Goal: Task Accomplishment & Management: Manage account settings

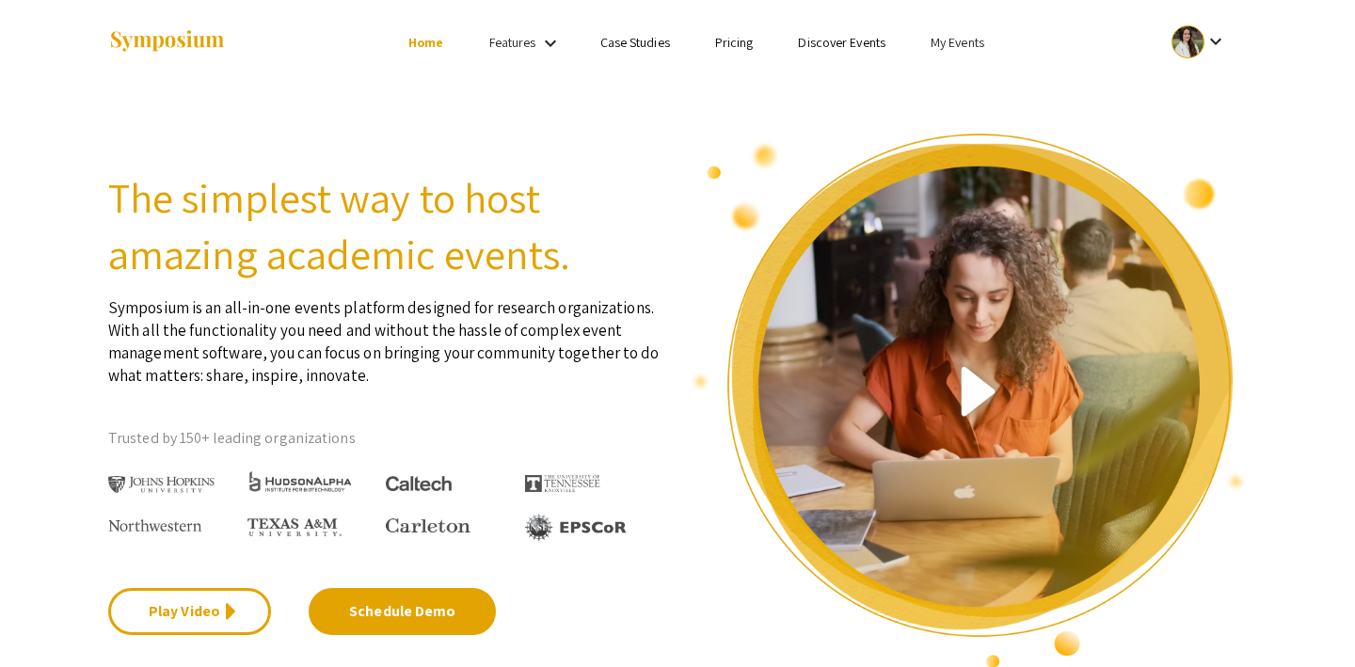
click at [740, 42] on link "Pricing" at bounding box center [734, 42] width 39 height 17
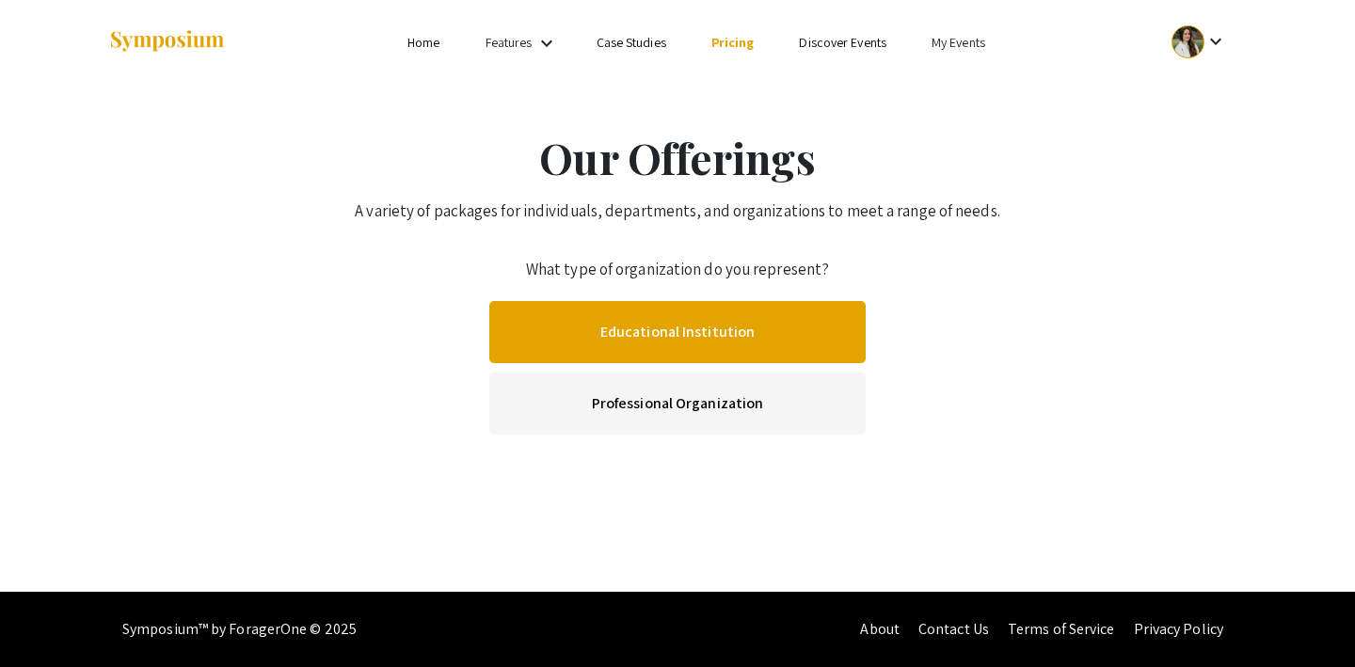
click at [672, 332] on link "Educational Institution" at bounding box center [677, 332] width 376 height 62
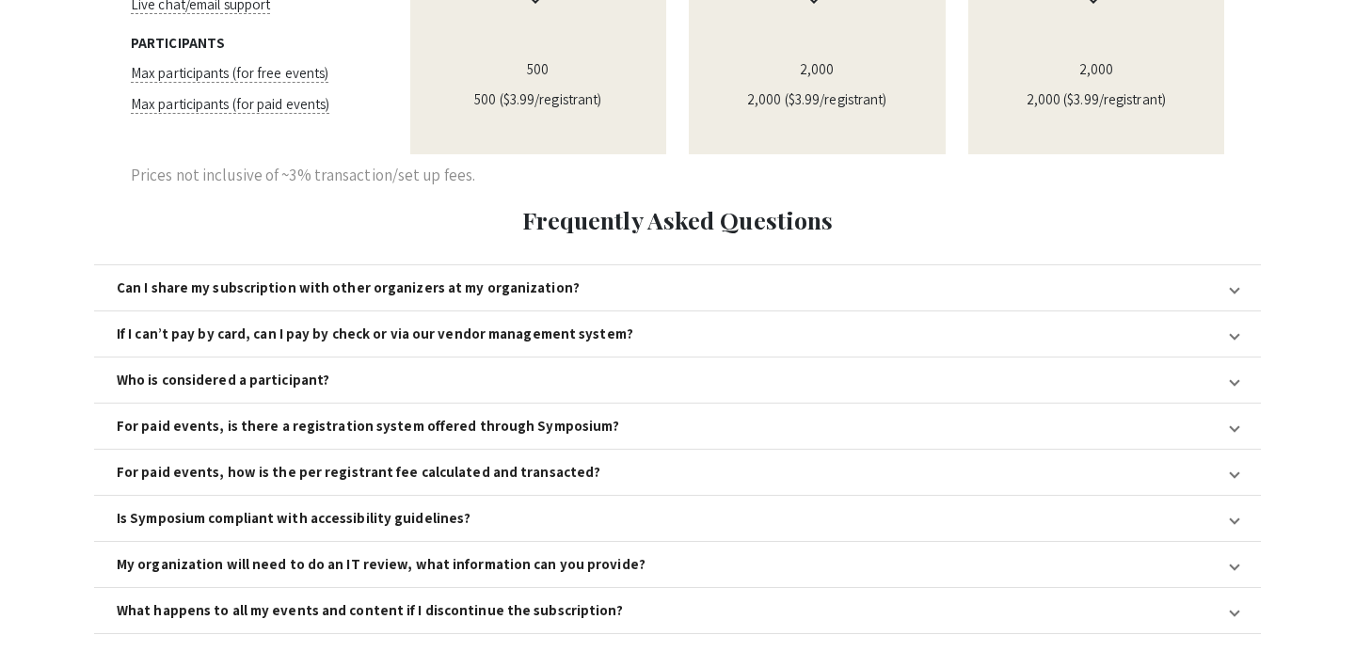
scroll to position [1999, 0]
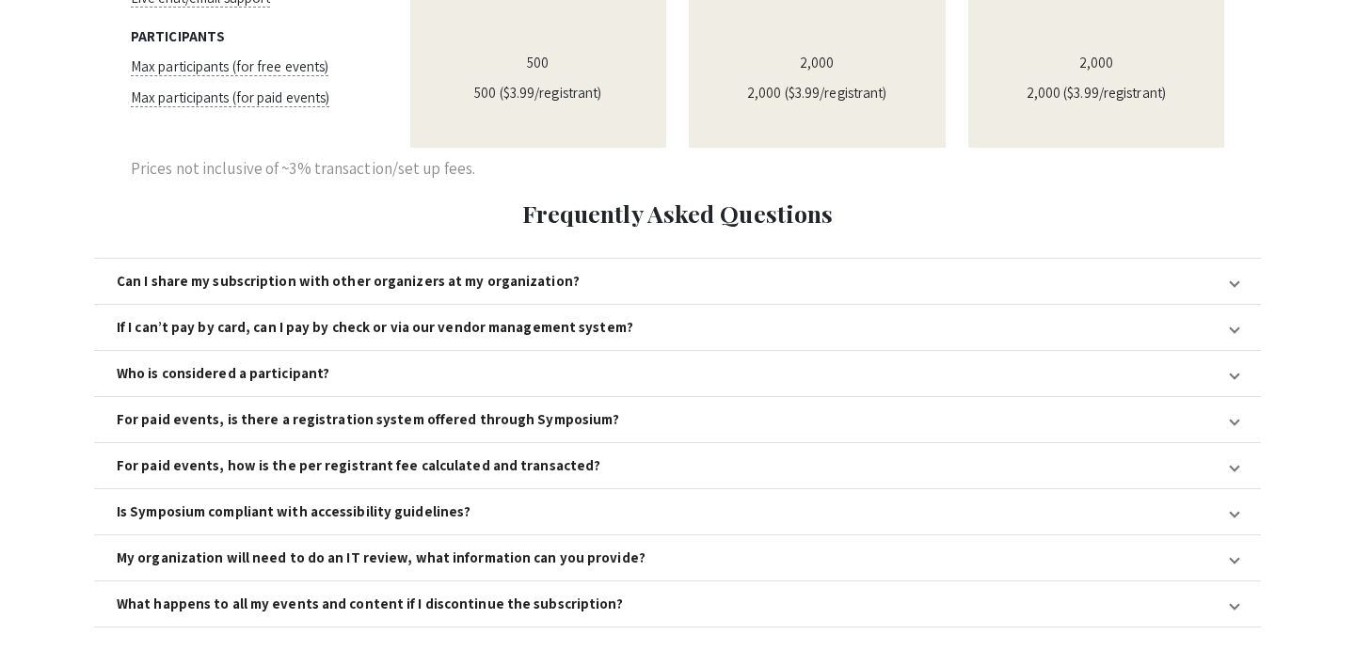
click at [576, 273] on mat-panel-title "Can I share my subscription with other organizers at my organization?" at bounding box center [666, 281] width 1099 height 17
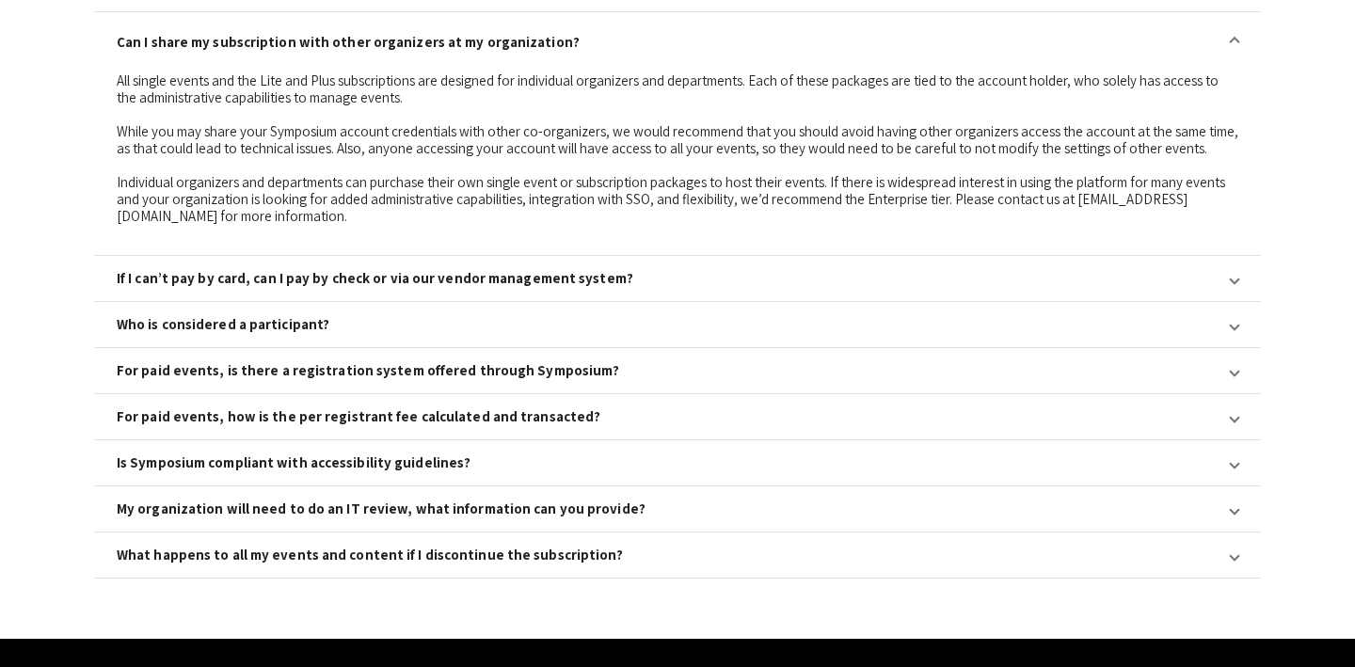
scroll to position [2250, 0]
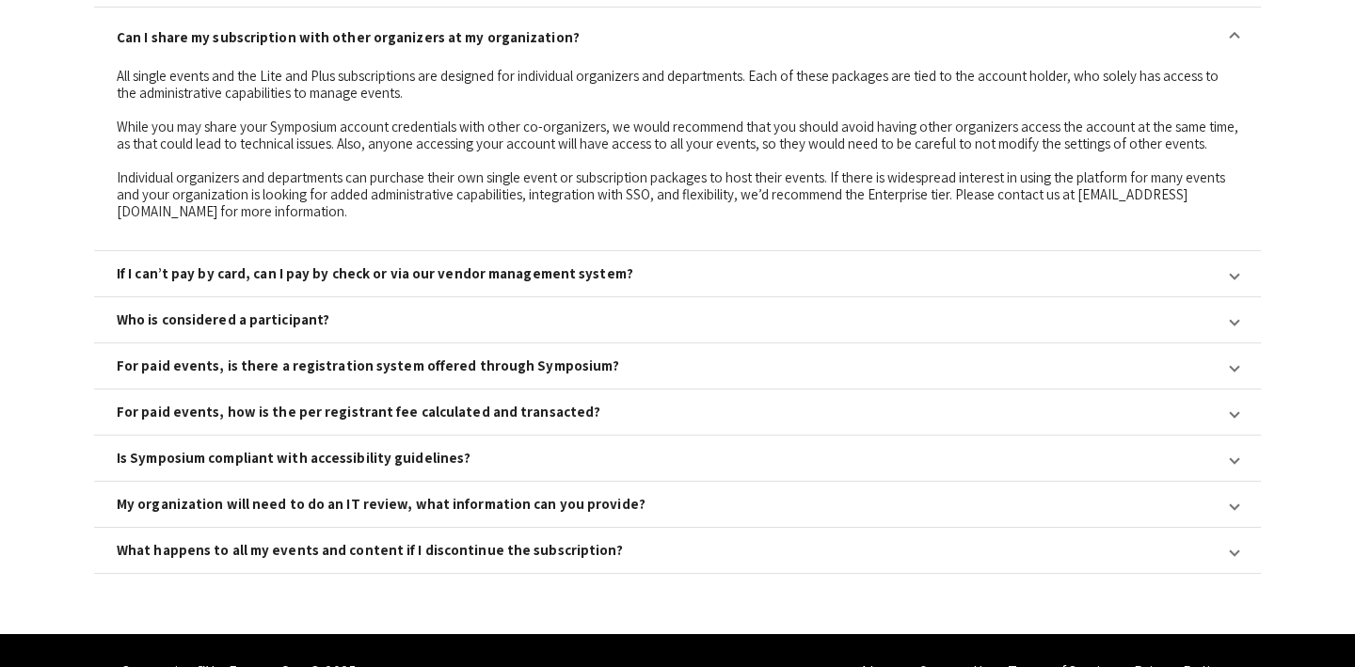
click at [424, 265] on div "If I can’t pay by card, can I pay by check or via our vendor management system?" at bounding box center [375, 273] width 517 height 17
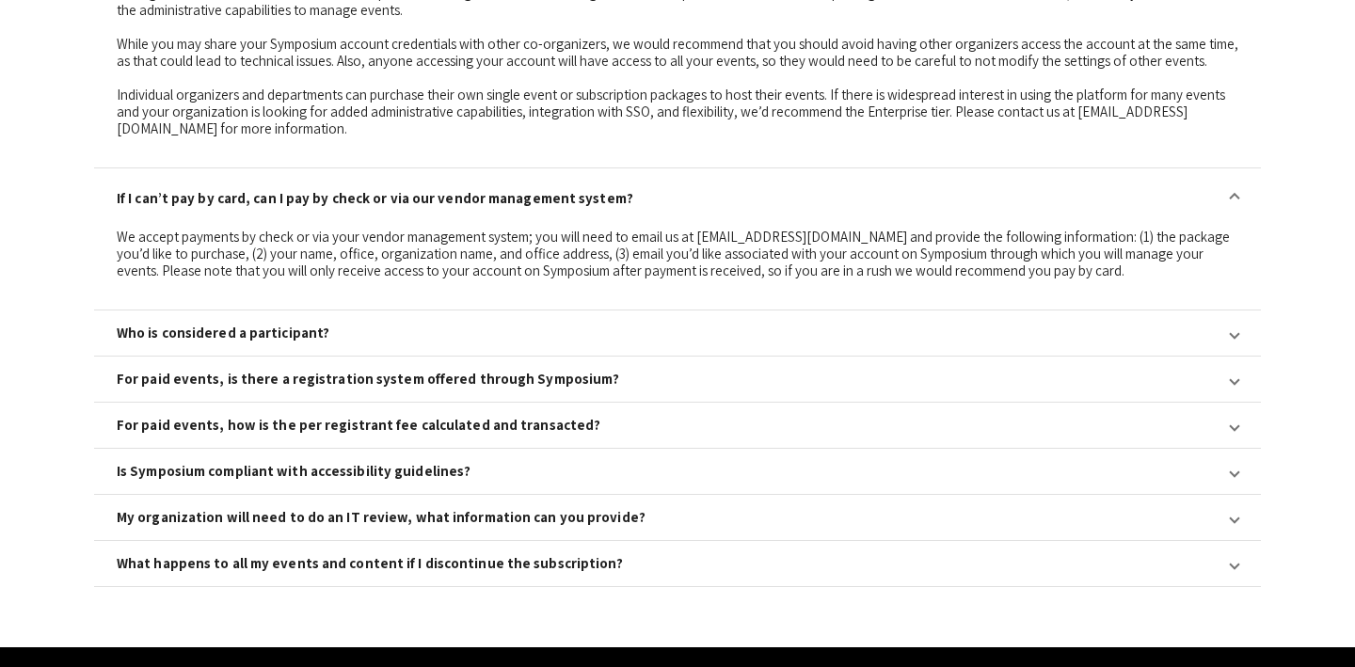
scroll to position [2346, 0]
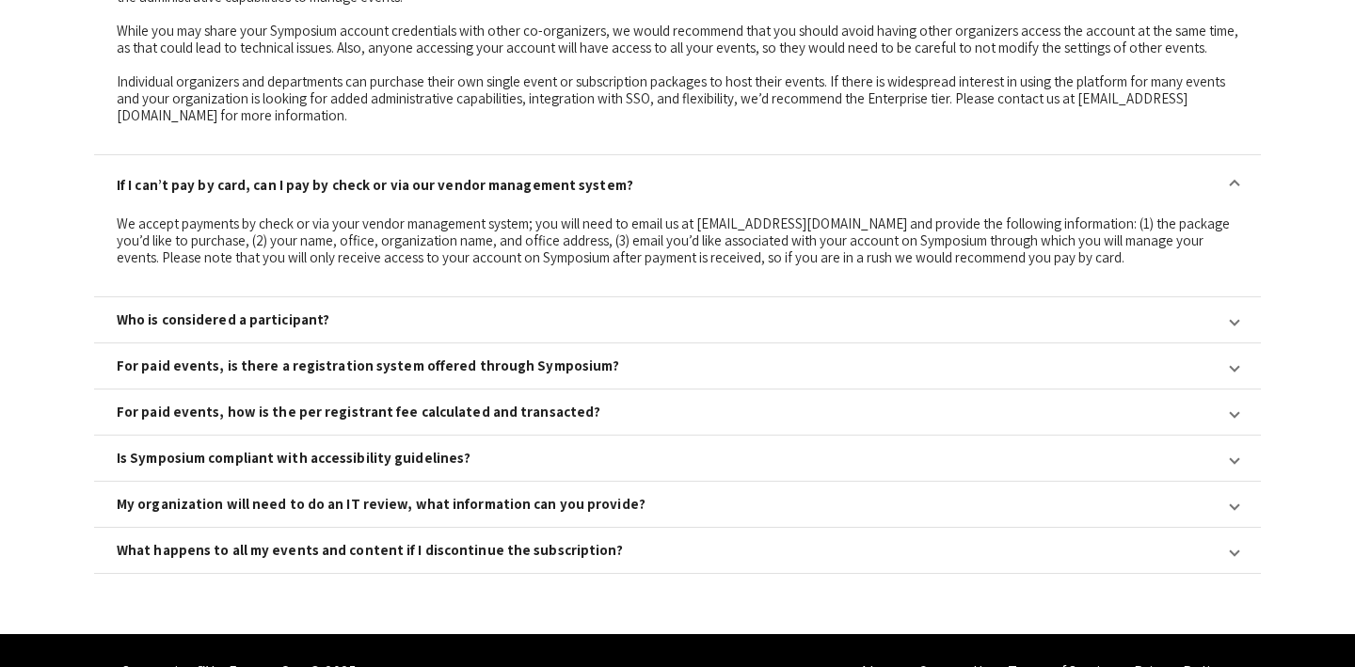
click at [585, 297] on mat-expansion-panel-header "Who is considered a participant?" at bounding box center [677, 319] width 1167 height 45
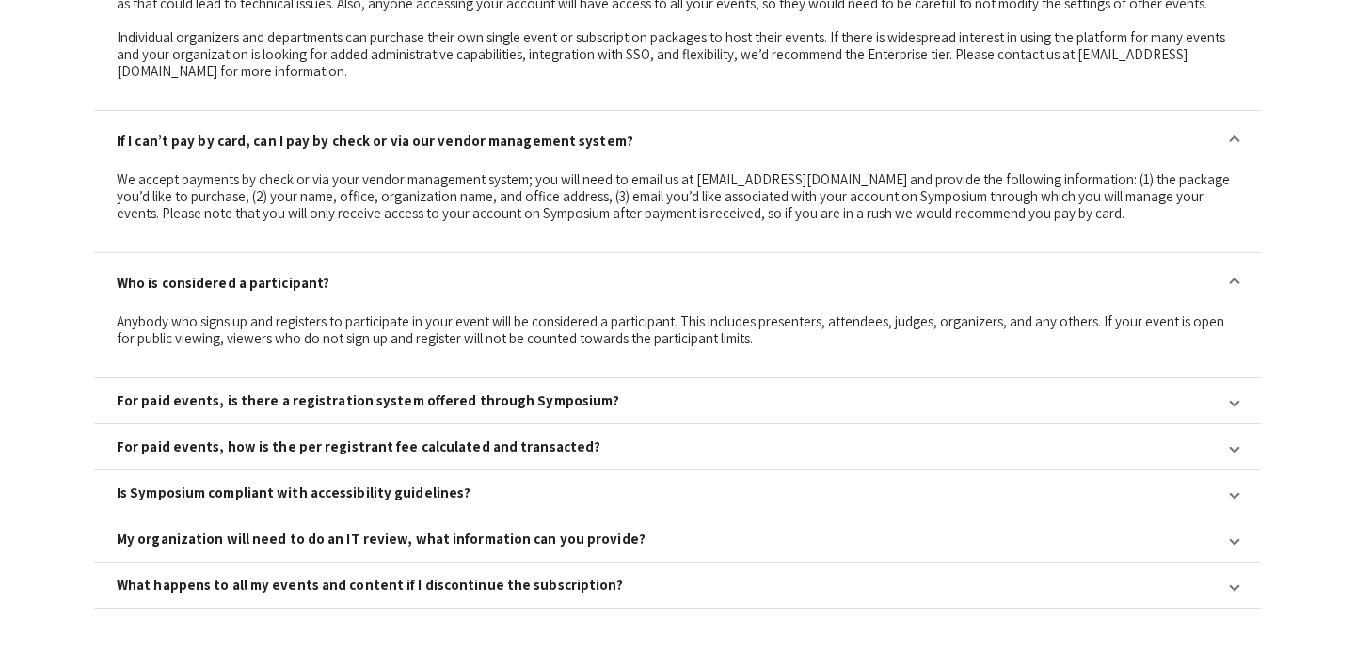
scroll to position [2426, 0]
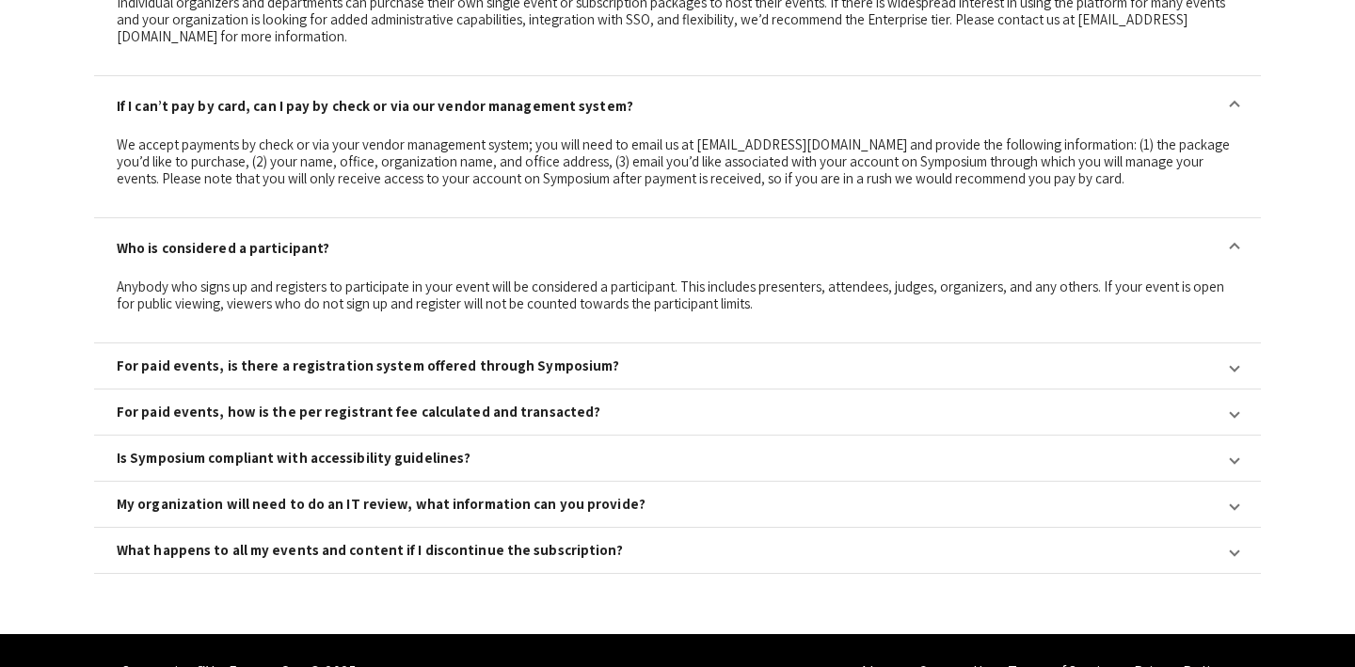
click at [743, 344] on mat-expansion-panel-header "For paid events, is there a registration system offered through Symposium?" at bounding box center [677, 366] width 1167 height 45
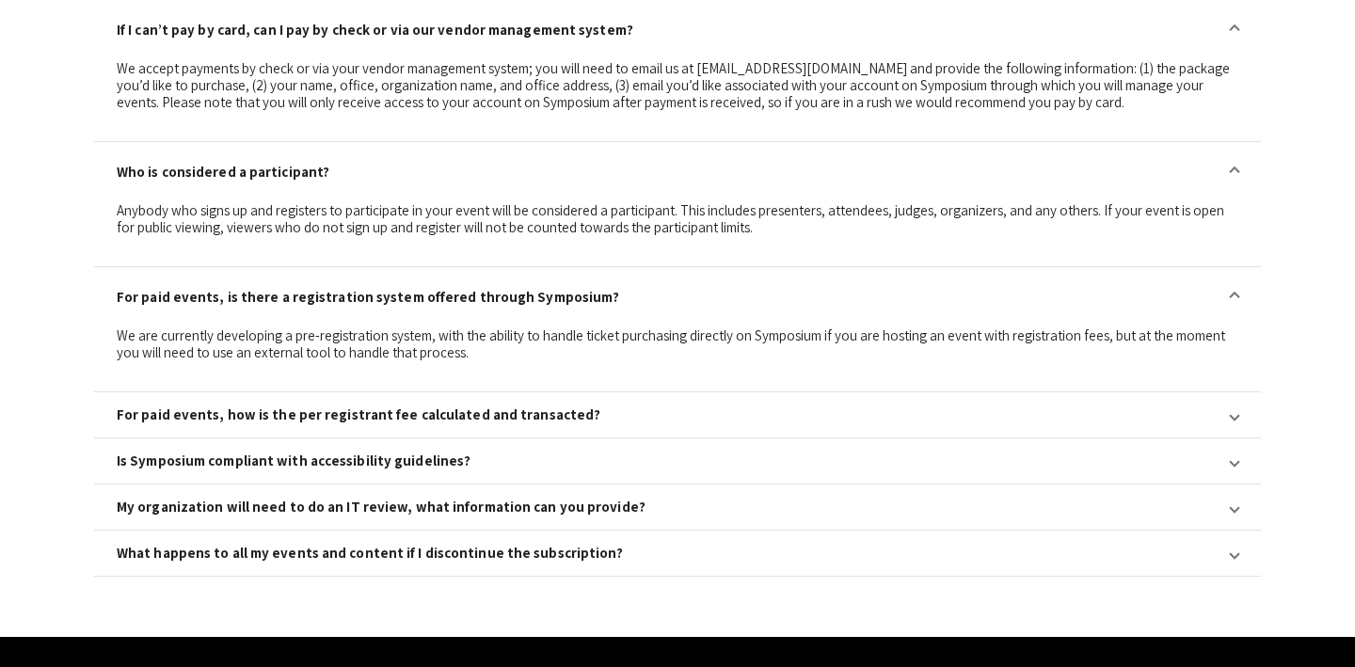
scroll to position [2505, 0]
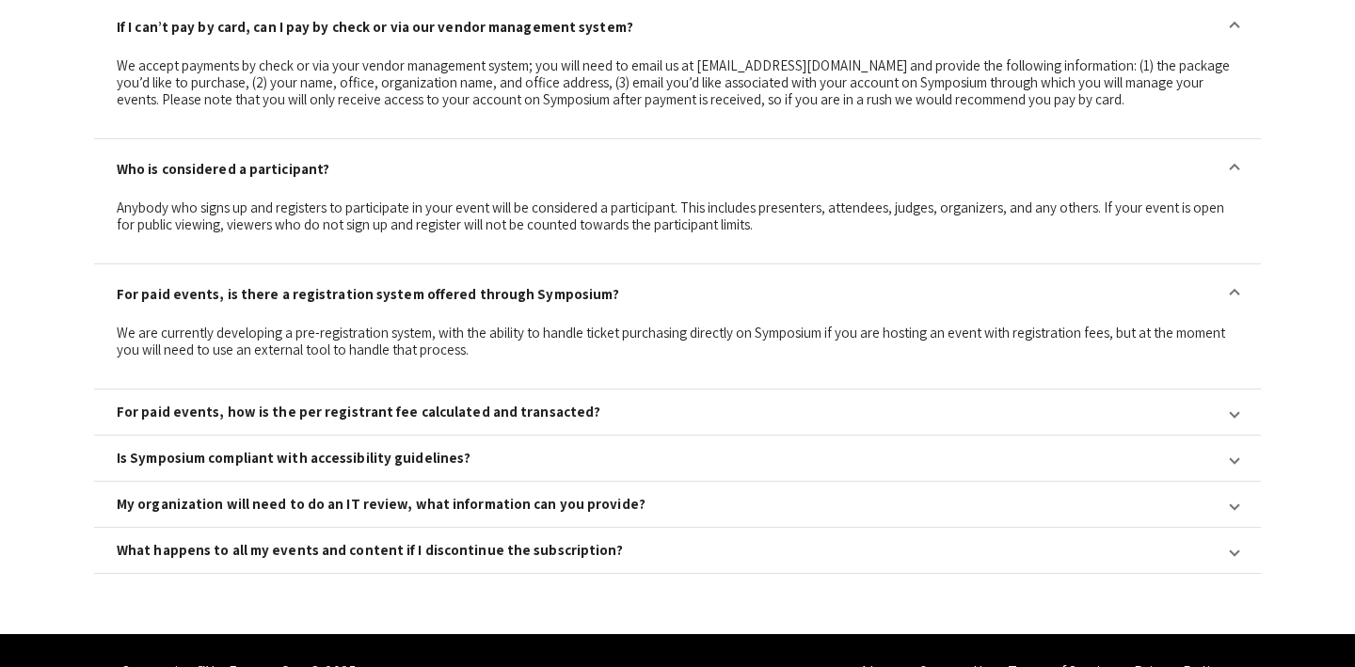
click at [754, 404] on mat-panel-title "For paid events, how is the per registrant fee calculated and transacted?" at bounding box center [666, 412] width 1099 height 17
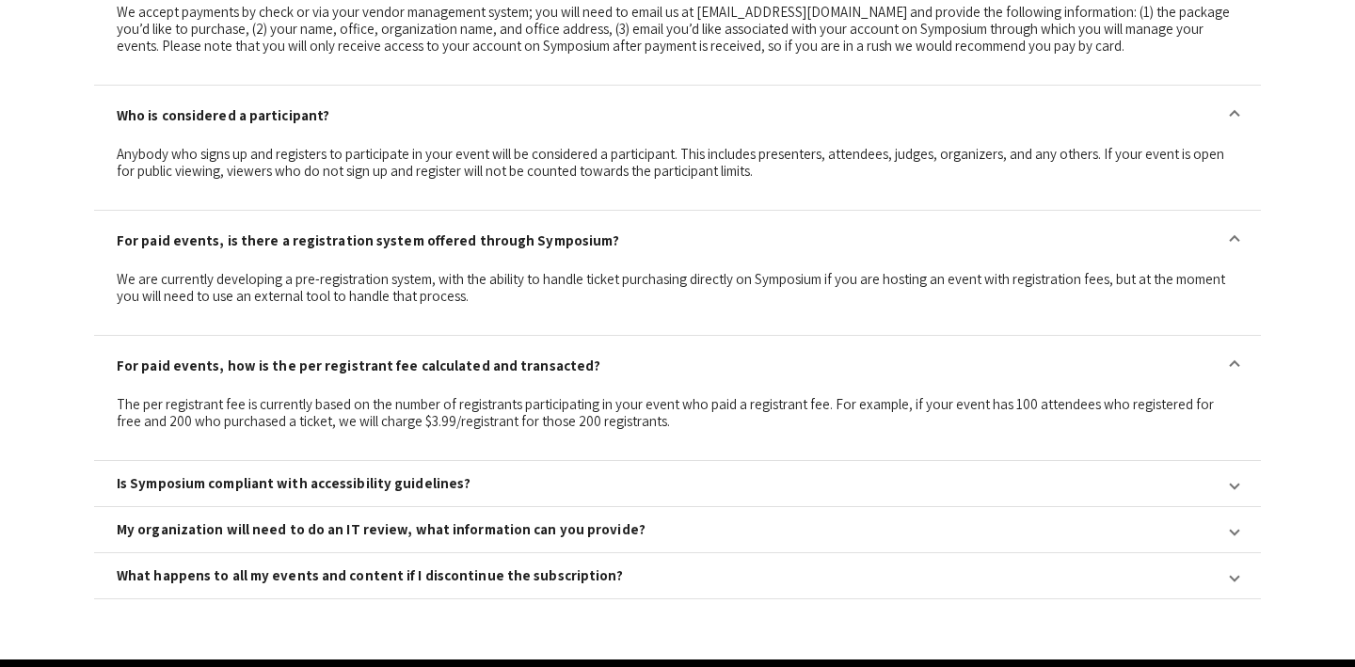
scroll to position [2584, 0]
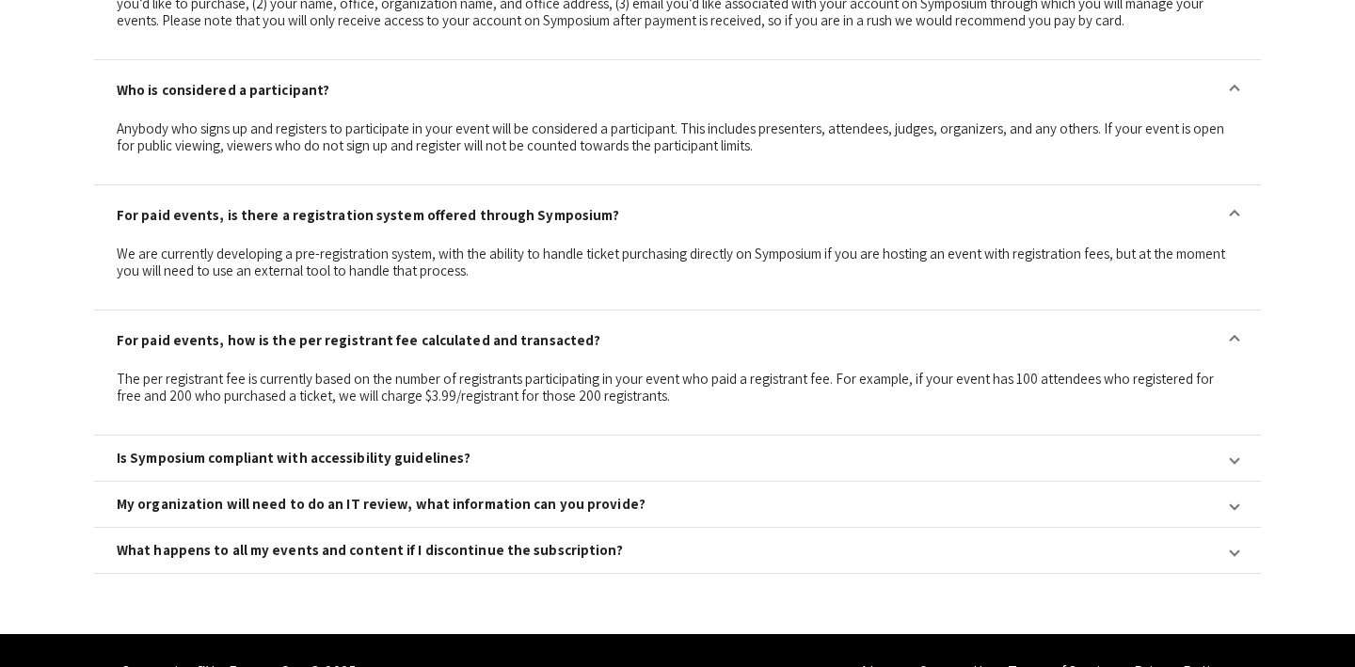
click at [718, 436] on mat-expansion-panel-header "Is Symposium compliant with accessibility guidelines?" at bounding box center [677, 458] width 1167 height 45
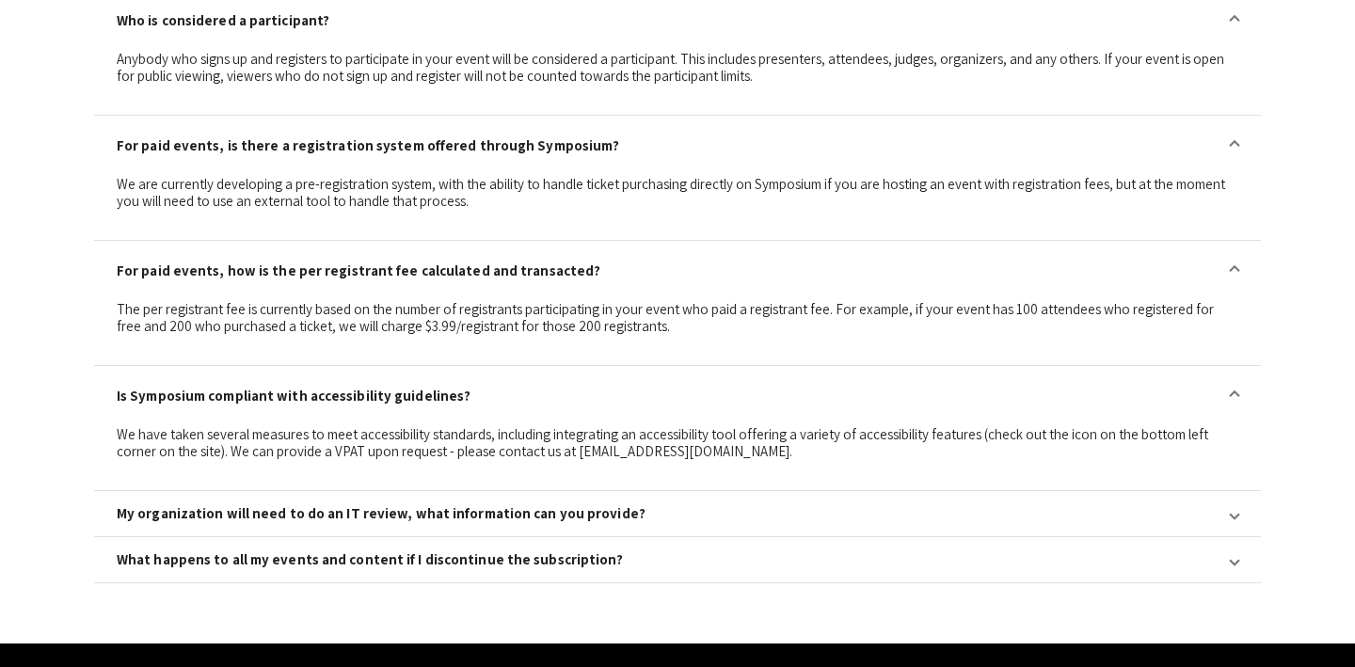
scroll to position [2663, 0]
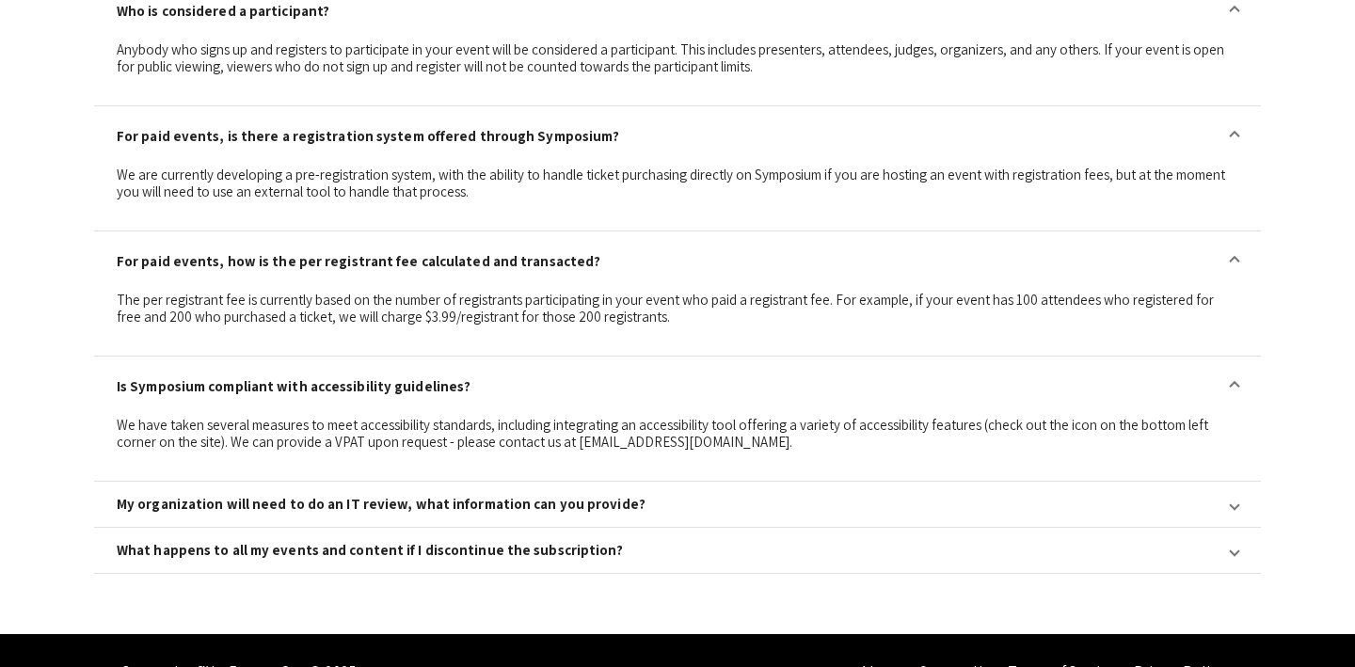
click at [641, 482] on mat-expansion-panel-header "My organization will need to do an IT review, what information can you provide?" at bounding box center [677, 504] width 1167 height 45
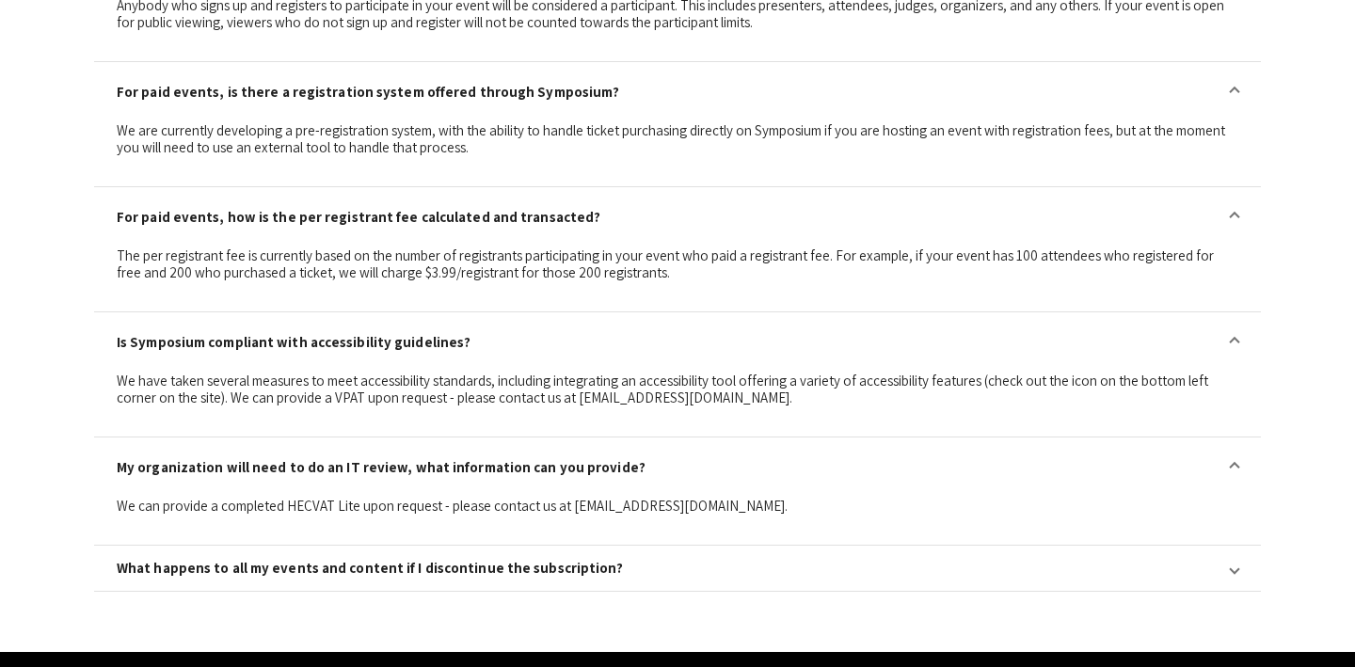
scroll to position [2725, 0]
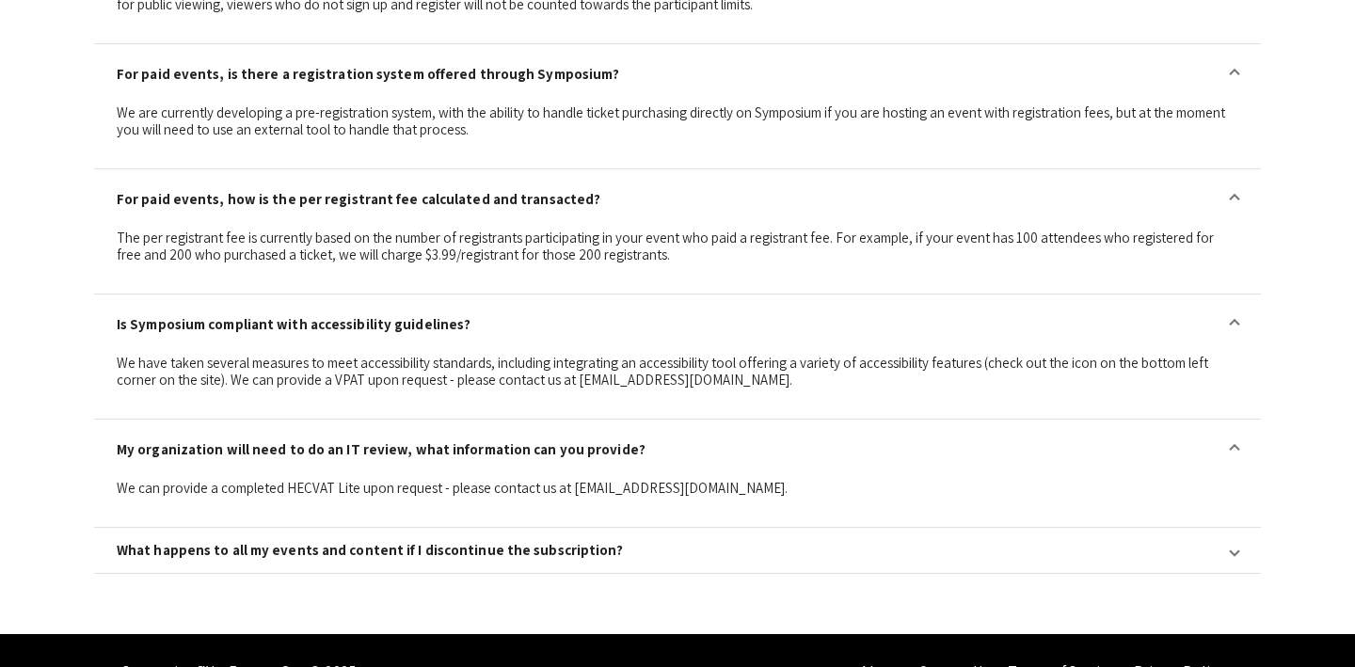
click at [593, 542] on mat-panel-title "What happens to all my events and content if I discontinue the subscription?" at bounding box center [666, 550] width 1099 height 17
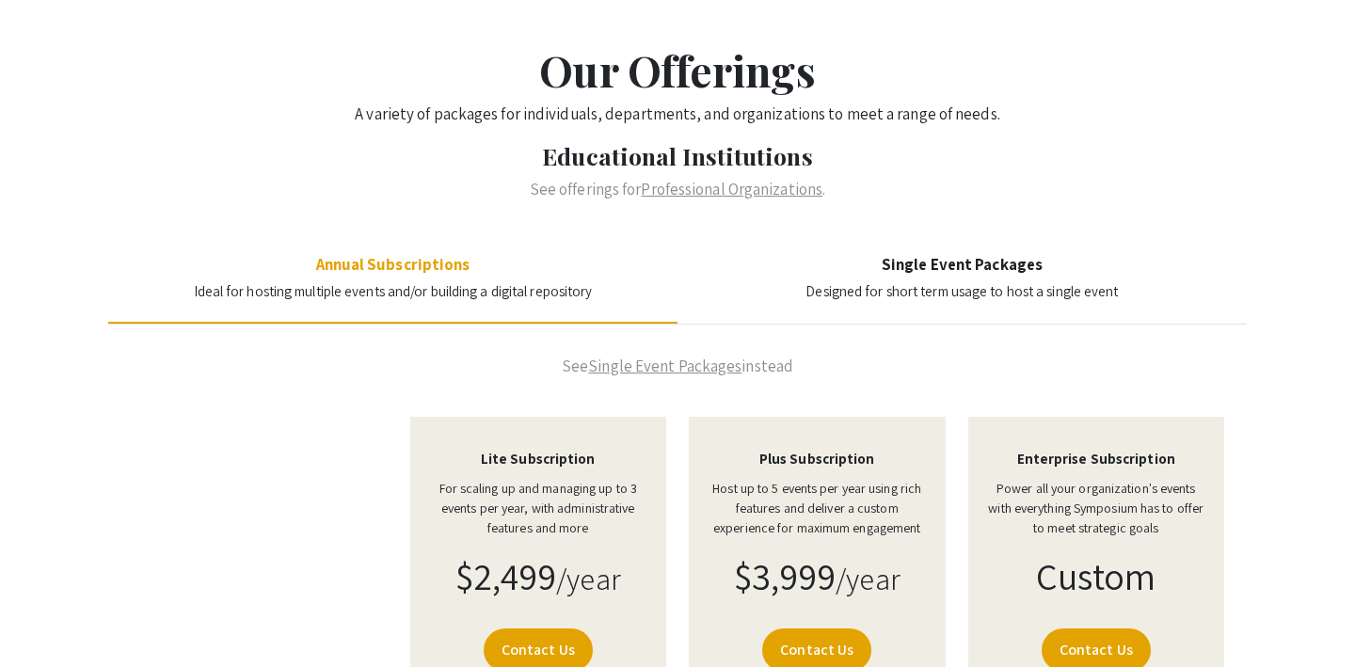
scroll to position [84, 0]
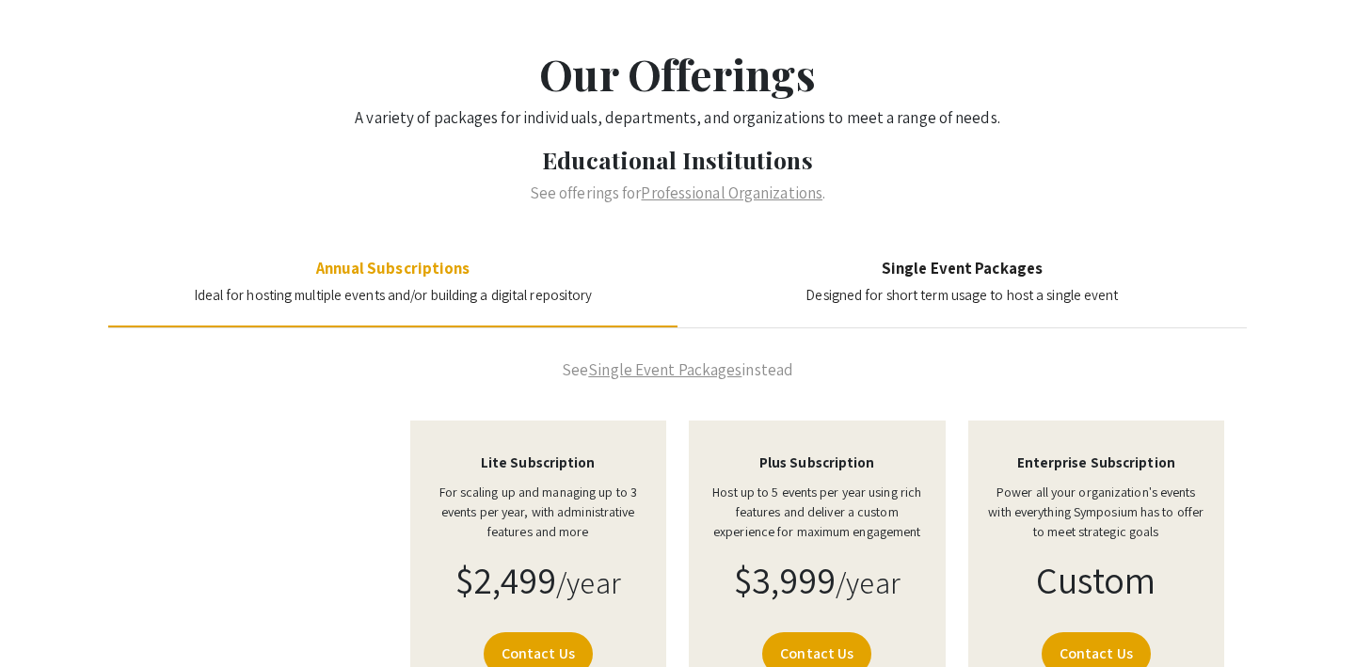
click at [998, 260] on h4 "Single Event Packages" at bounding box center [962, 268] width 312 height 19
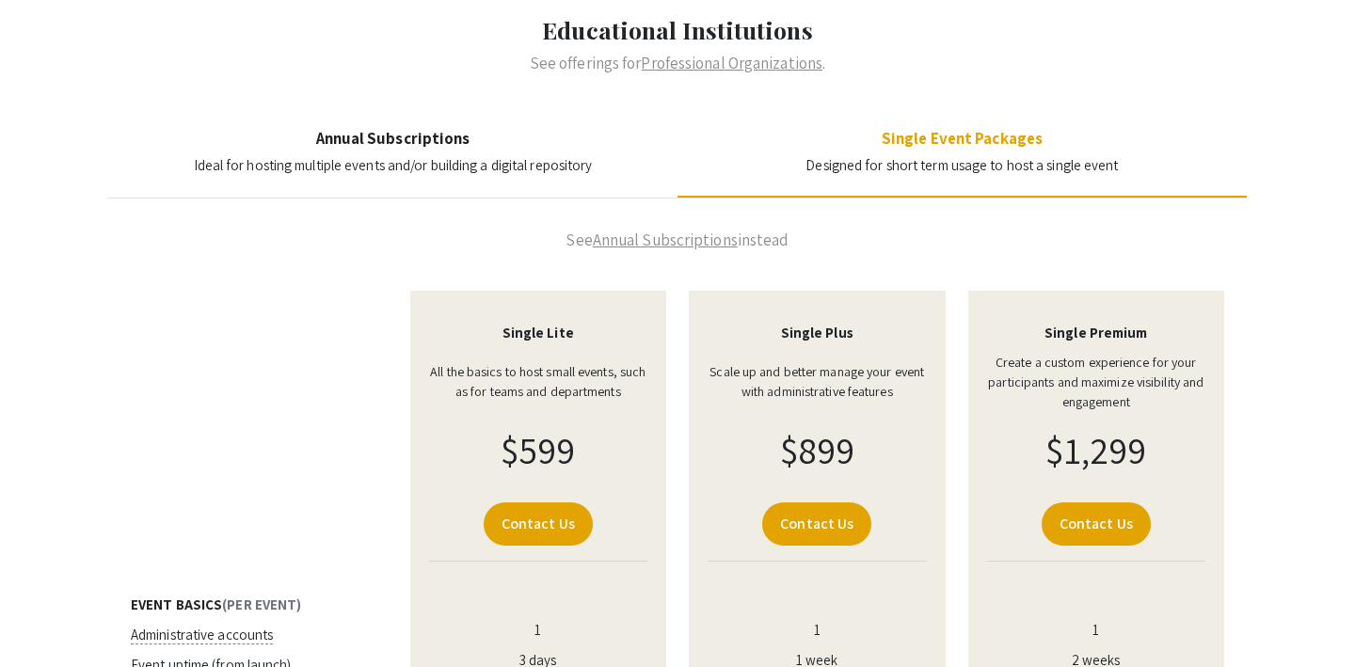
scroll to position [0, 0]
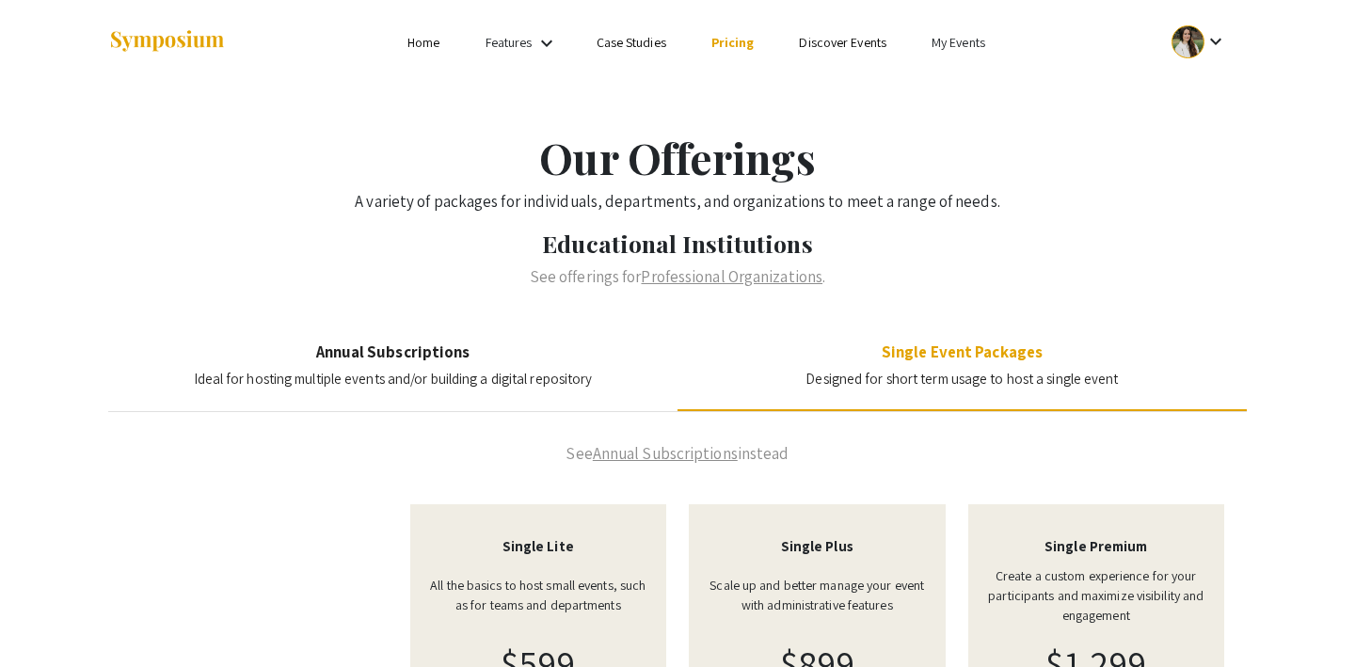
click at [461, 362] on section "Annual Subscriptions Ideal for hosting multiple events and/or building a digita…" at bounding box center [393, 367] width 399 height 48
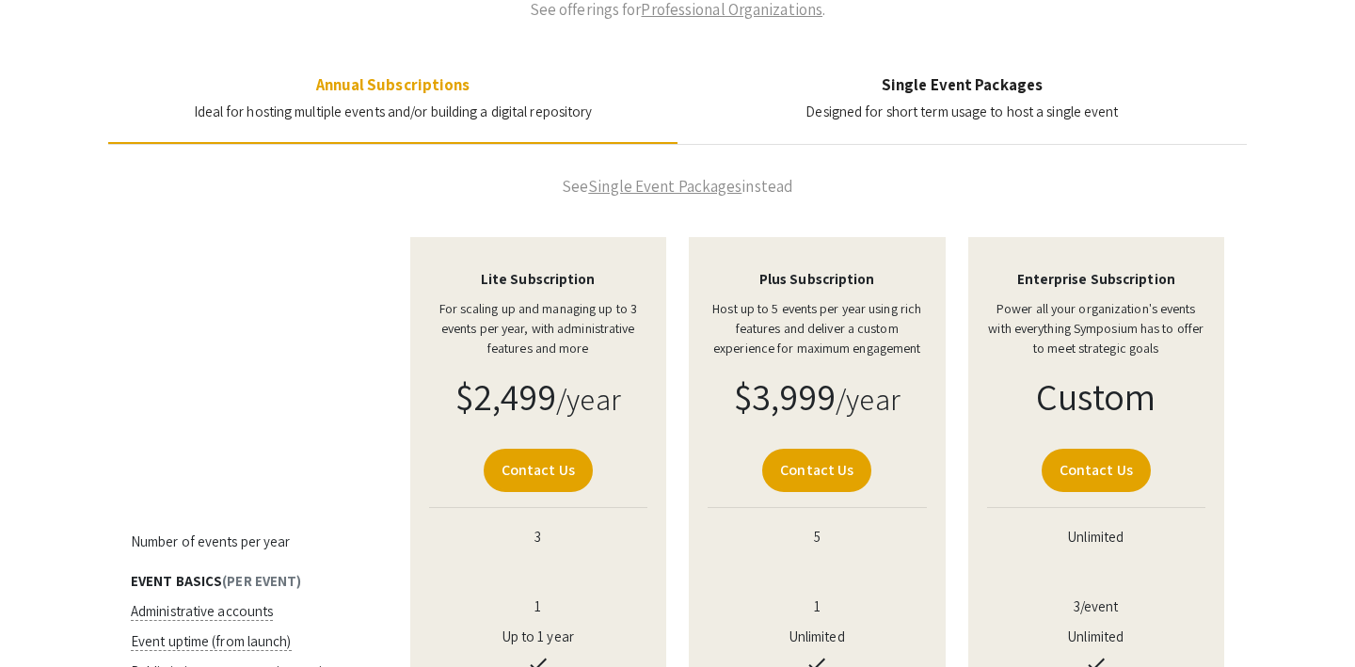
scroll to position [264, 0]
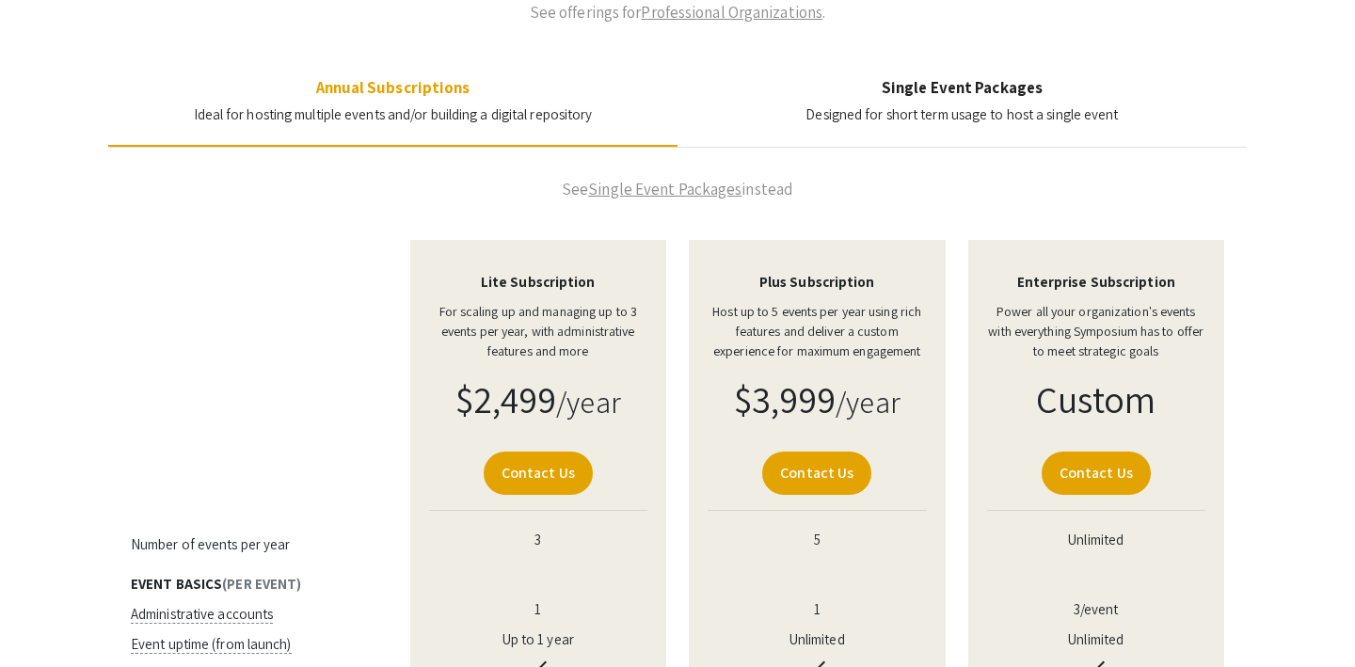
click at [953, 100] on section "Single Event Packages Designed for short term usage to host a single event" at bounding box center [962, 102] width 312 height 48
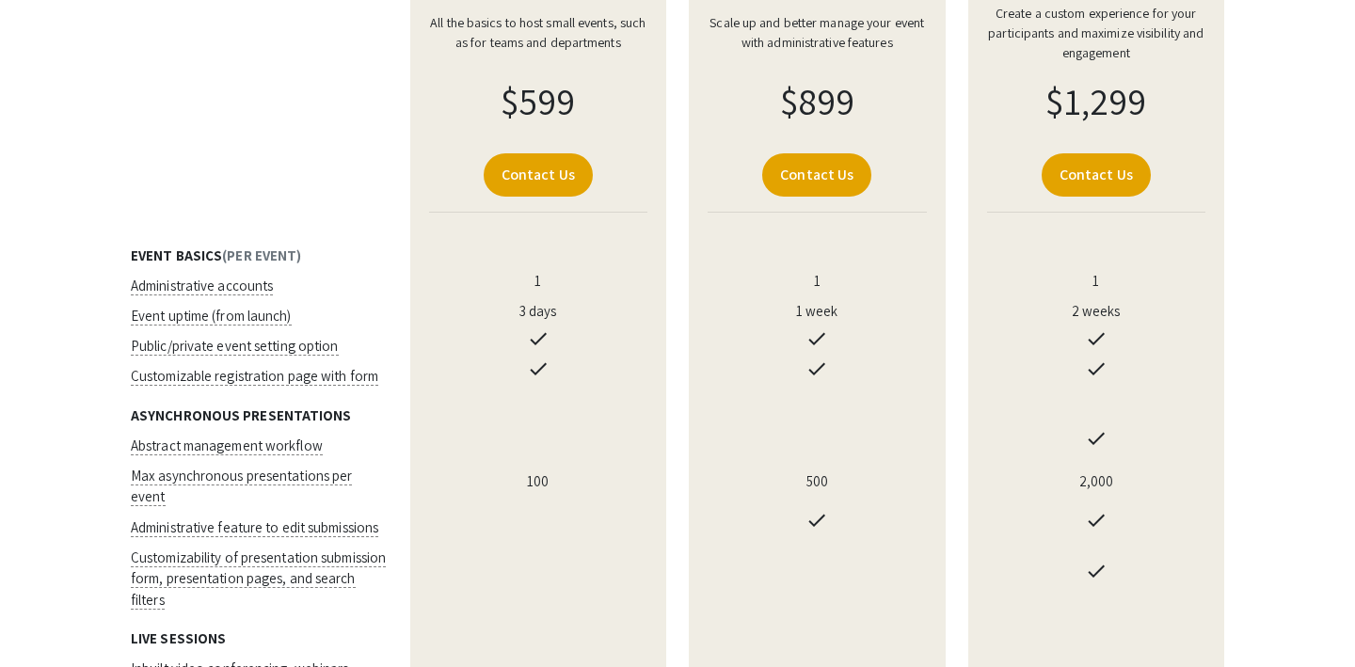
scroll to position [0, 0]
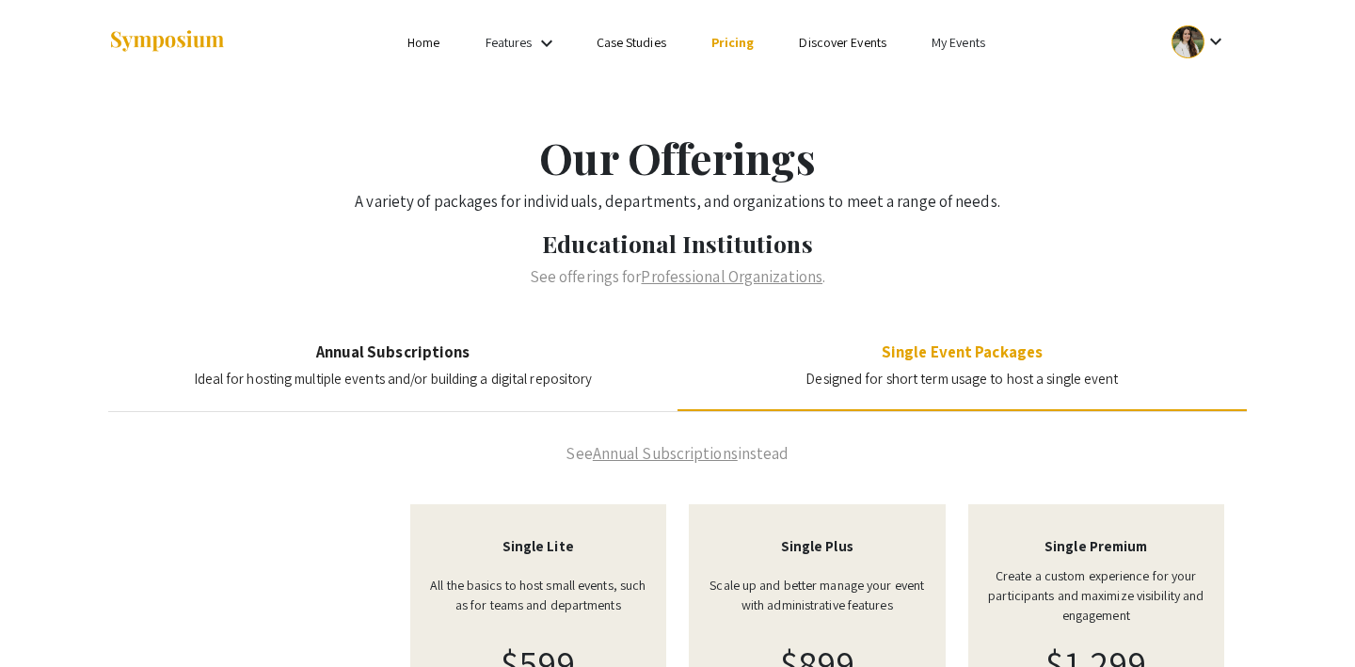
click at [955, 45] on link "My Events" at bounding box center [959, 42] width 54 height 17
click at [958, 93] on button "Events I've organized" at bounding box center [988, 83] width 161 height 45
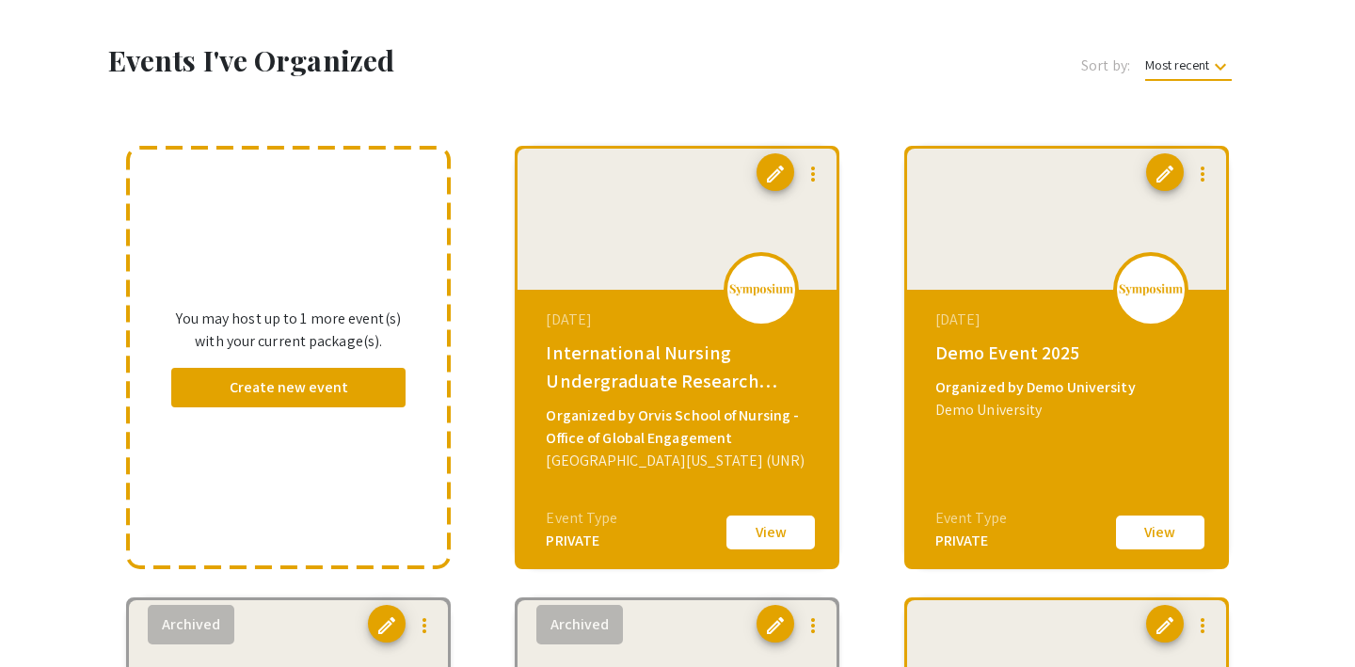
scroll to position [74, 0]
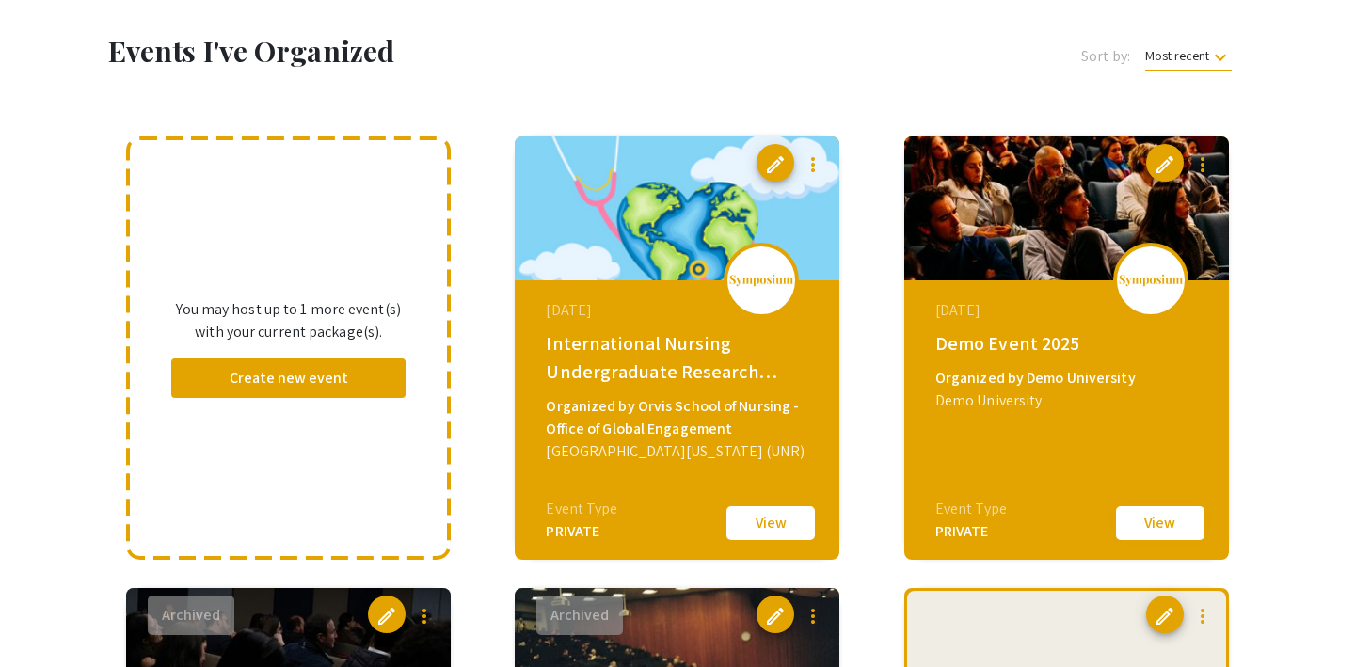
click at [1173, 521] on button "View" at bounding box center [1160, 524] width 94 height 40
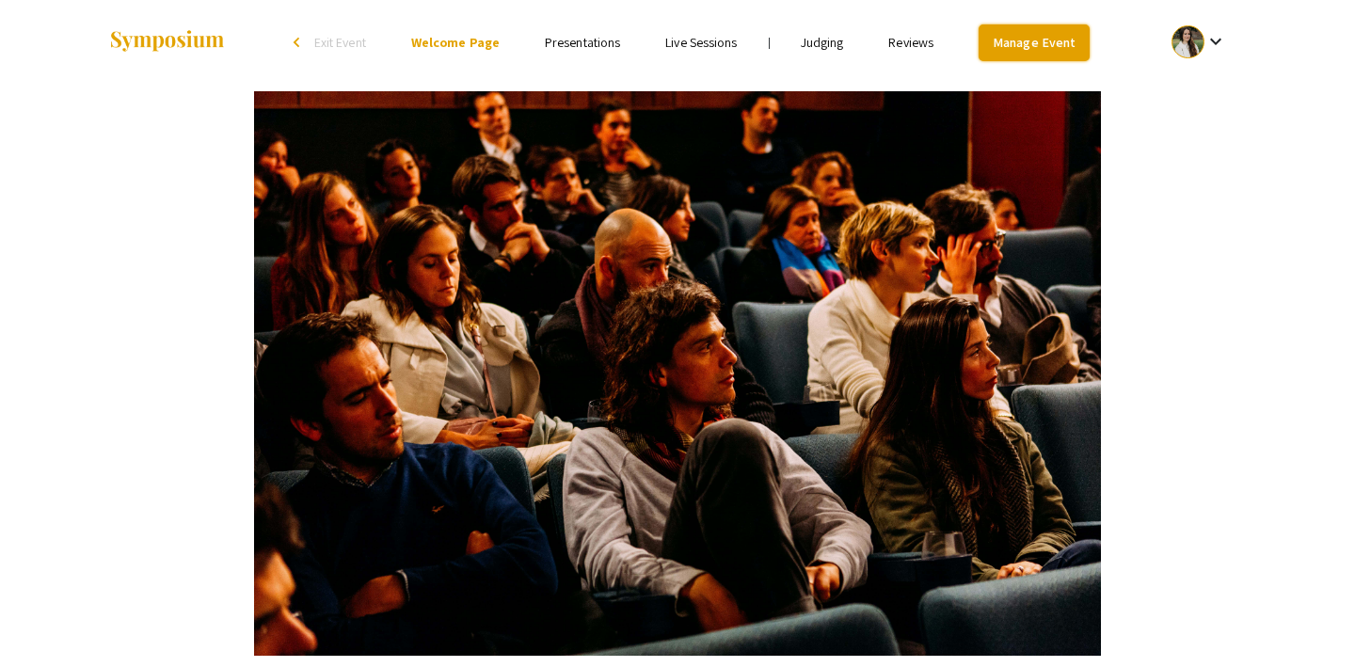
click at [1033, 45] on link "Manage Event" at bounding box center [1034, 42] width 111 height 37
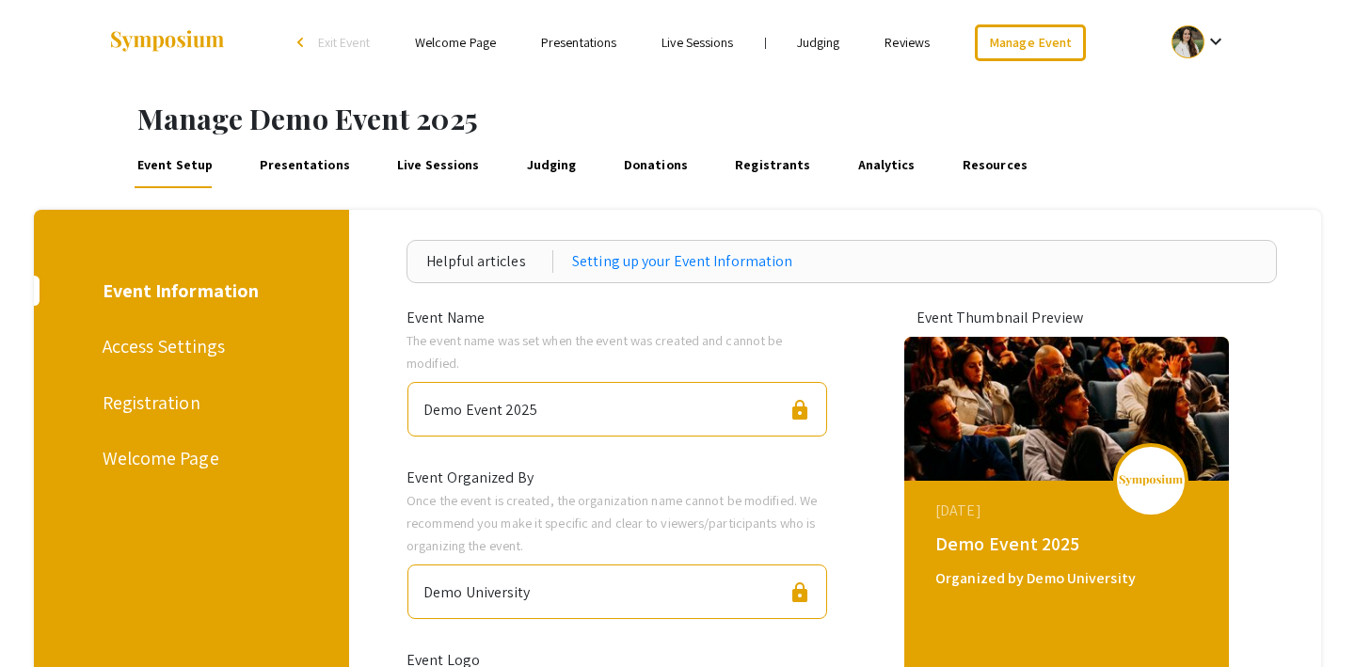
click at [198, 346] on div "Access Settings" at bounding box center [189, 346] width 172 height 28
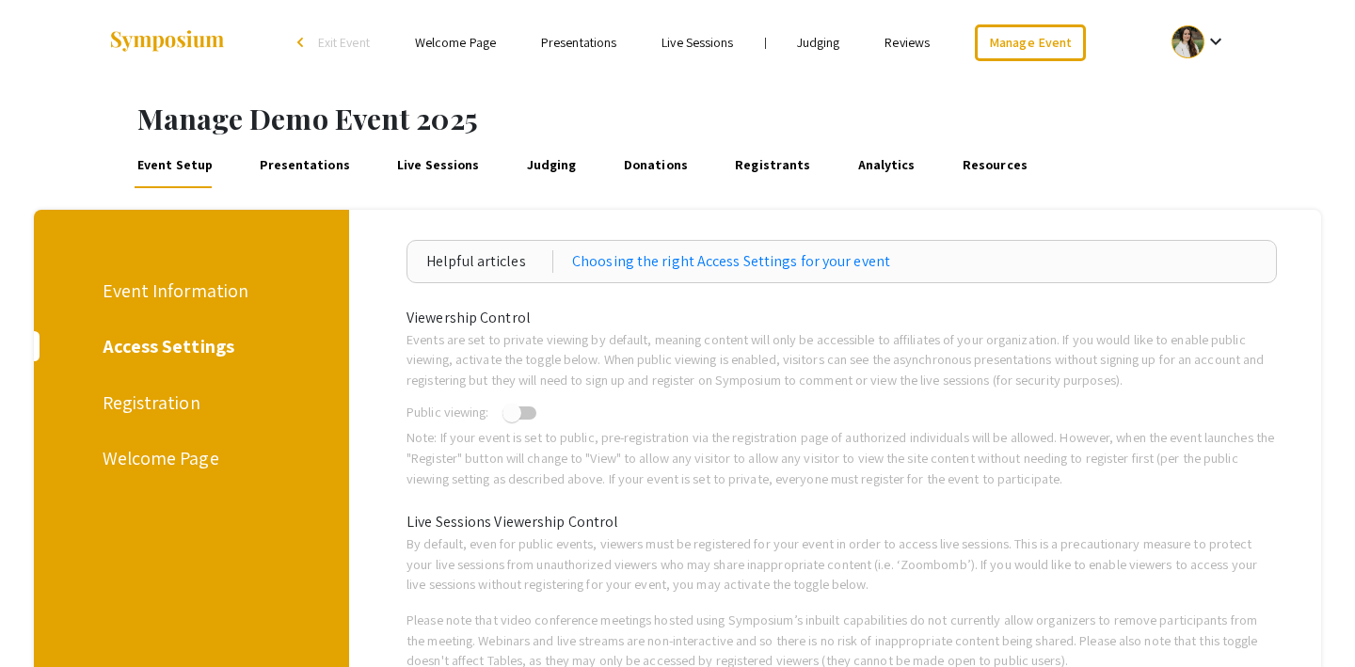
click at [178, 403] on div "Registration" at bounding box center [189, 403] width 172 height 28
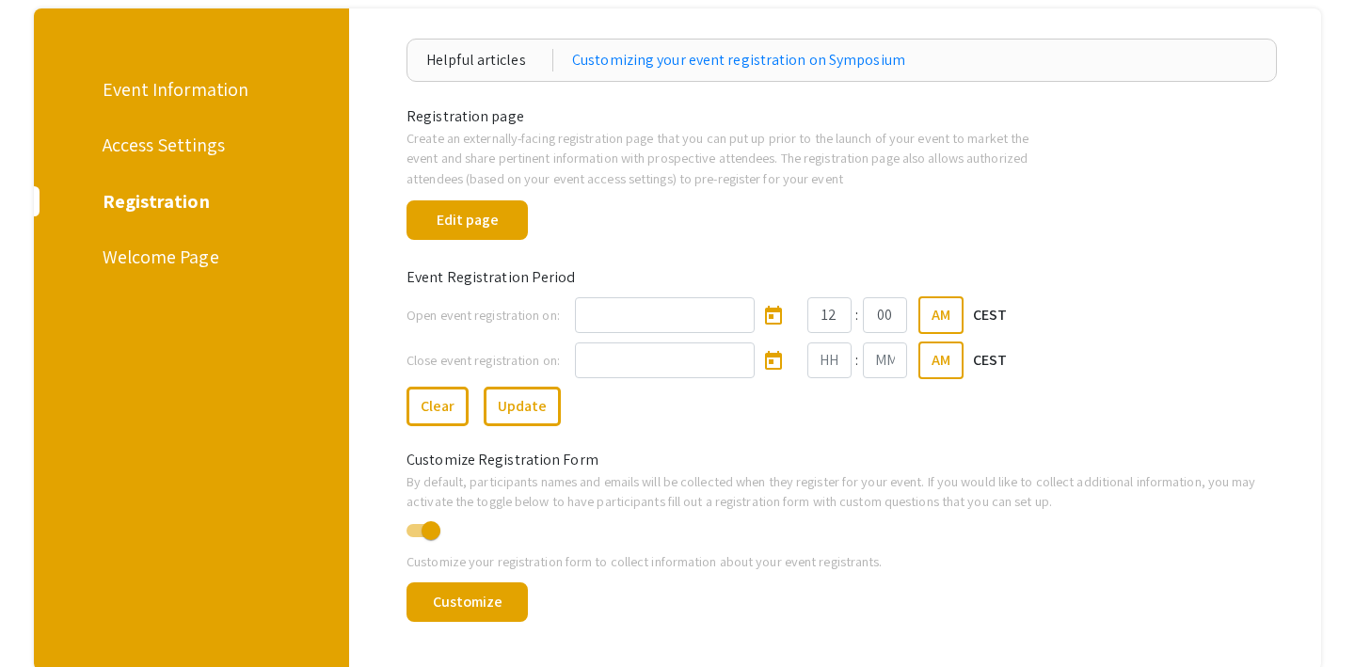
scroll to position [199, 0]
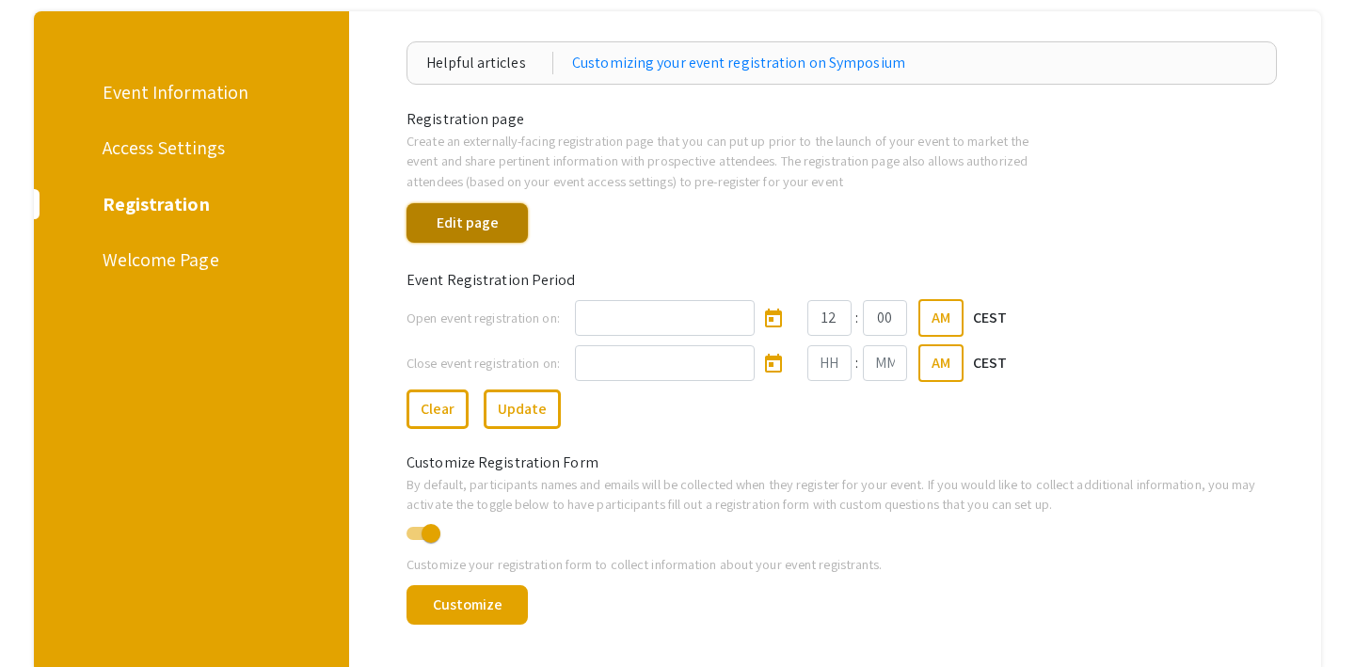
click at [465, 211] on button "Edit page" at bounding box center [467, 223] width 121 height 40
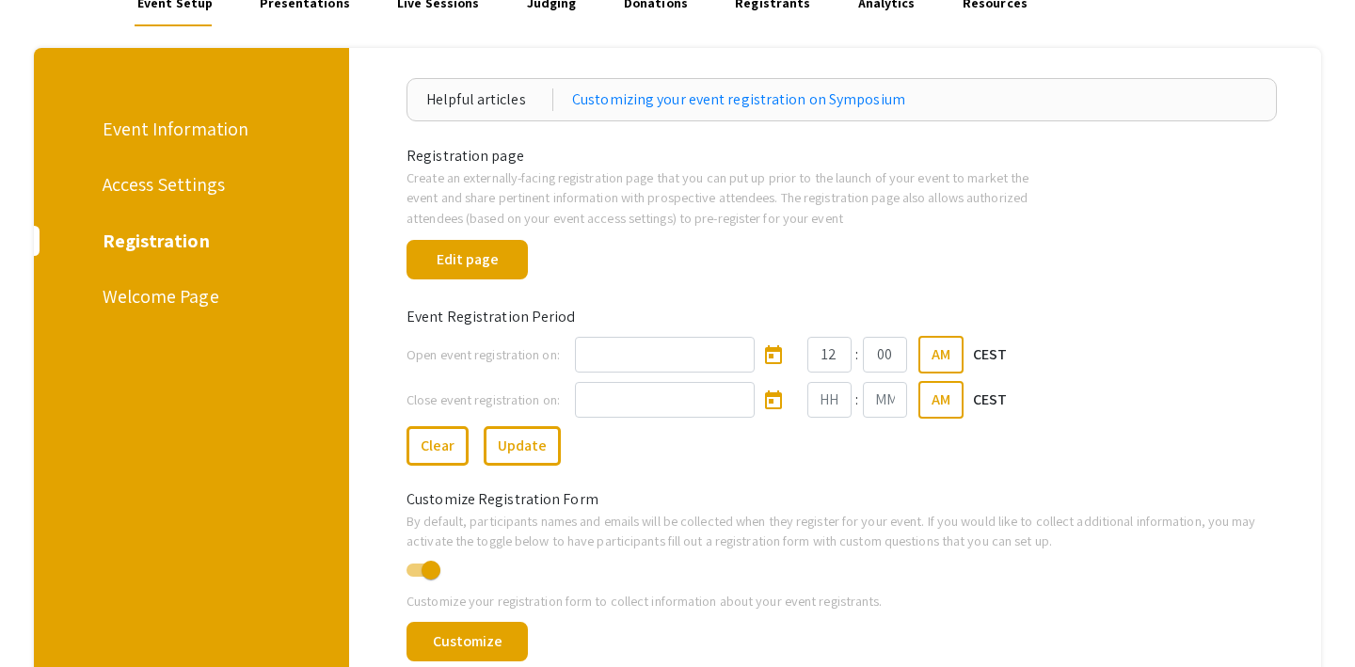
scroll to position [161, 0]
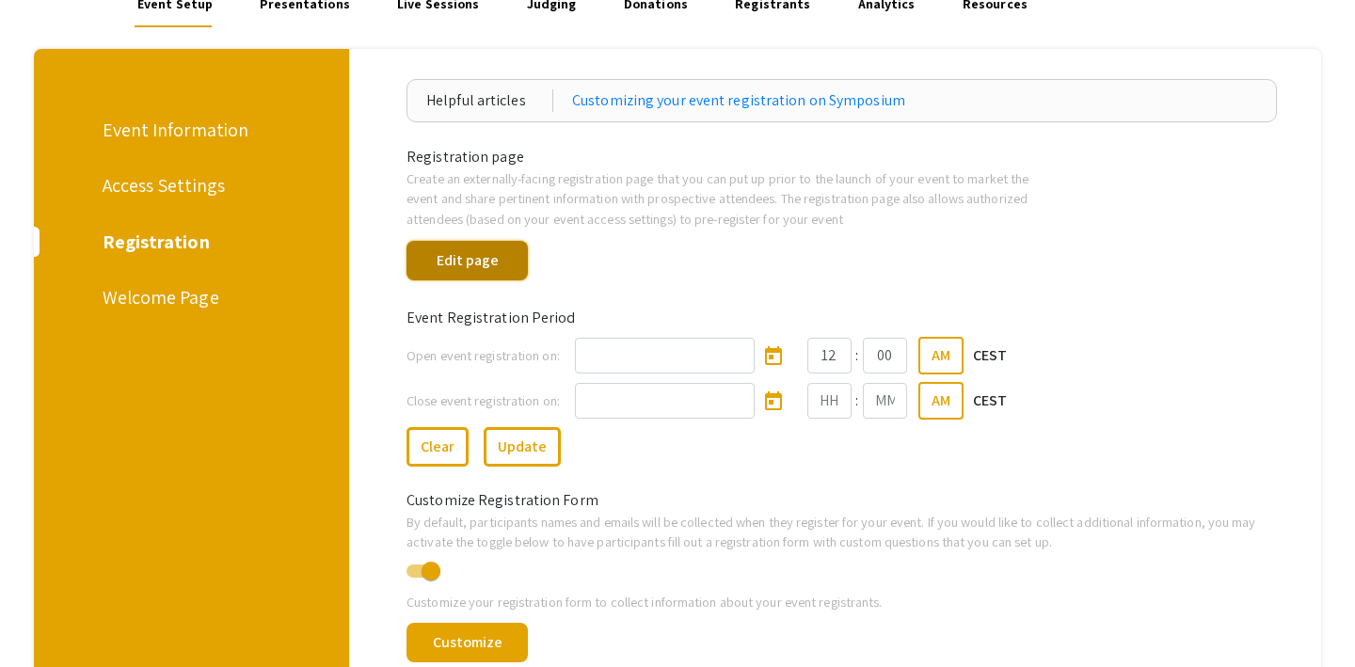
click at [493, 259] on button "Edit page" at bounding box center [467, 261] width 121 height 40
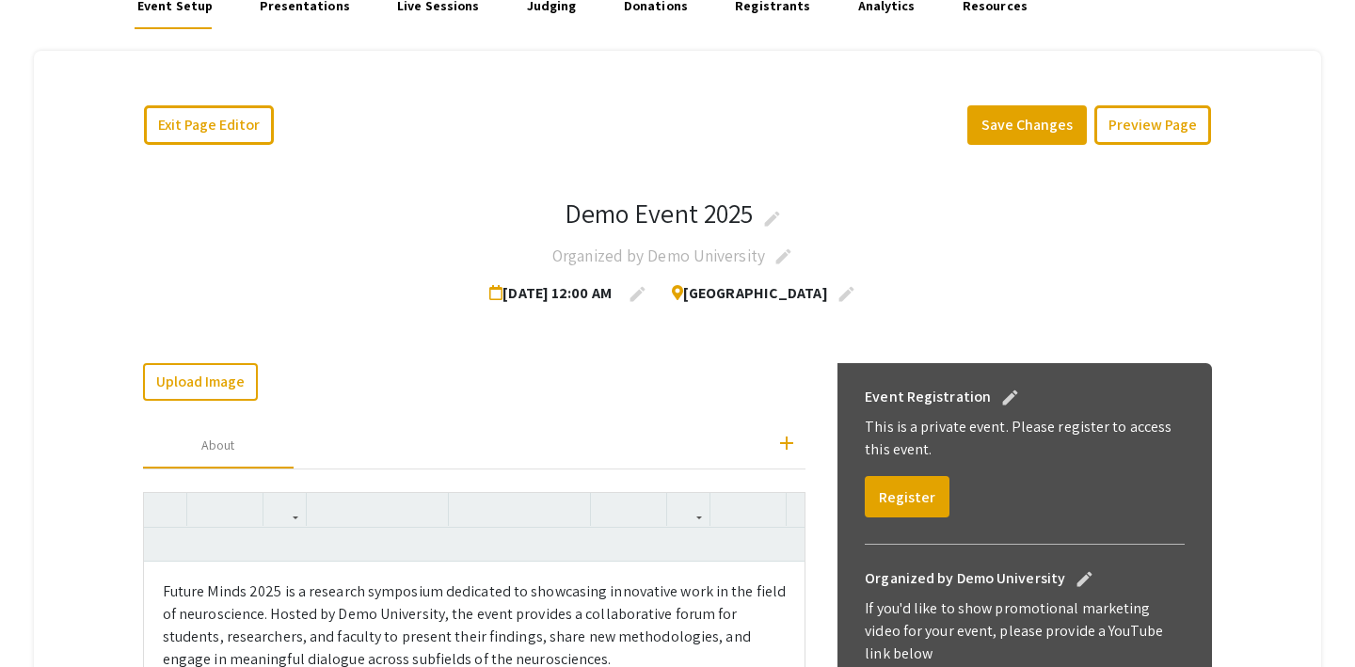
scroll to position [286, 0]
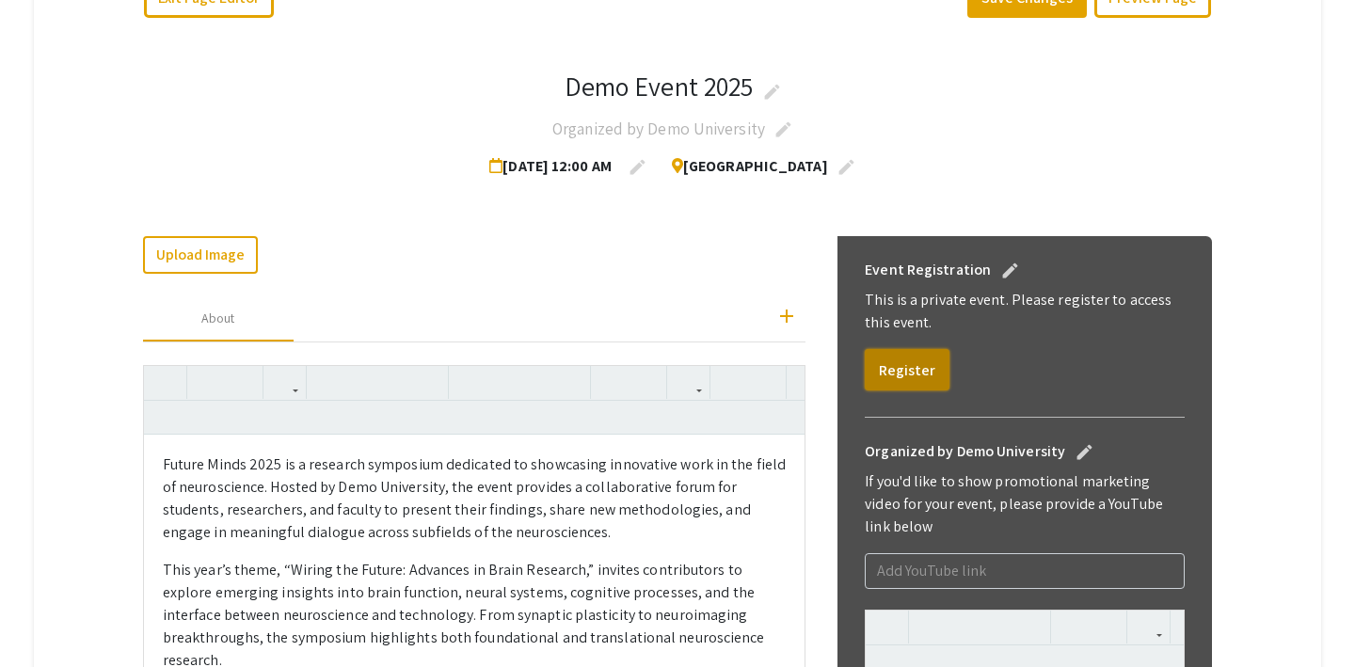
click at [893, 371] on button "Register" at bounding box center [907, 369] width 85 height 41
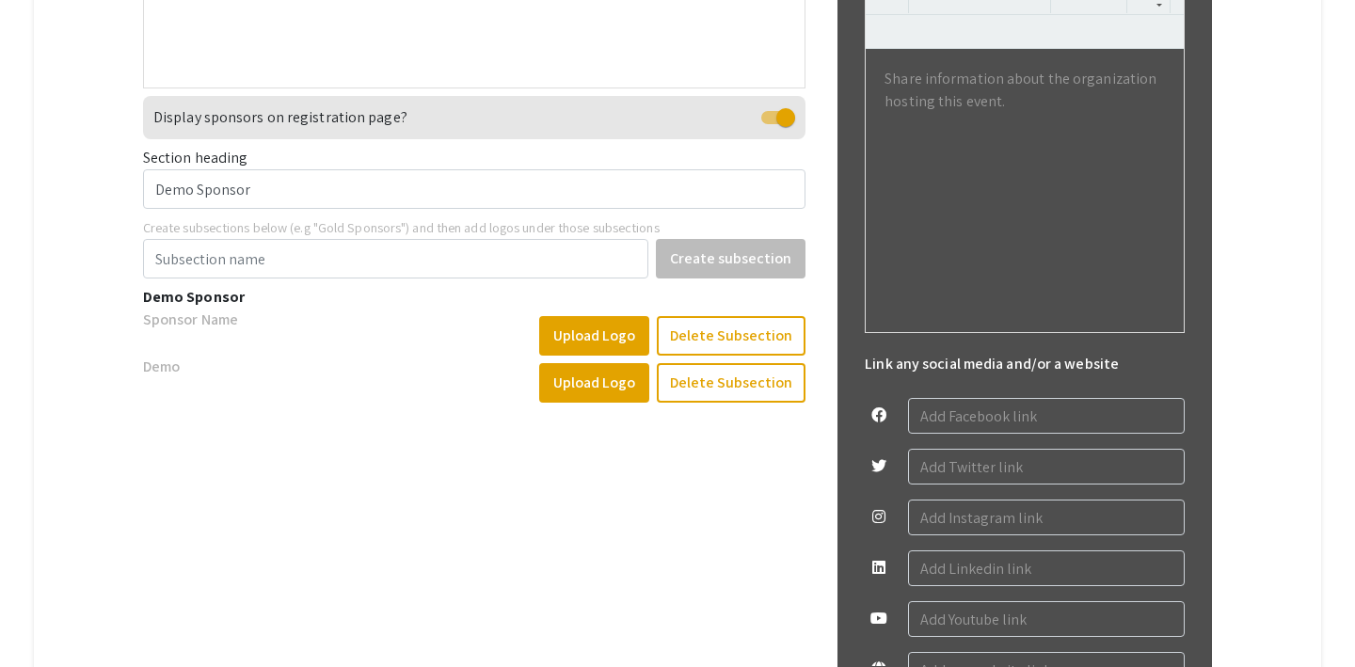
scroll to position [920, 0]
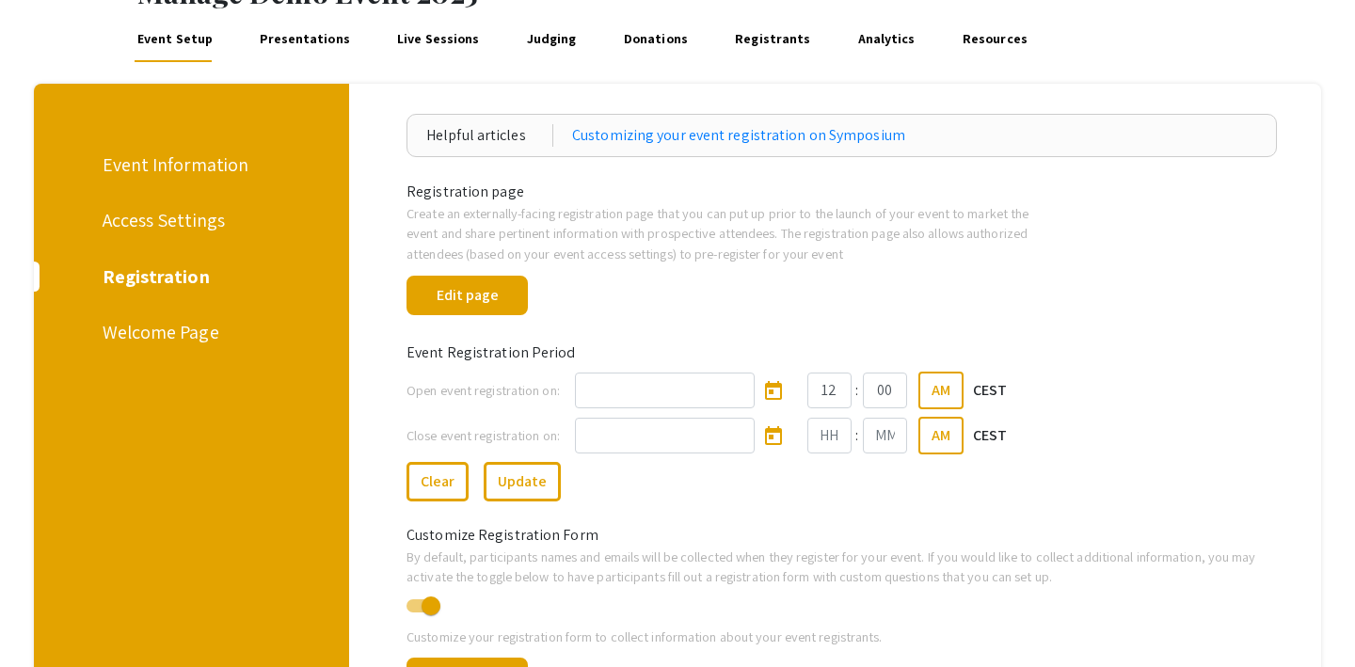
scroll to position [120, 0]
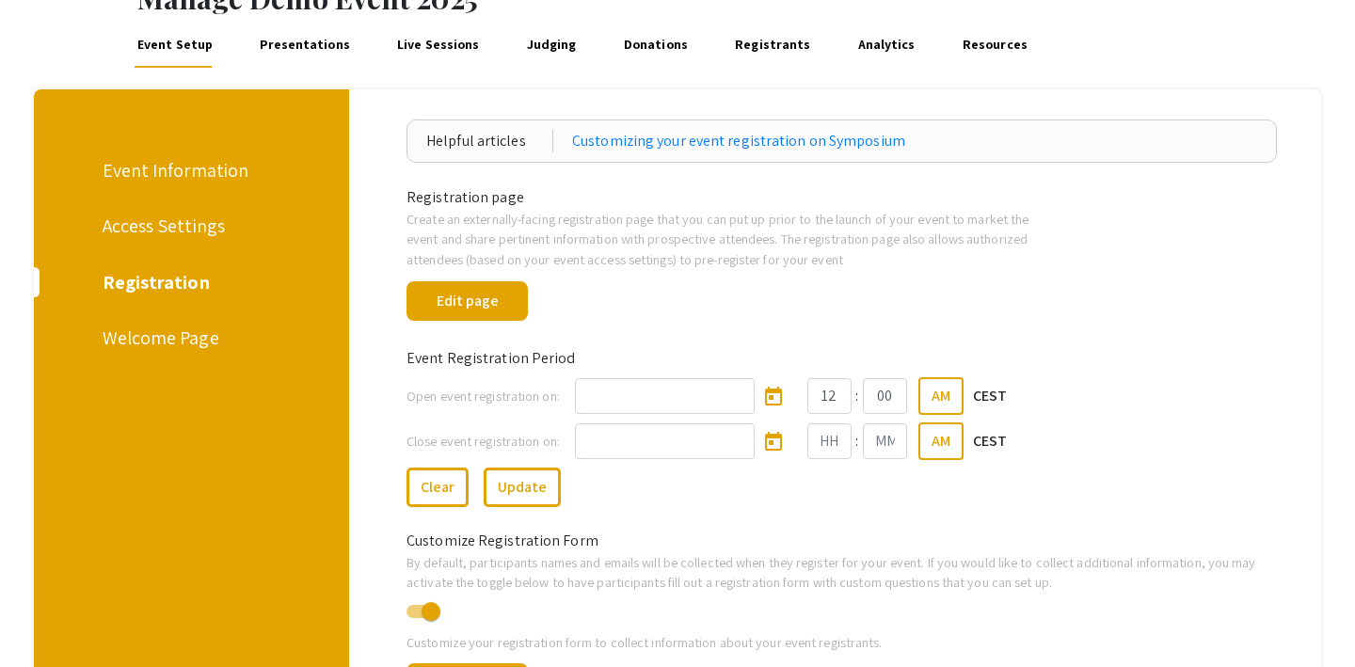
click at [197, 219] on div "Access Settings" at bounding box center [189, 226] width 172 height 28
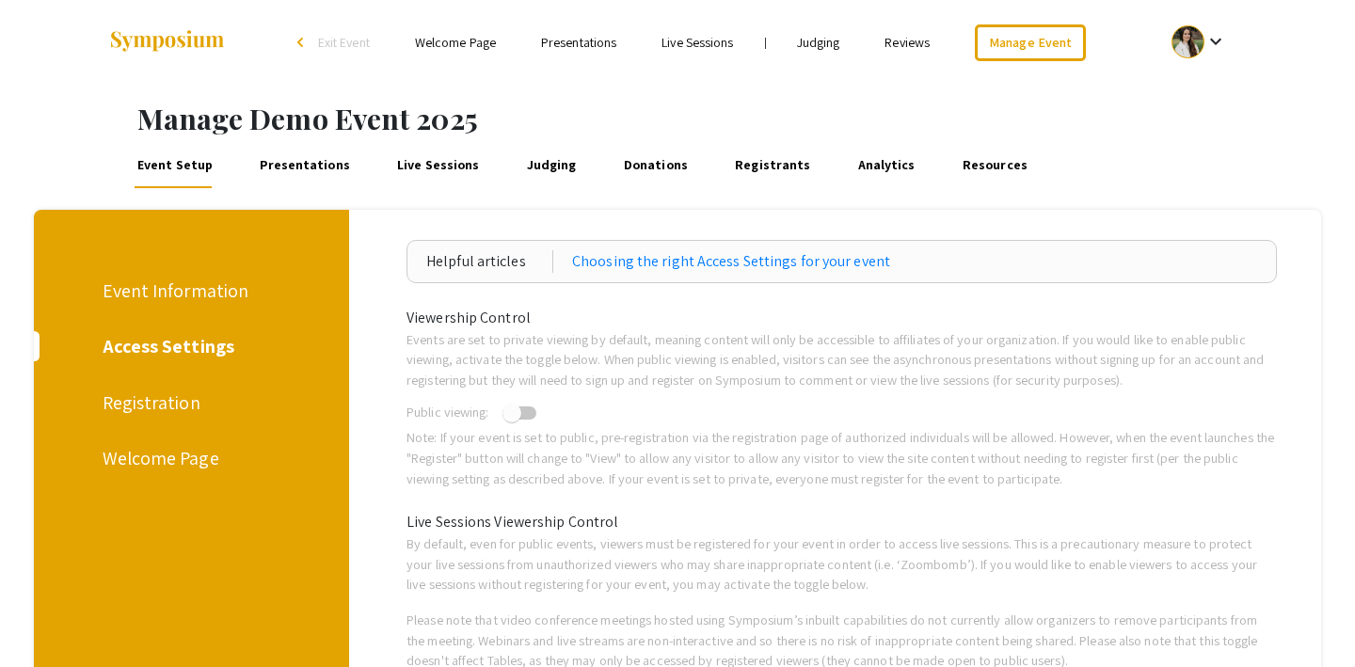
click at [200, 288] on div "Event Information" at bounding box center [189, 291] width 172 height 28
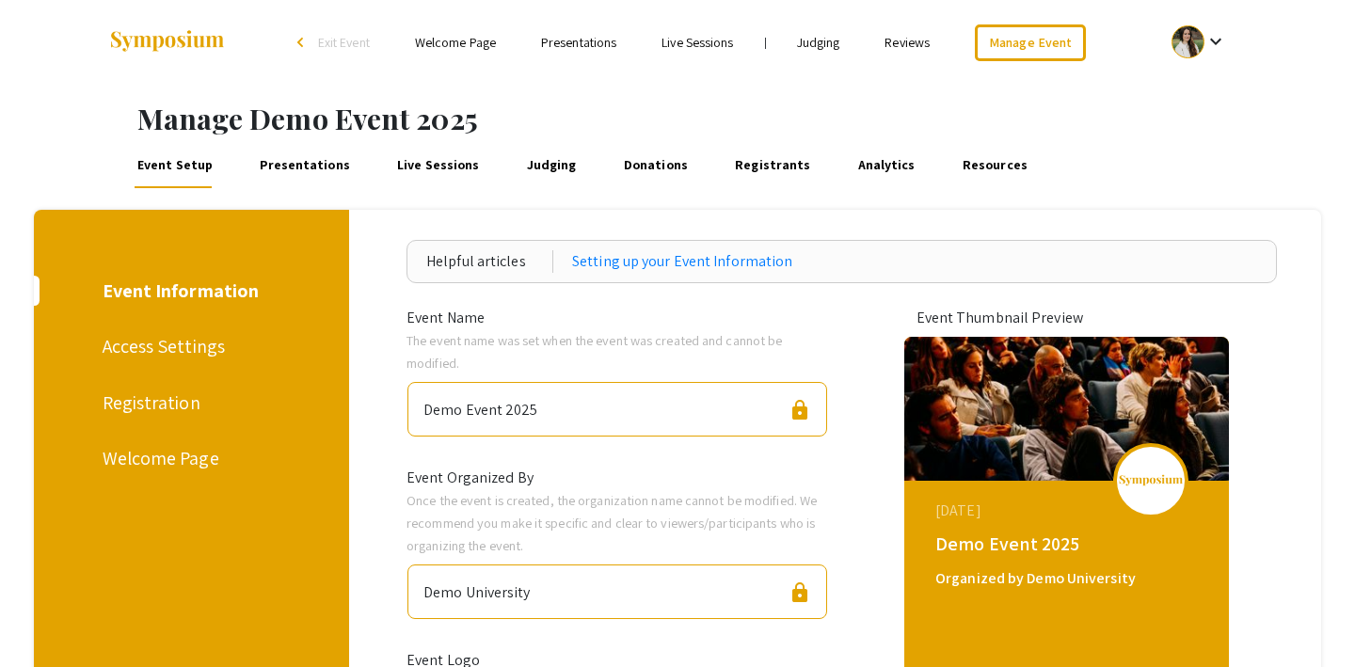
click at [318, 161] on link "Presentations" at bounding box center [305, 165] width 97 height 45
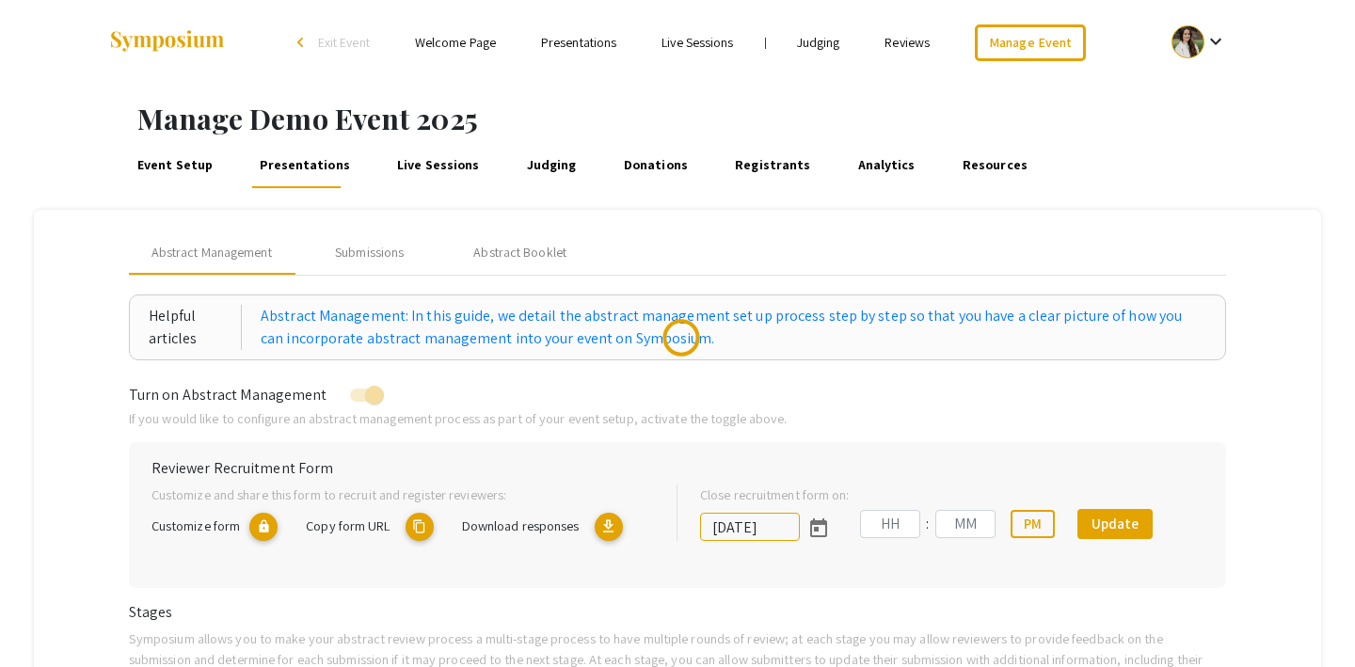
type input "[DATE]"
type input "07"
type input "00"
click at [205, 159] on link "Event Setup" at bounding box center [175, 165] width 82 height 45
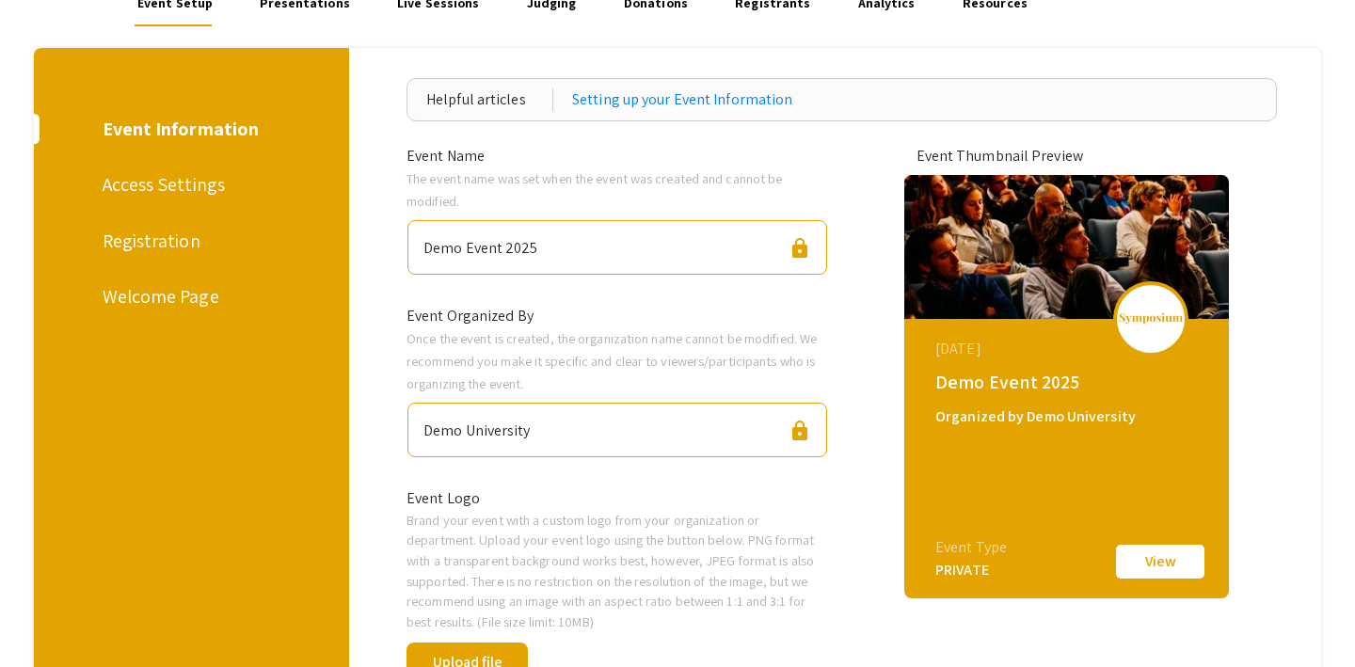
scroll to position [181, 0]
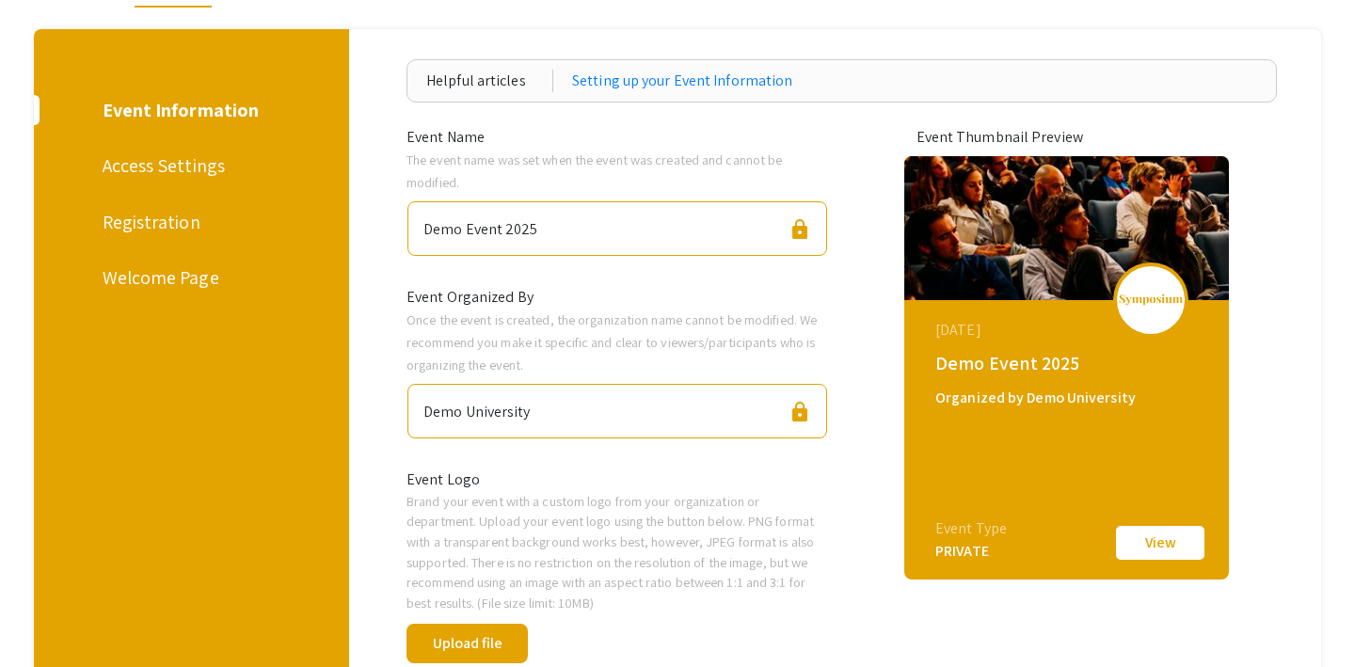
click at [174, 218] on div "Registration" at bounding box center [189, 222] width 172 height 28
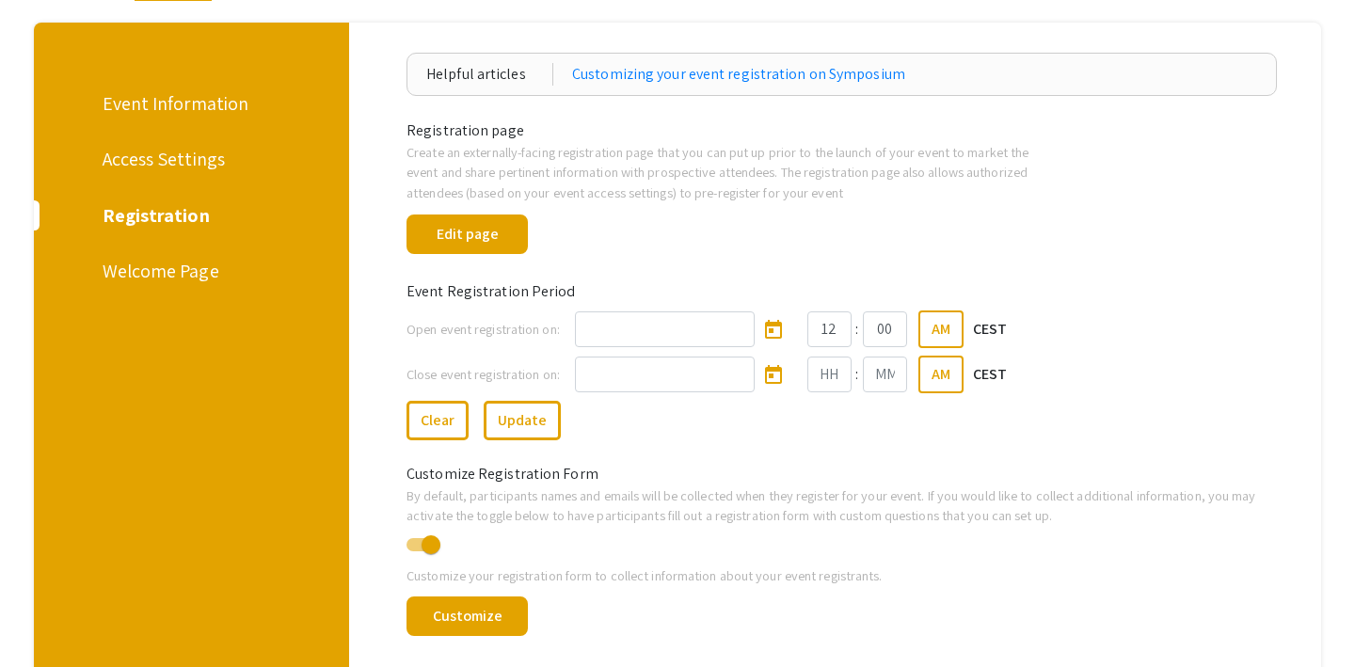
scroll to position [185, 0]
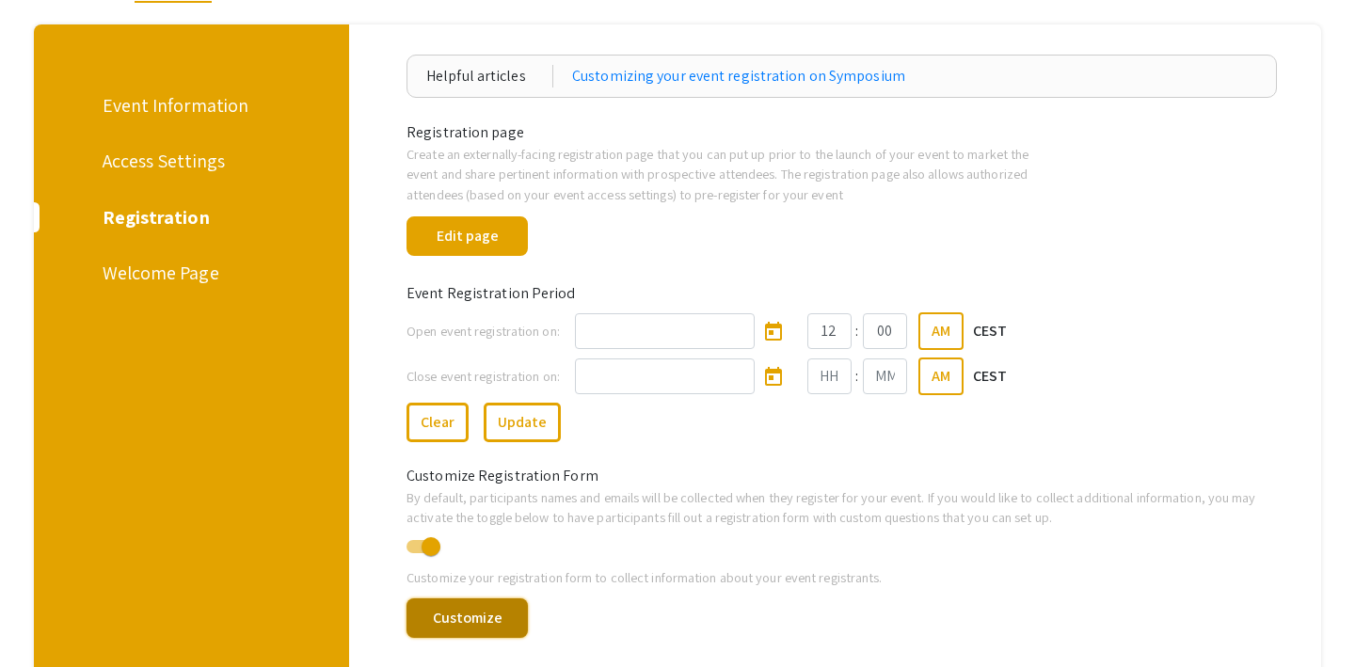
click at [475, 625] on button "Customize" at bounding box center [467, 619] width 121 height 40
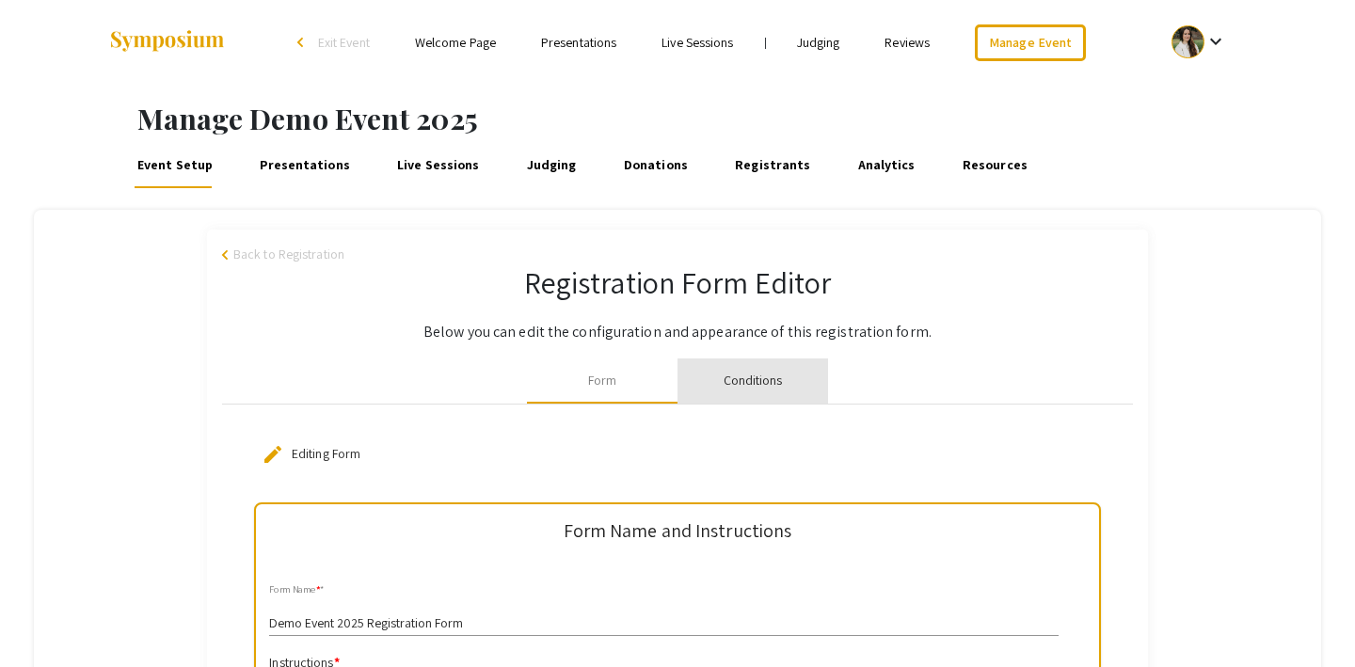
click at [732, 386] on div "Conditions" at bounding box center [753, 381] width 59 height 20
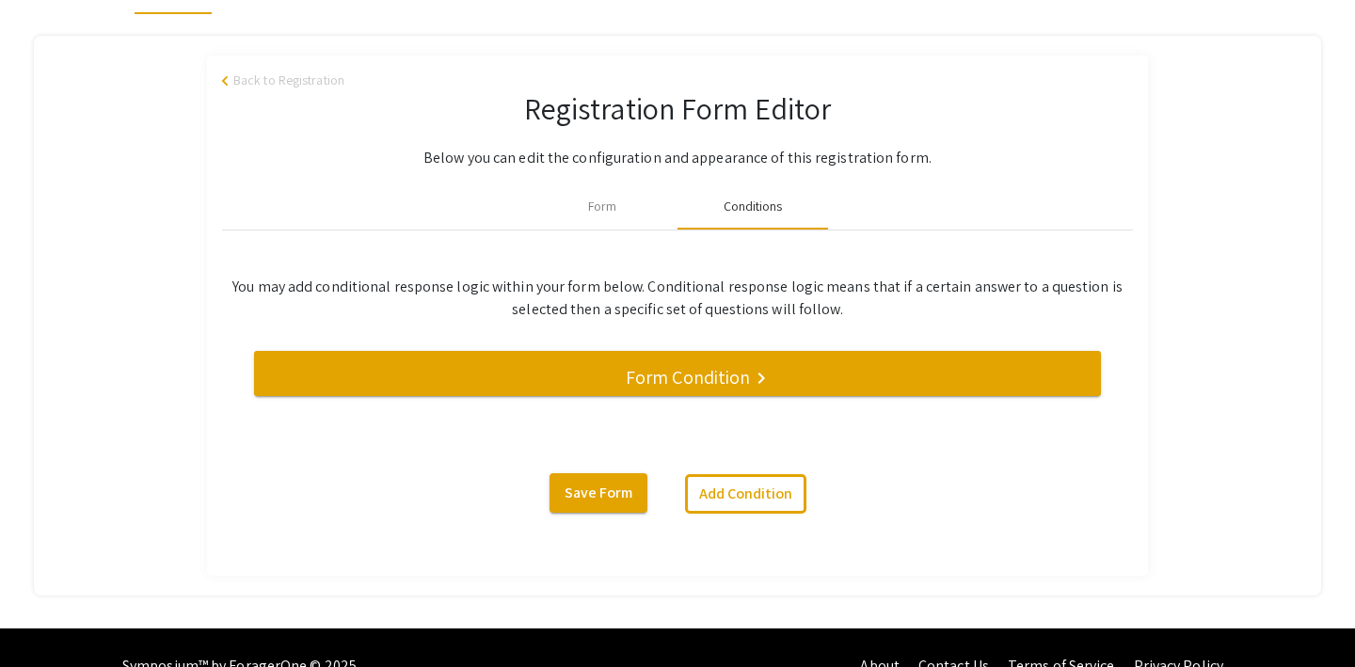
scroll to position [175, 0]
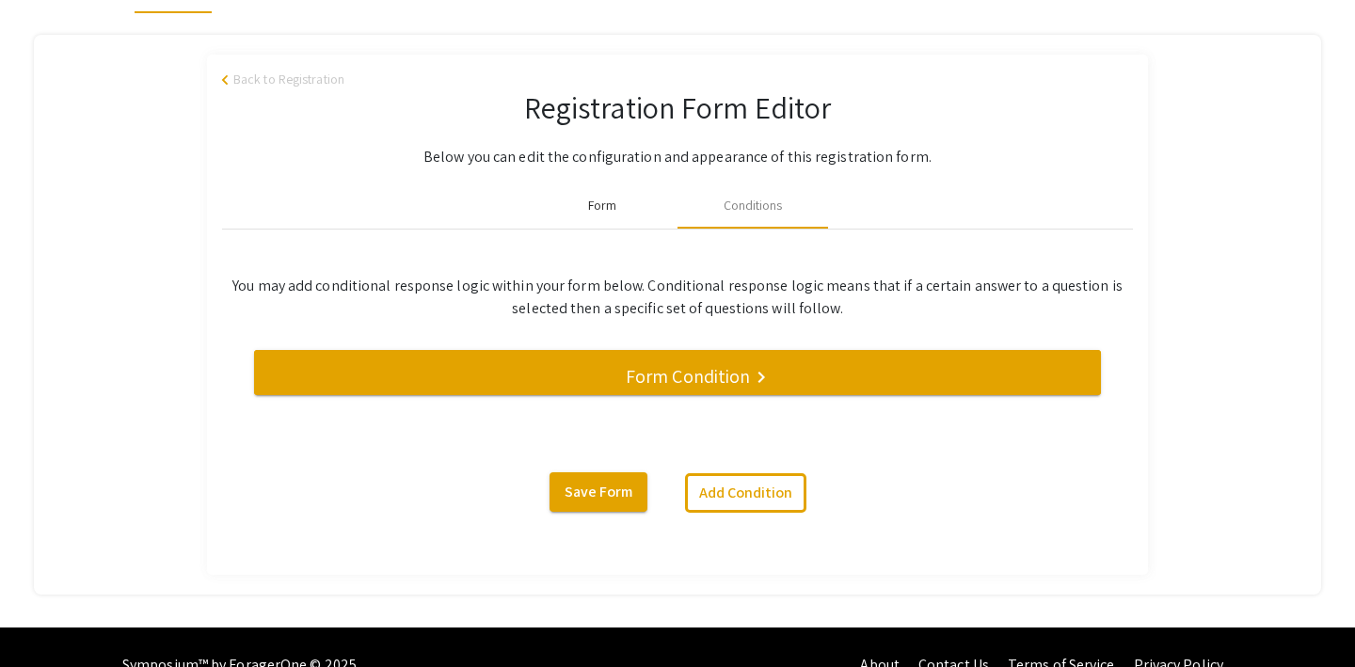
click at [605, 207] on div "Form" at bounding box center [602, 206] width 28 height 20
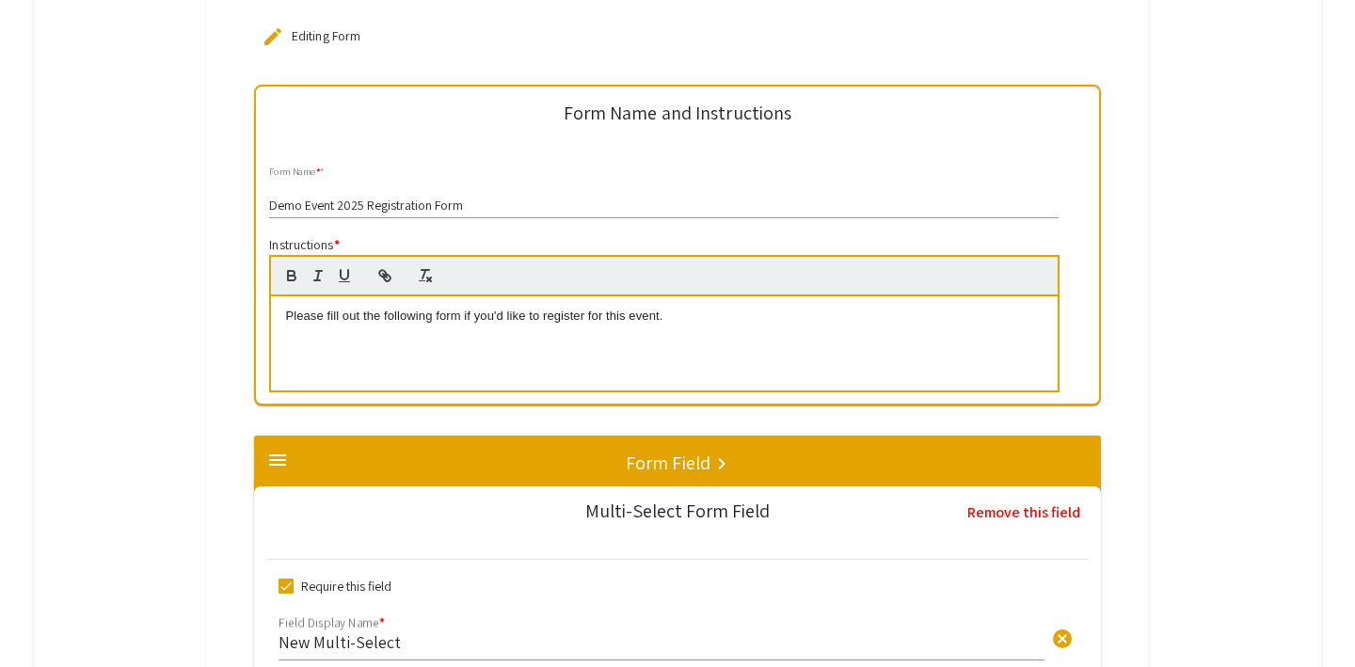
scroll to position [0, 0]
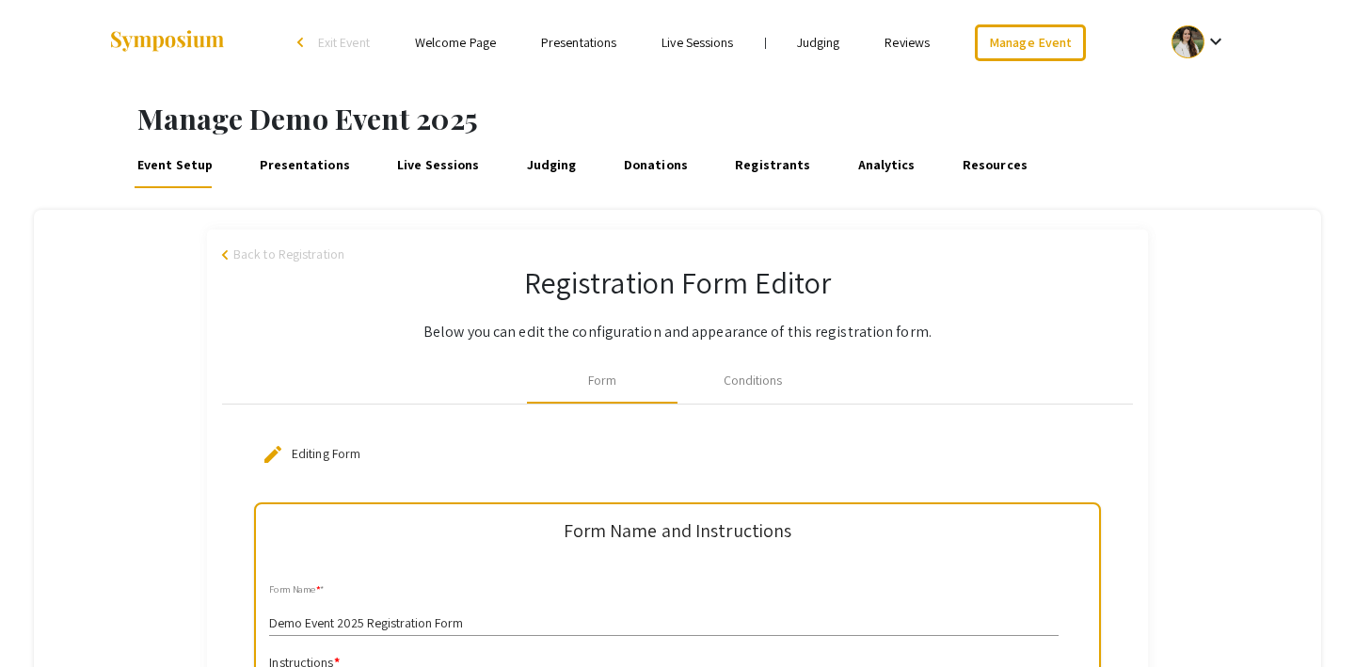
click at [300, 250] on span "Back to Registration" at bounding box center [288, 255] width 111 height 20
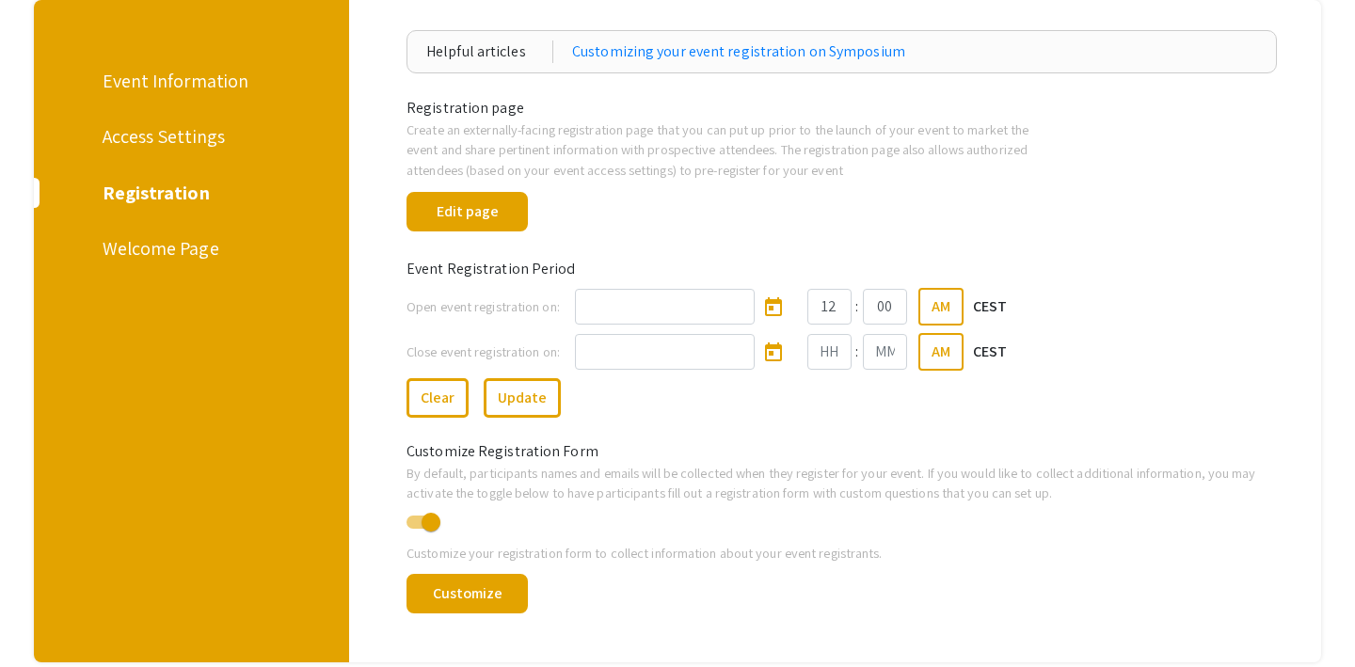
scroll to position [216, 0]
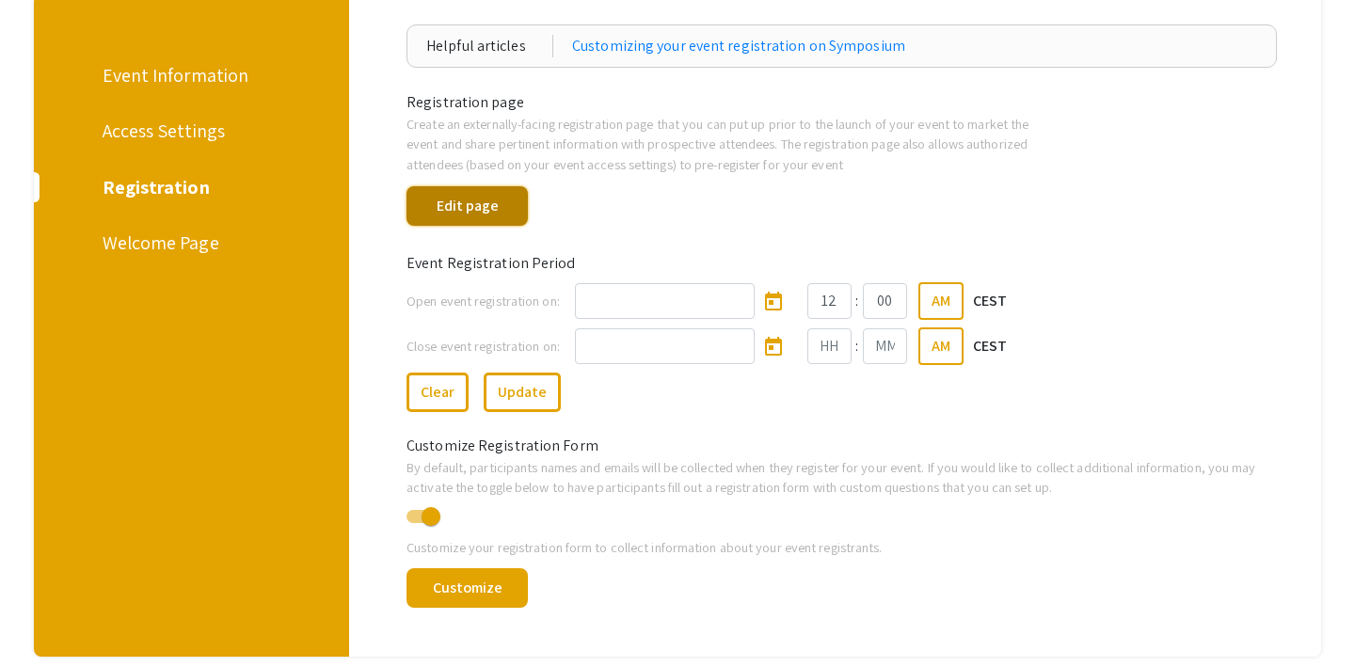
click at [481, 199] on button "Edit page" at bounding box center [467, 206] width 121 height 40
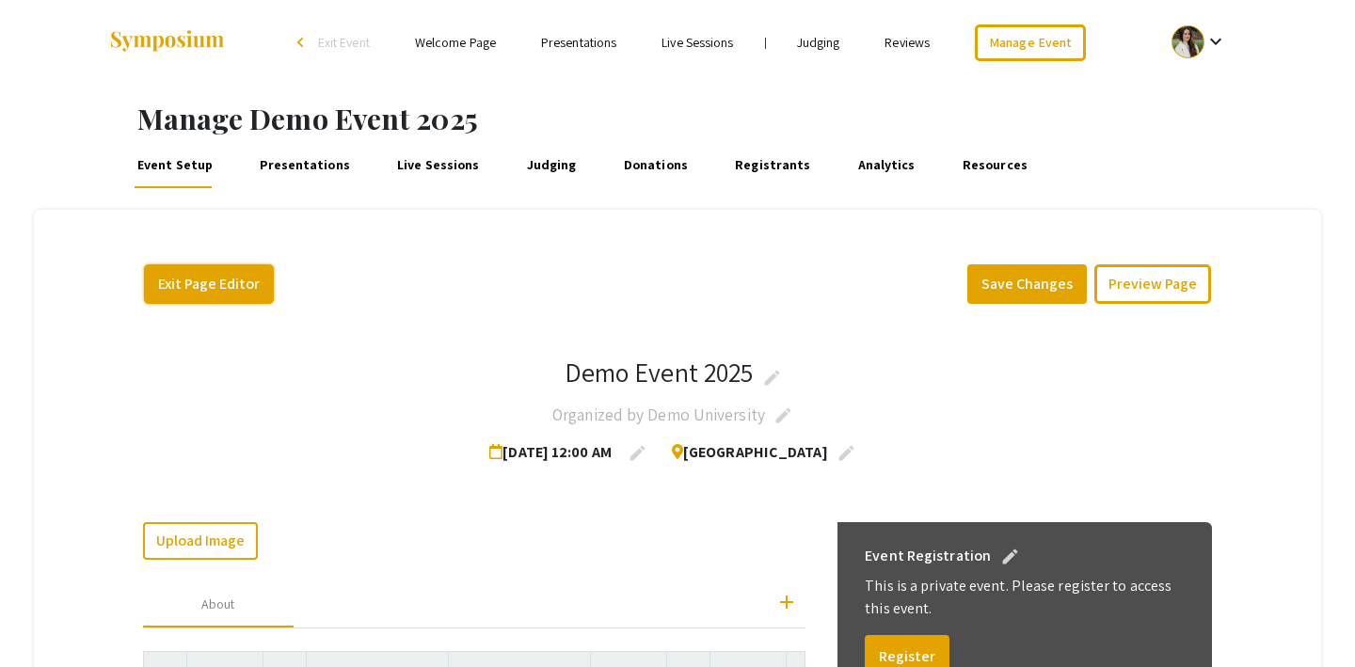
click at [217, 282] on button "Exit Page Editor" at bounding box center [209, 284] width 130 height 40
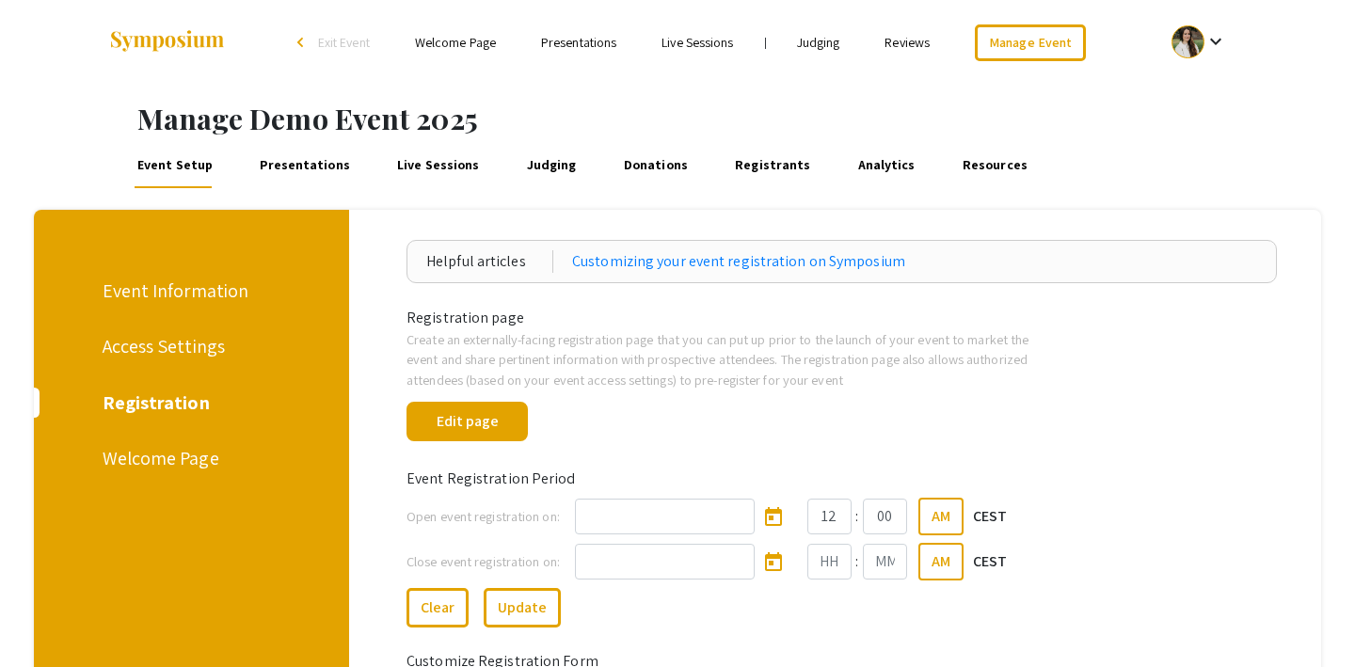
click at [323, 161] on link "Presentations" at bounding box center [305, 165] width 97 height 45
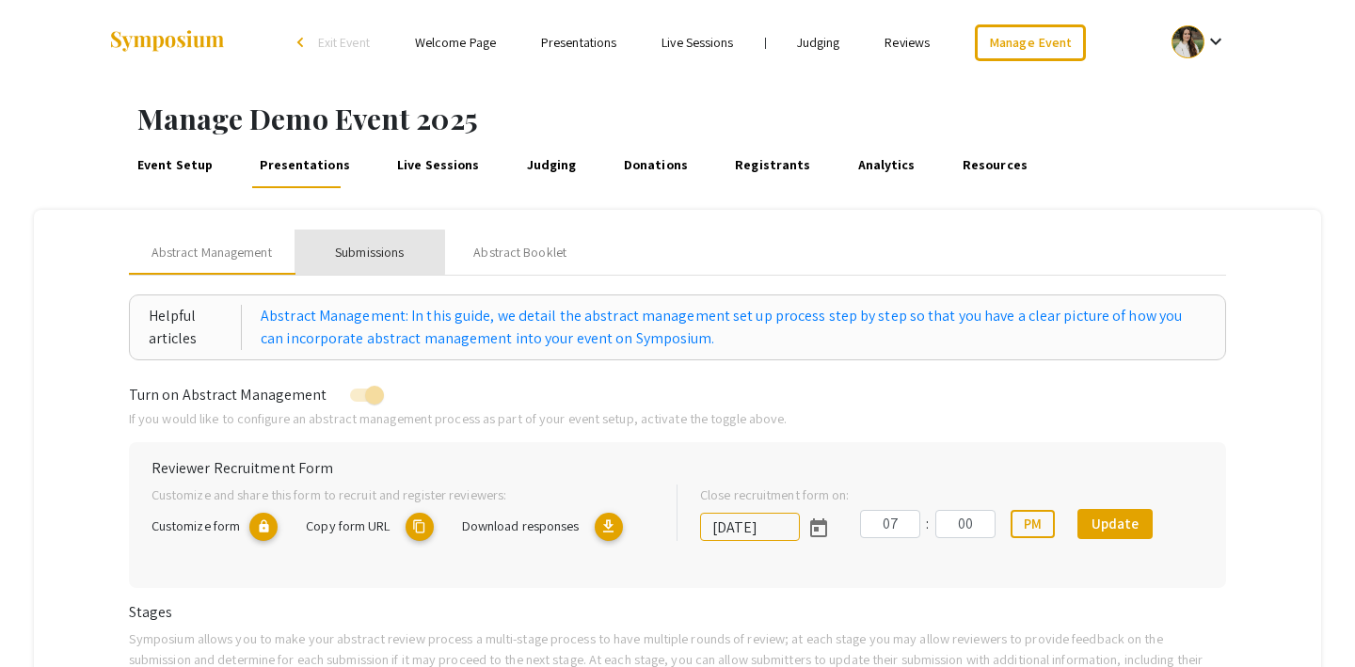
click at [366, 252] on div "Submissions" at bounding box center [369, 253] width 69 height 20
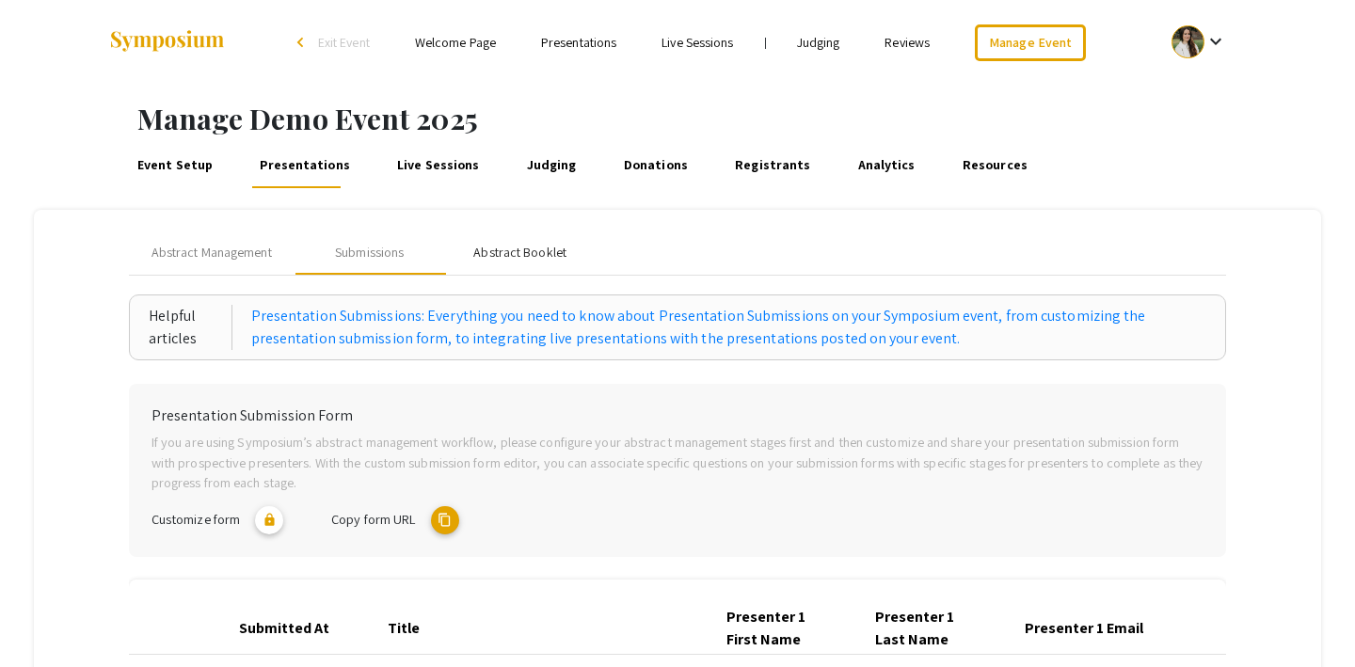
click at [485, 240] on div "Abstract Booklet" at bounding box center [520, 252] width 151 height 45
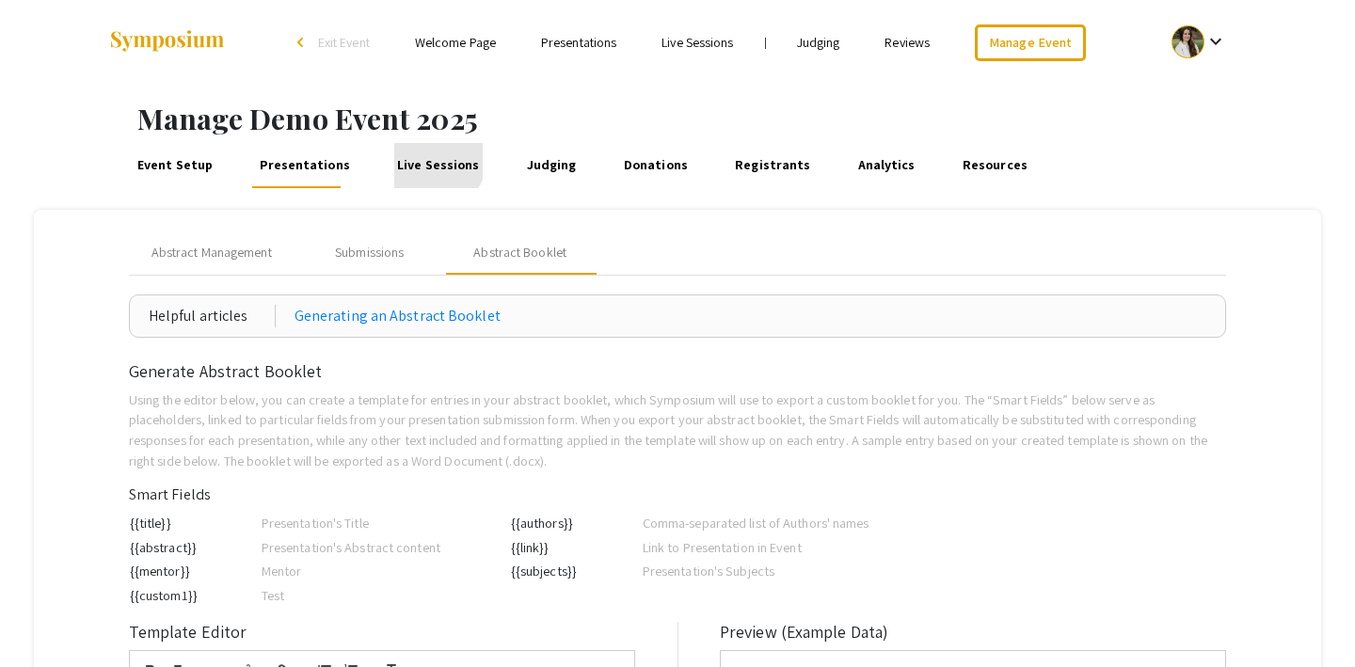
click at [415, 156] on link "Live Sessions" at bounding box center [438, 165] width 89 height 45
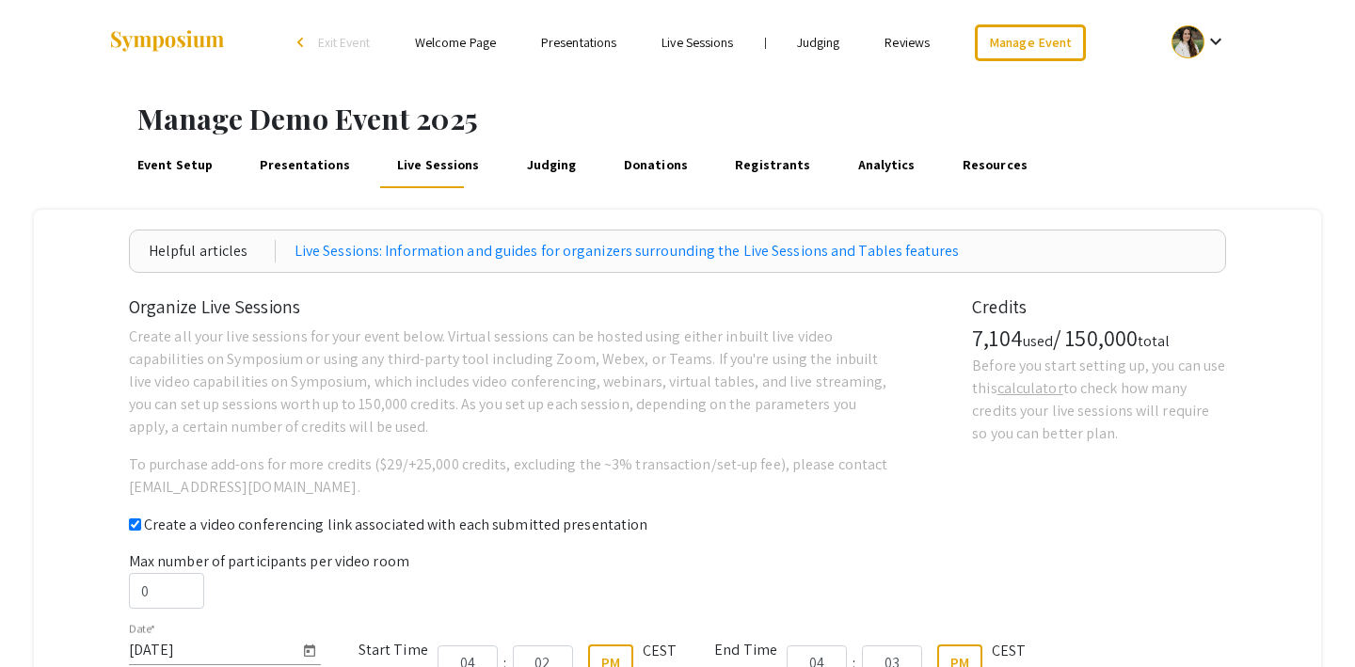
checkbox input "true"
click at [167, 161] on link "Event Setup" at bounding box center [175, 165] width 82 height 45
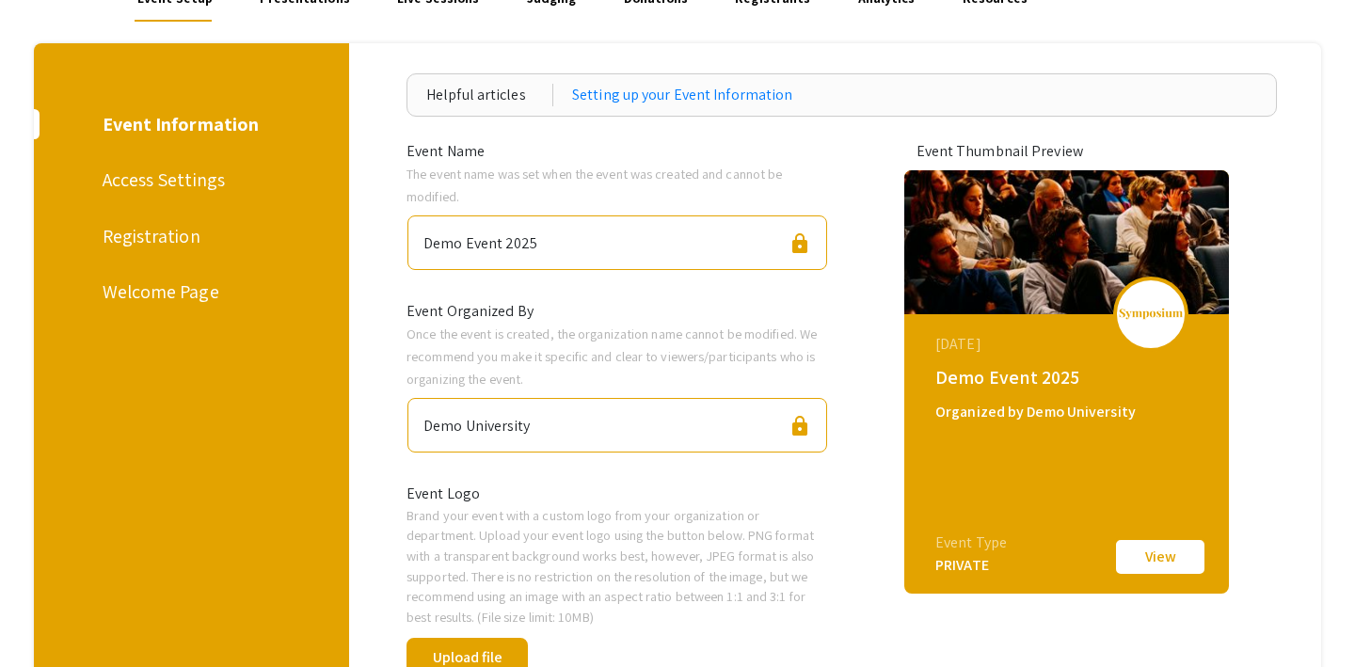
scroll to position [172, 0]
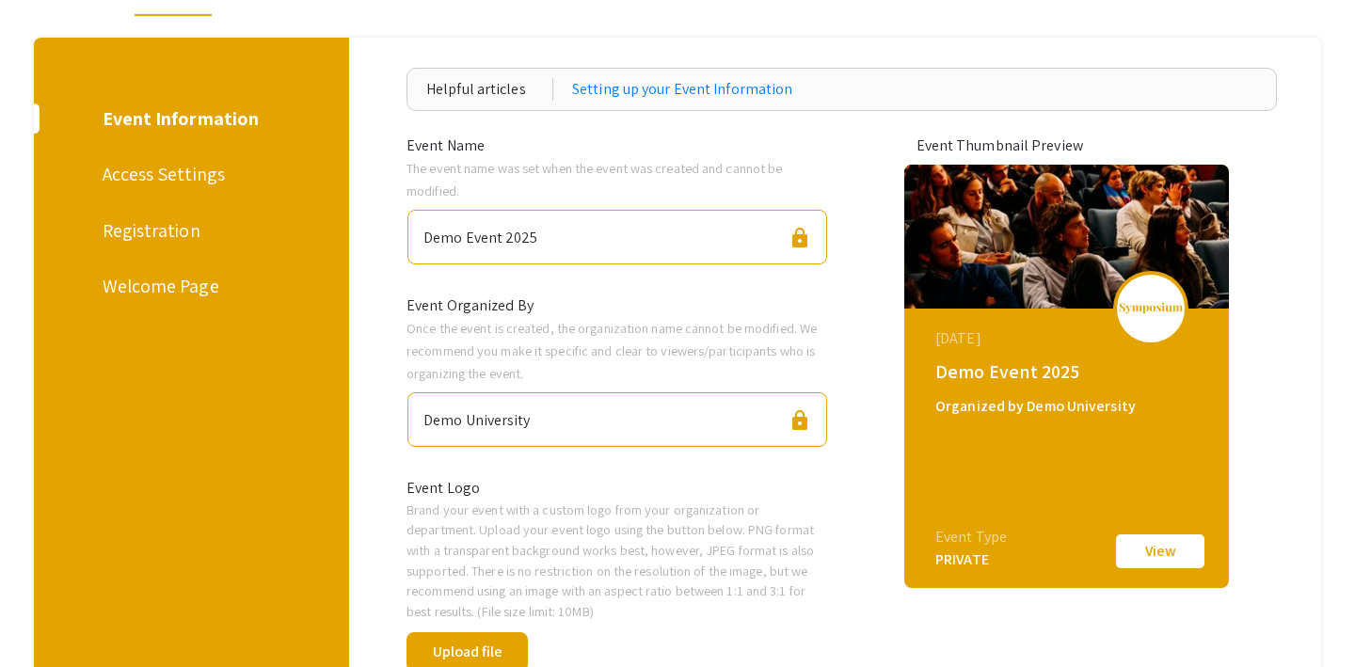
click at [185, 168] on div "Access Settings" at bounding box center [189, 174] width 172 height 28
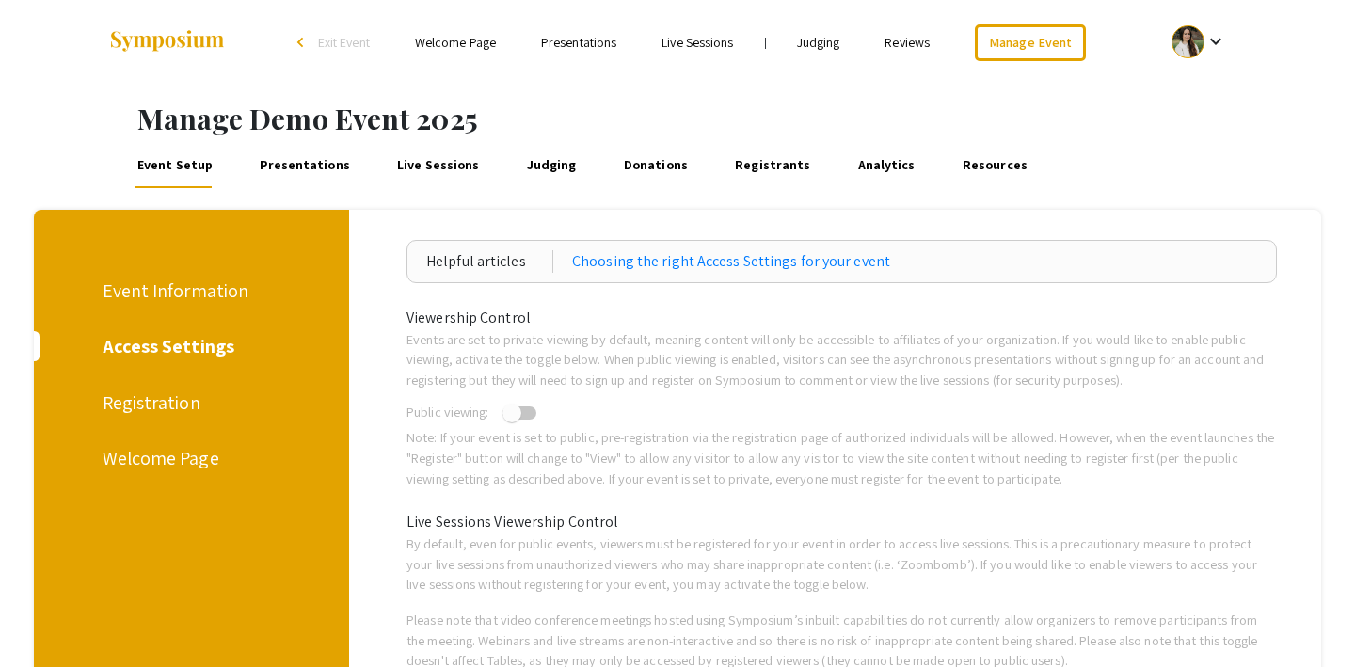
click at [171, 400] on div "Registration" at bounding box center [189, 403] width 172 height 28
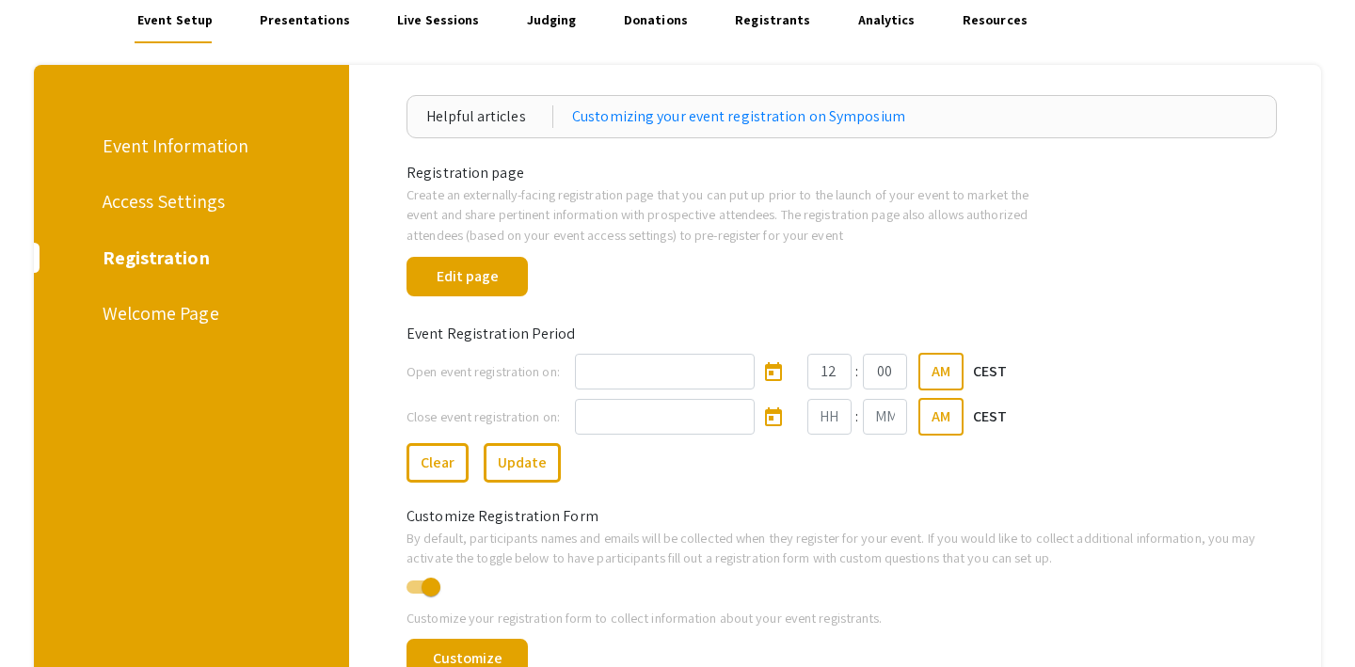
scroll to position [142, 0]
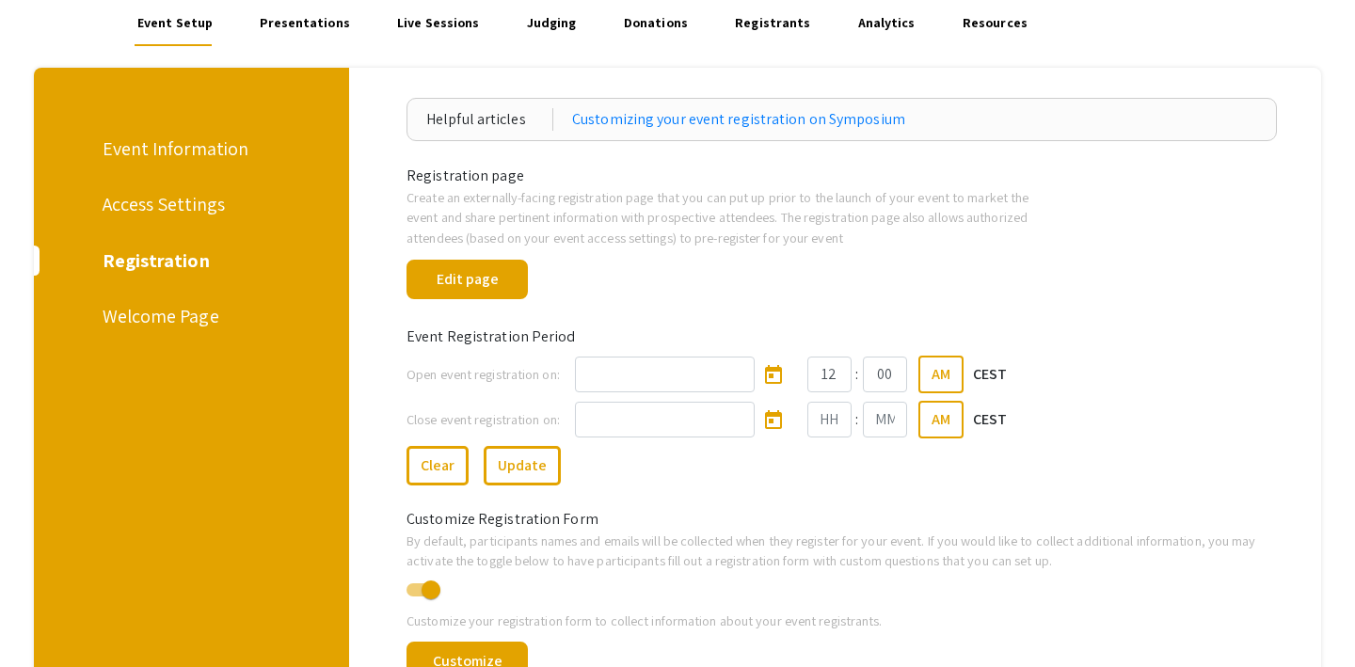
click at [168, 146] on div "Event Information" at bounding box center [189, 149] width 172 height 28
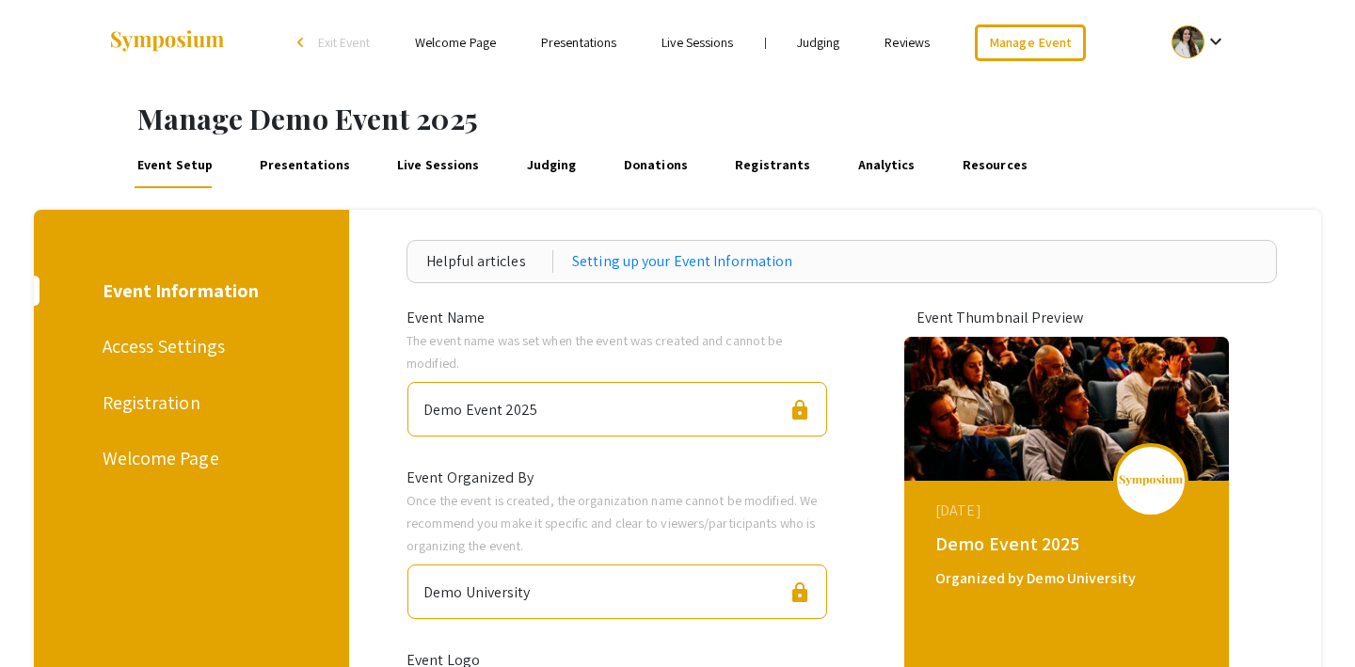
click at [161, 345] on div "Access Settings" at bounding box center [189, 346] width 172 height 28
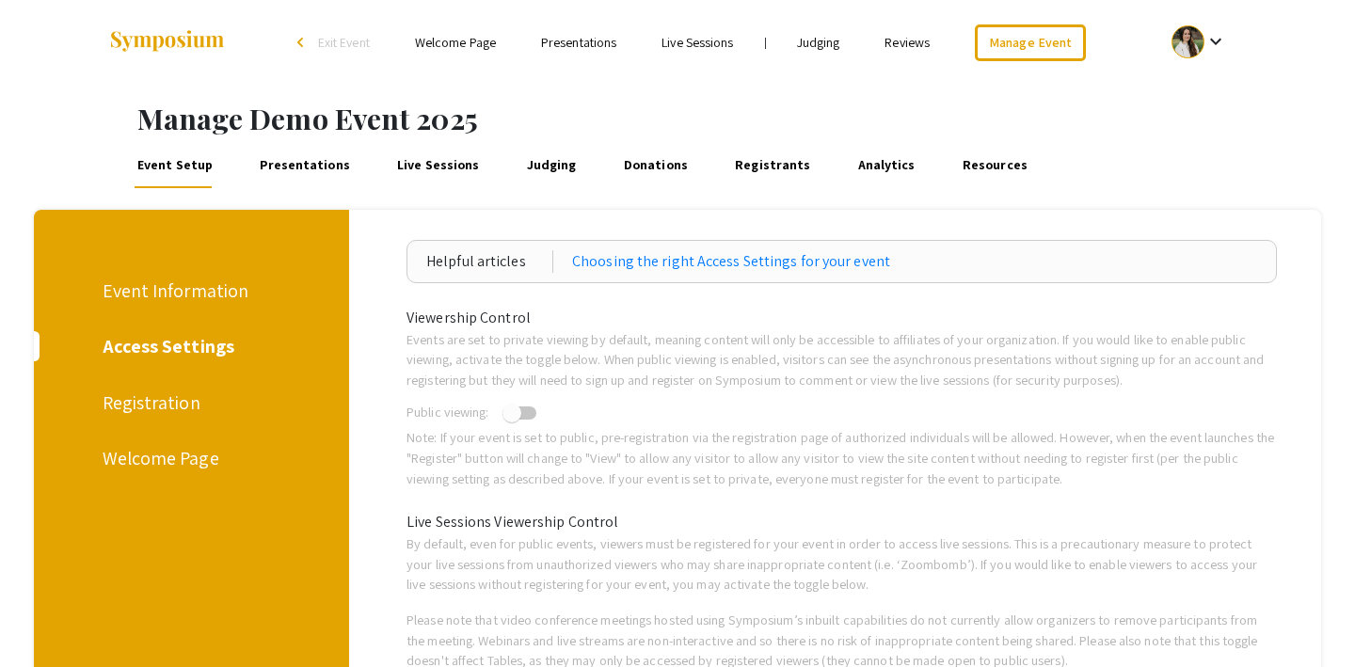
click at [153, 460] on div "Welcome Page" at bounding box center [189, 458] width 172 height 28
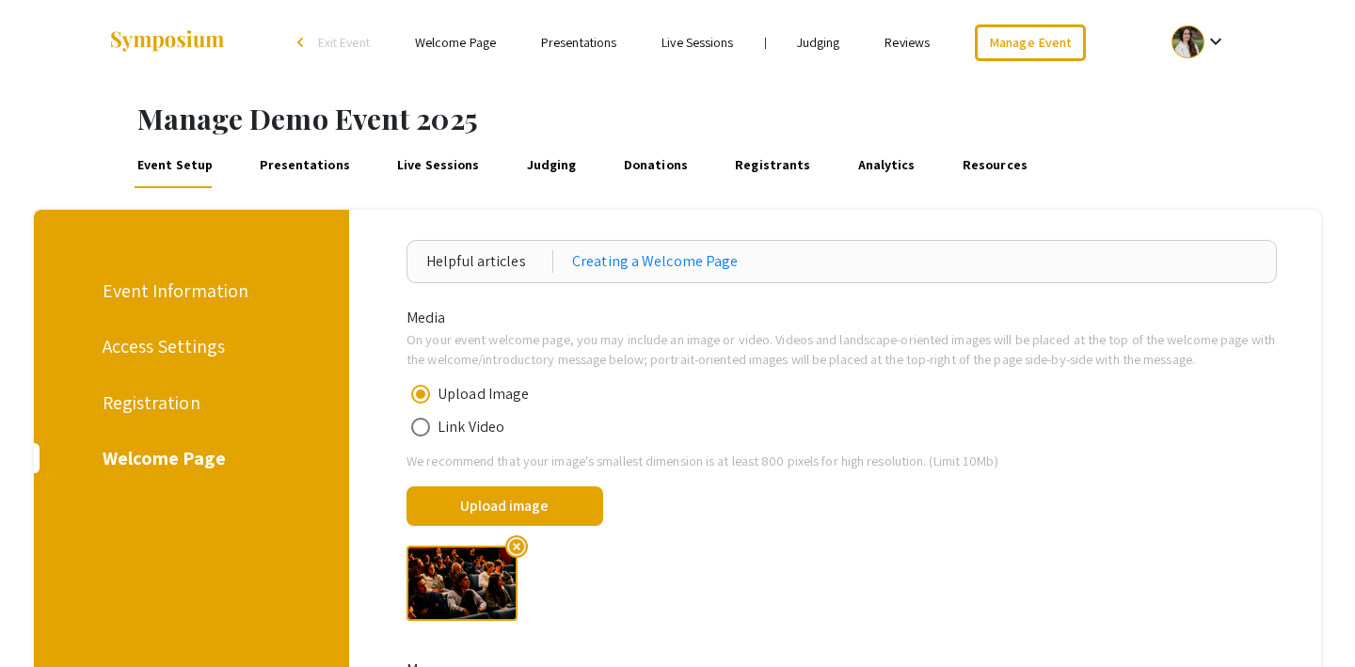
click at [188, 332] on div "Access Settings" at bounding box center [189, 346] width 172 height 28
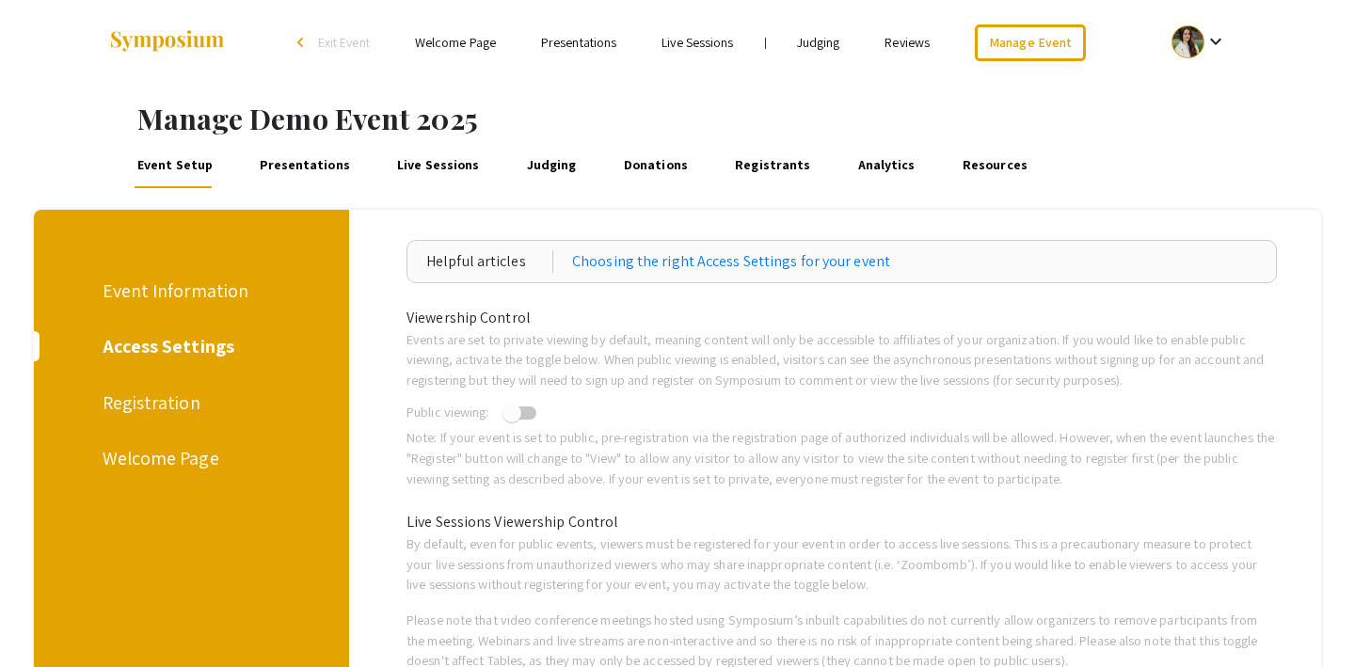
click at [216, 283] on div "Event Information" at bounding box center [189, 291] width 172 height 28
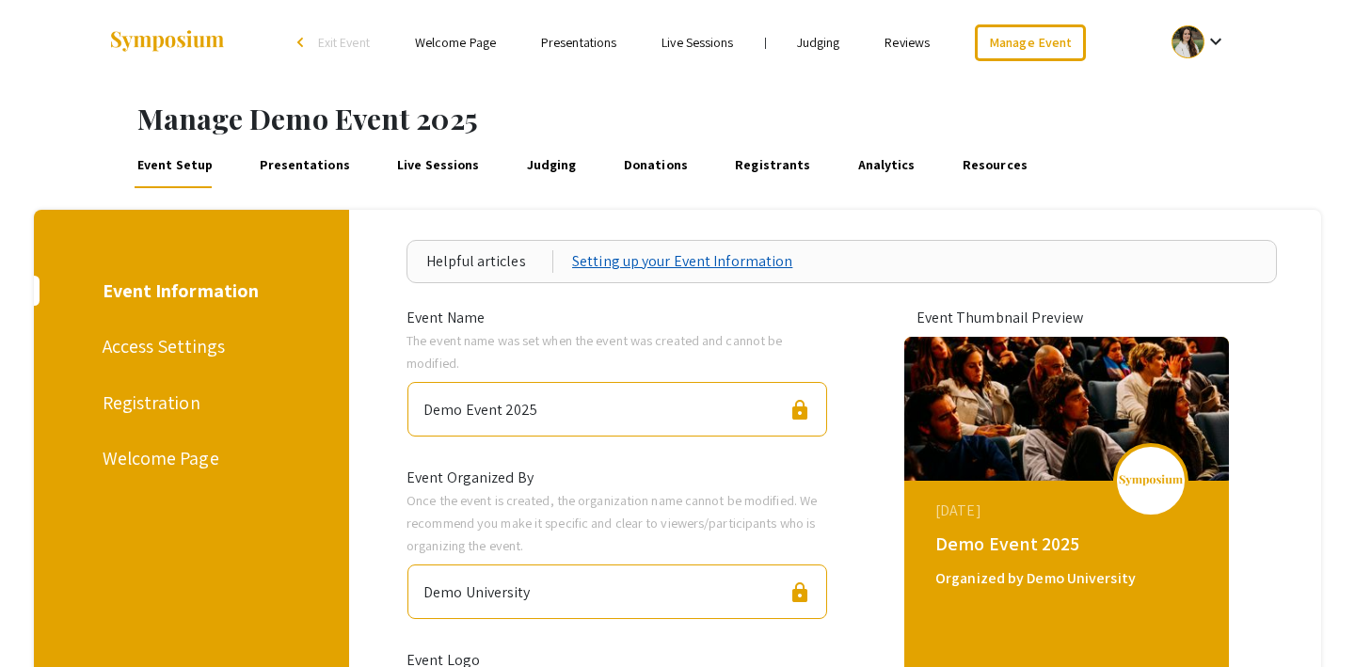
scroll to position [80, 0]
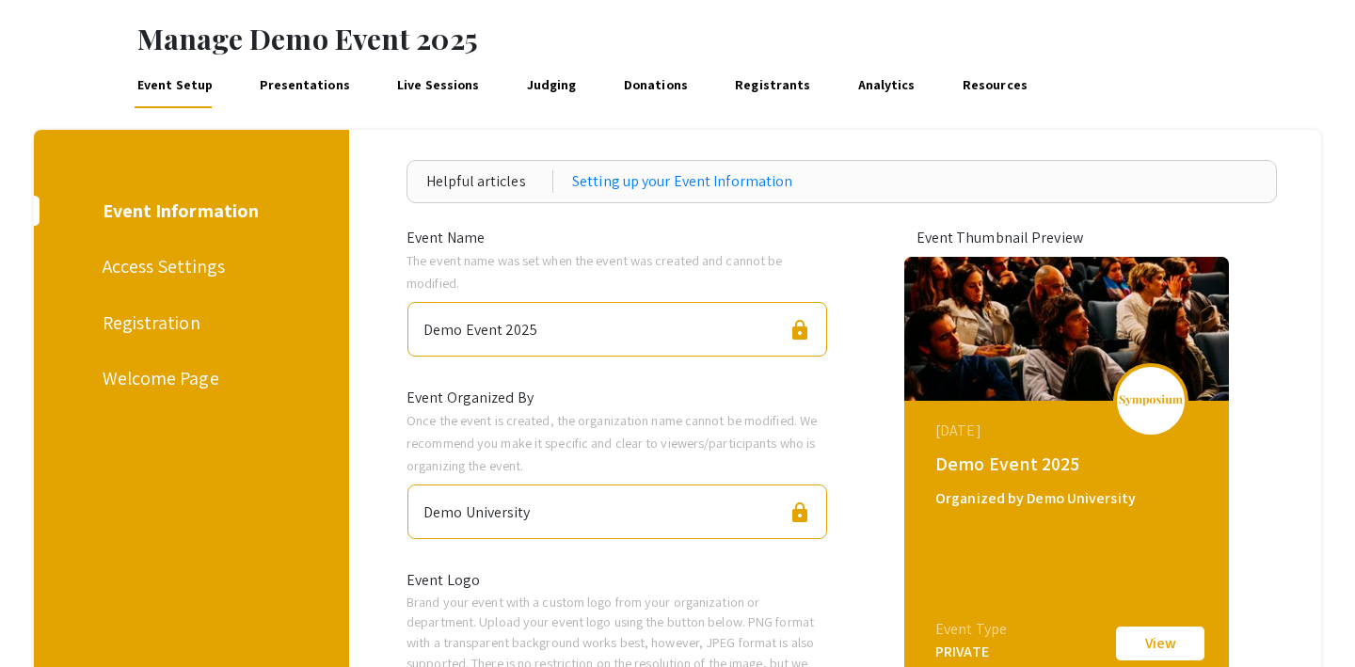
click at [165, 328] on div "Registration" at bounding box center [189, 323] width 172 height 28
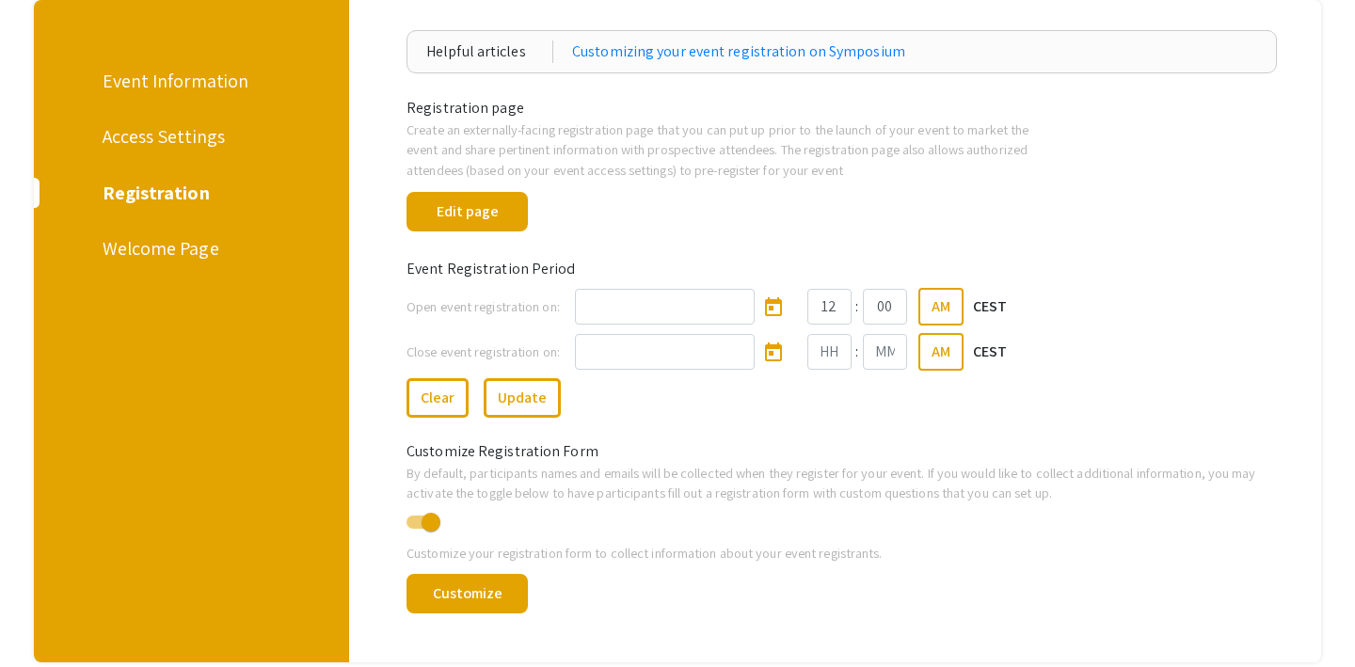
scroll to position [232, 0]
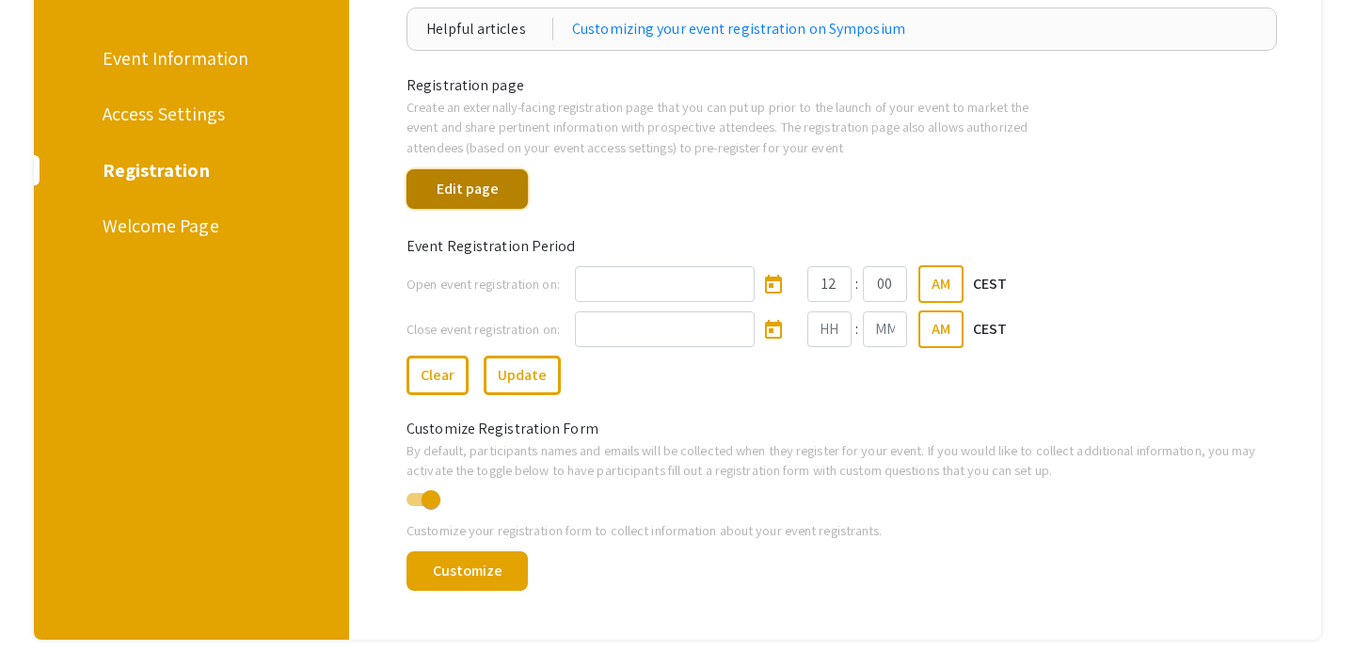
click at [490, 203] on button "Edit page" at bounding box center [467, 189] width 121 height 40
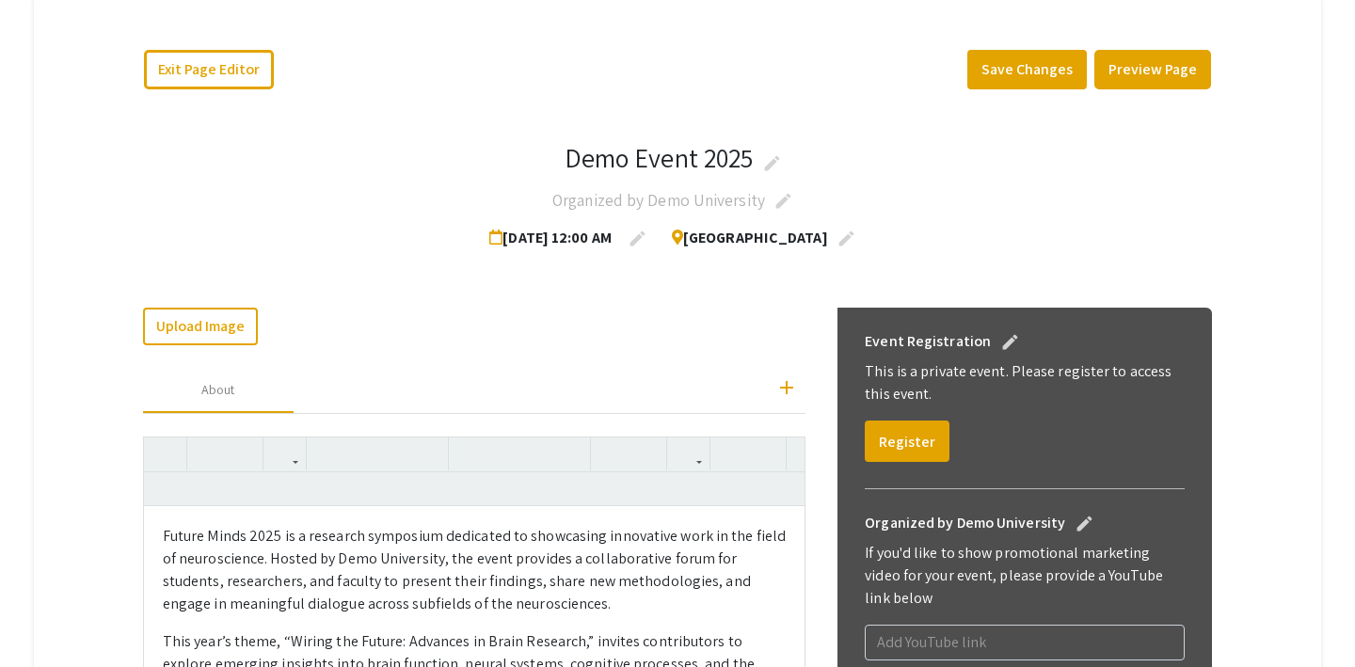
scroll to position [368, 0]
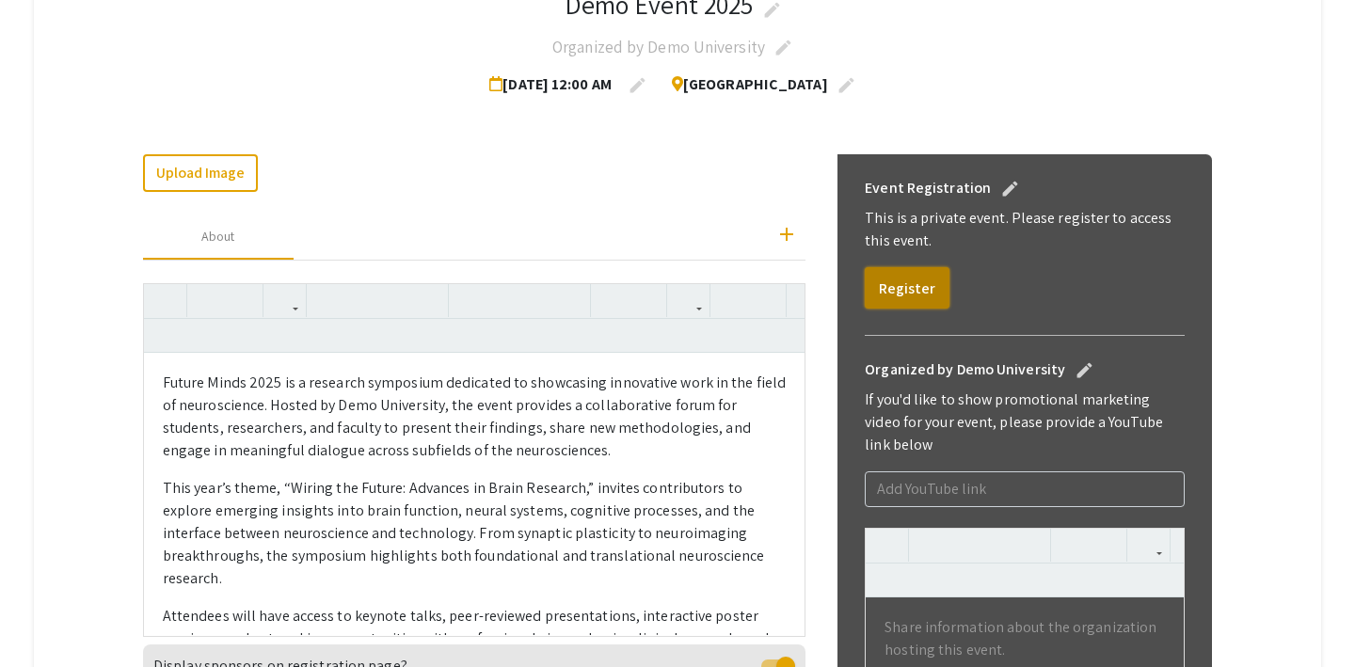
click at [905, 287] on button "Register" at bounding box center [907, 287] width 85 height 41
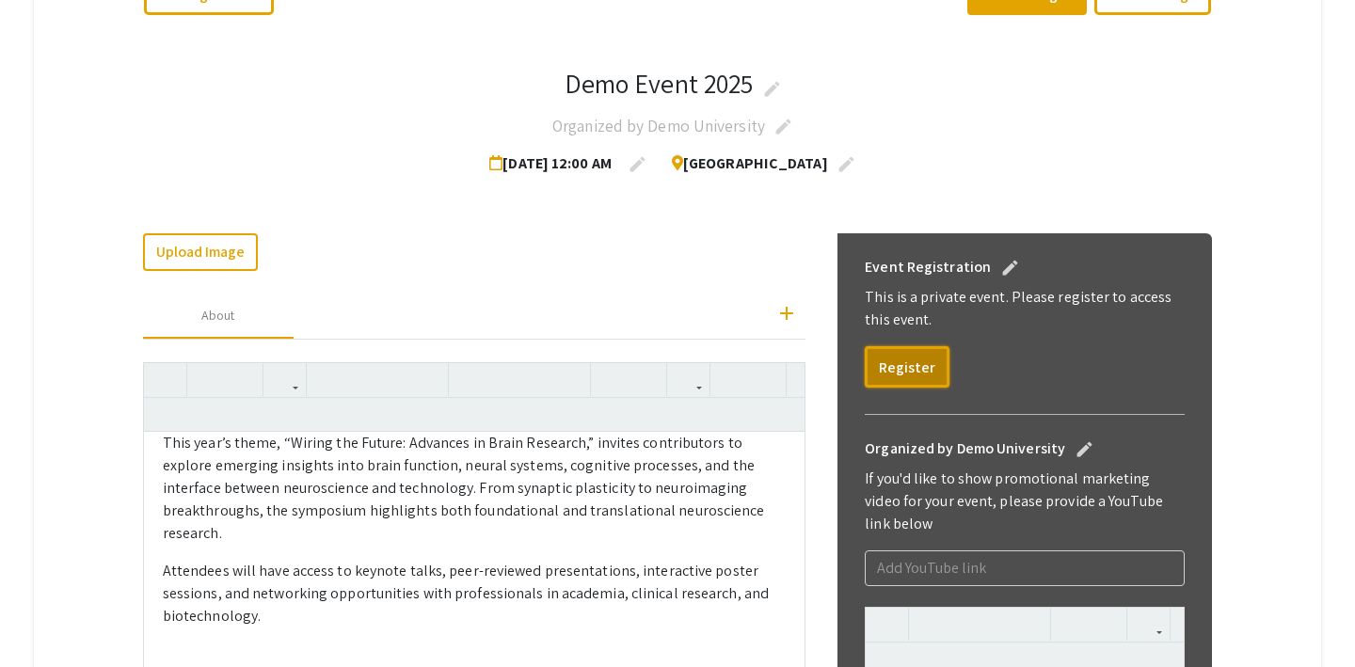
scroll to position [0, 0]
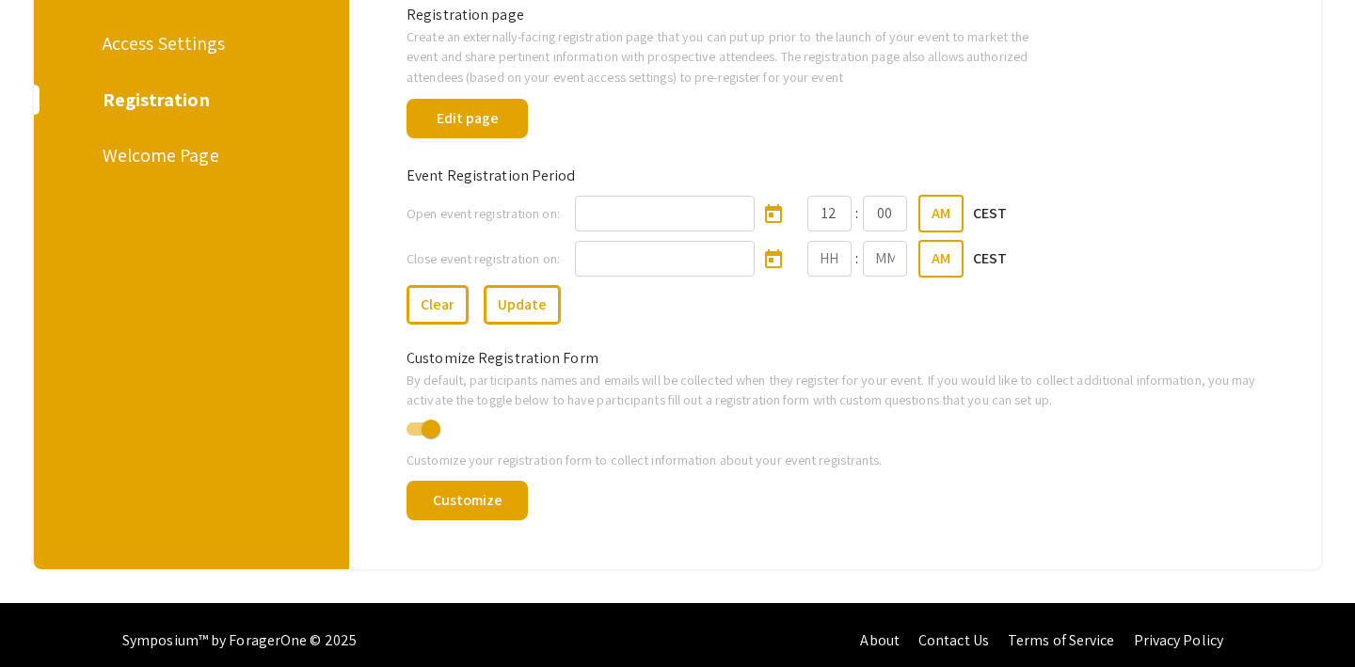
scroll to position [310, 0]
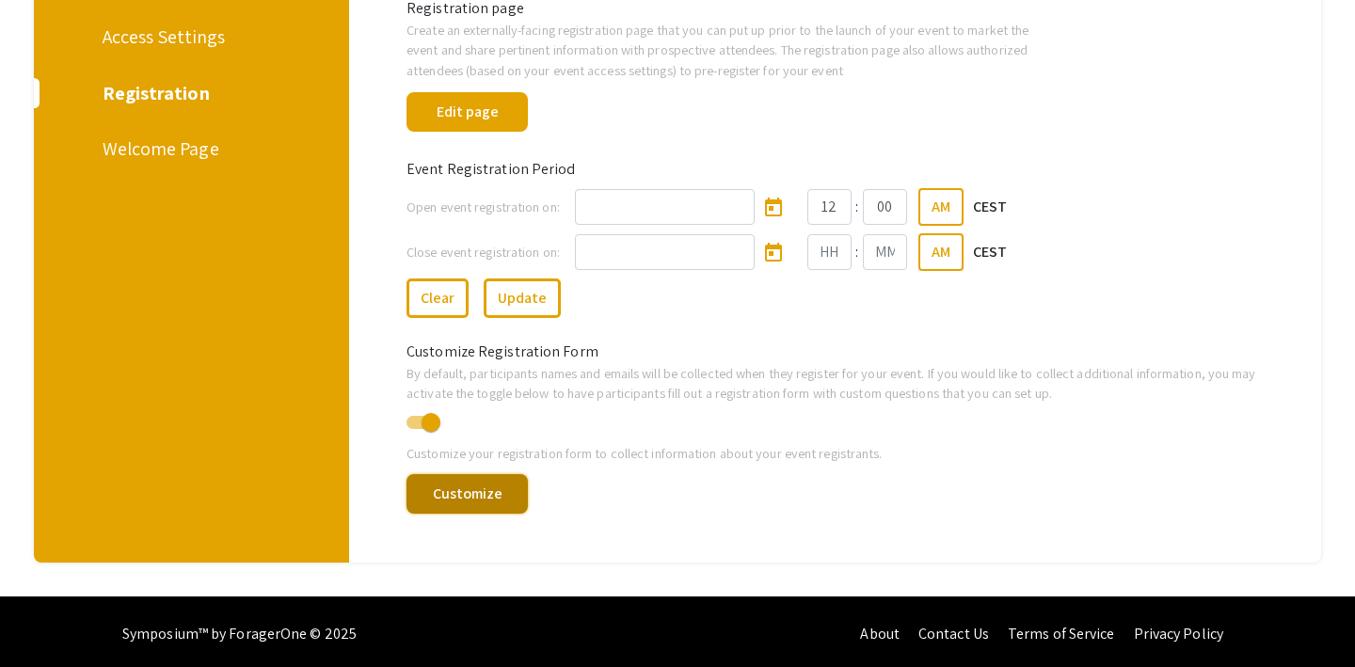
click at [478, 479] on button "Customize" at bounding box center [467, 494] width 121 height 40
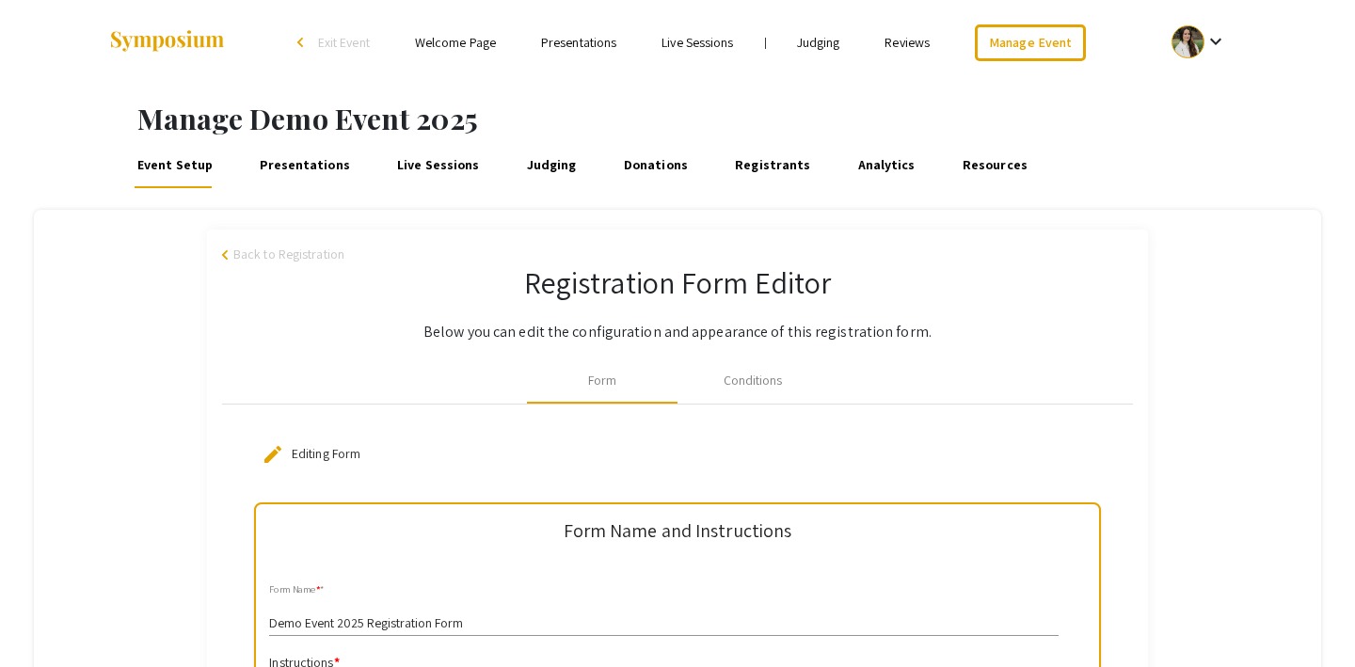
click at [240, 250] on span "Back to Registration" at bounding box center [288, 255] width 111 height 20
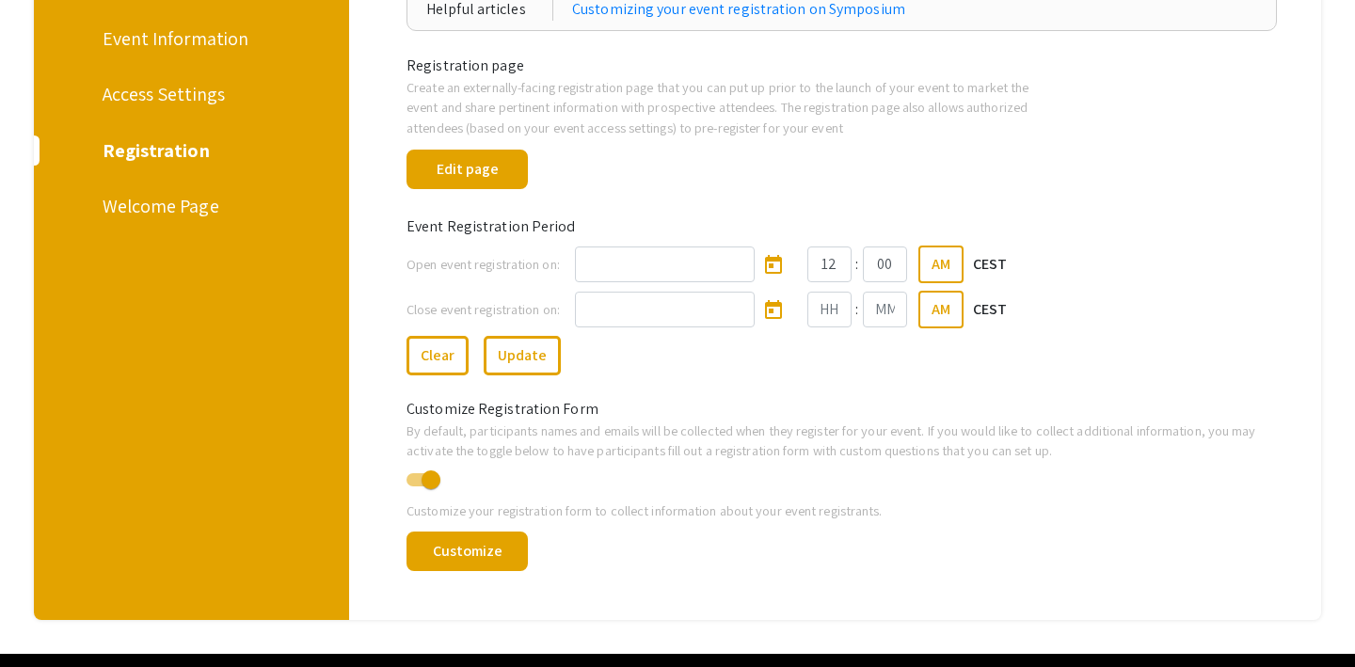
scroll to position [241, 0]
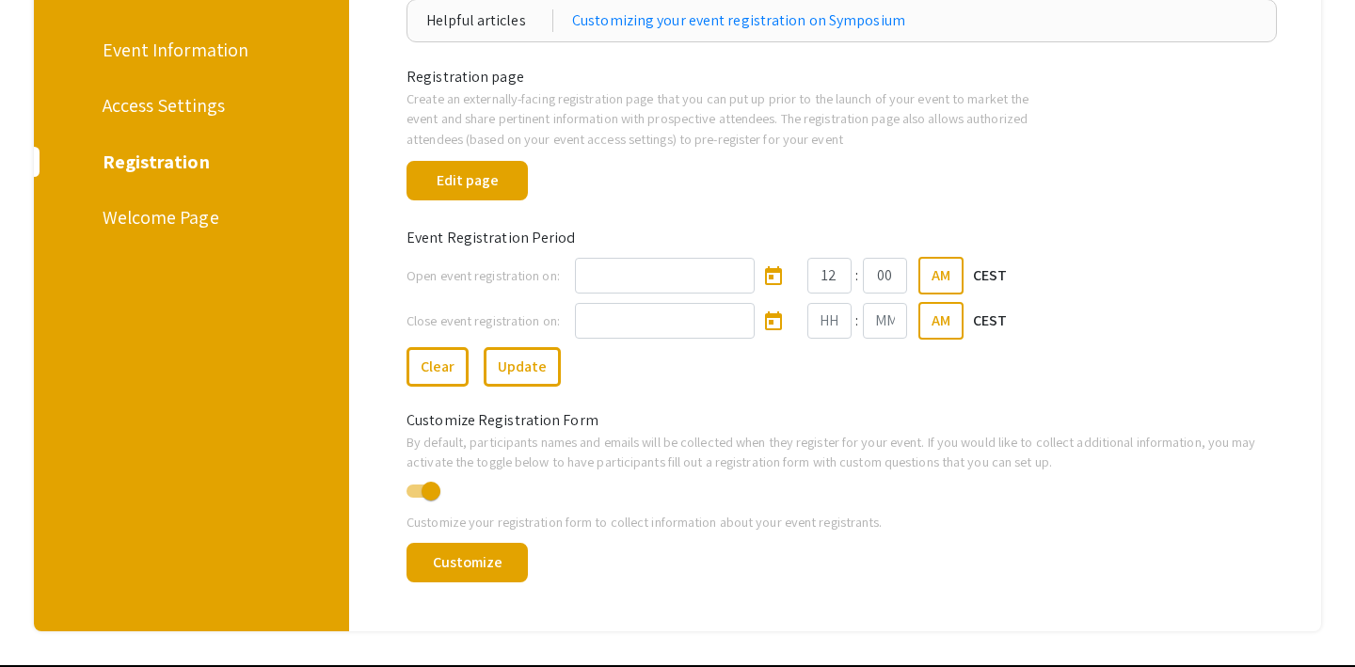
click at [150, 204] on div "Welcome Page" at bounding box center [189, 217] width 172 height 28
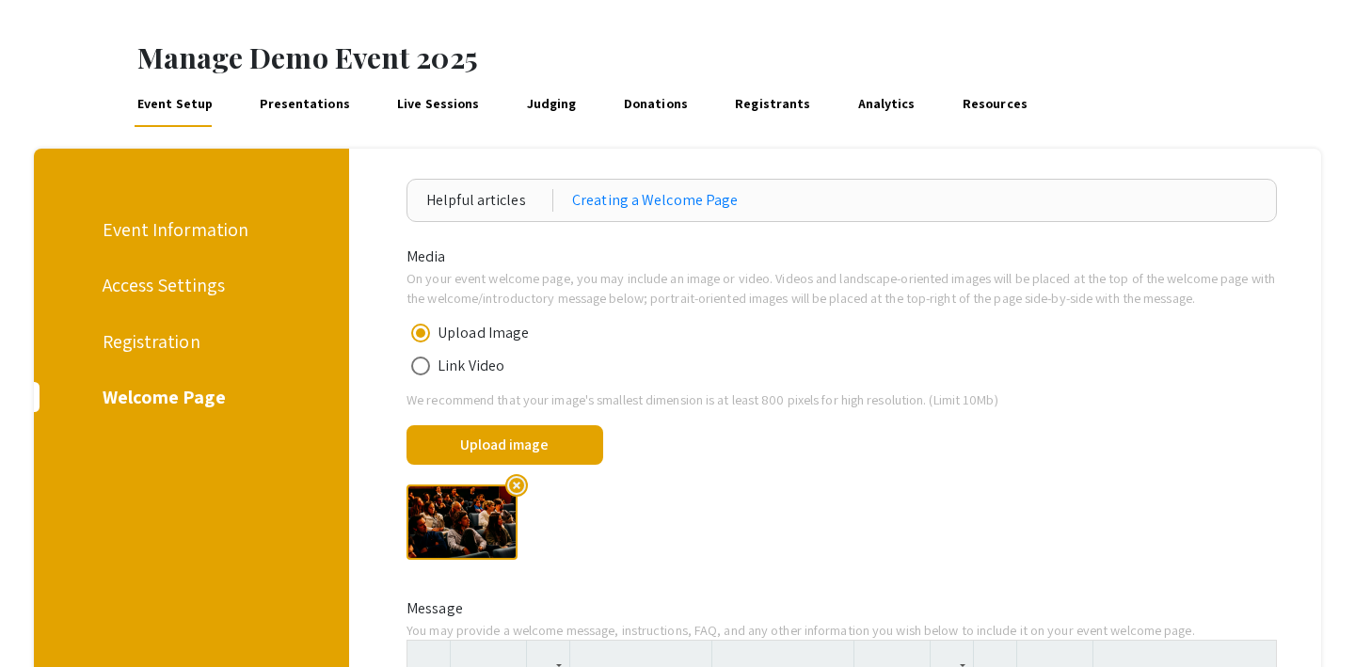
scroll to position [77, 0]
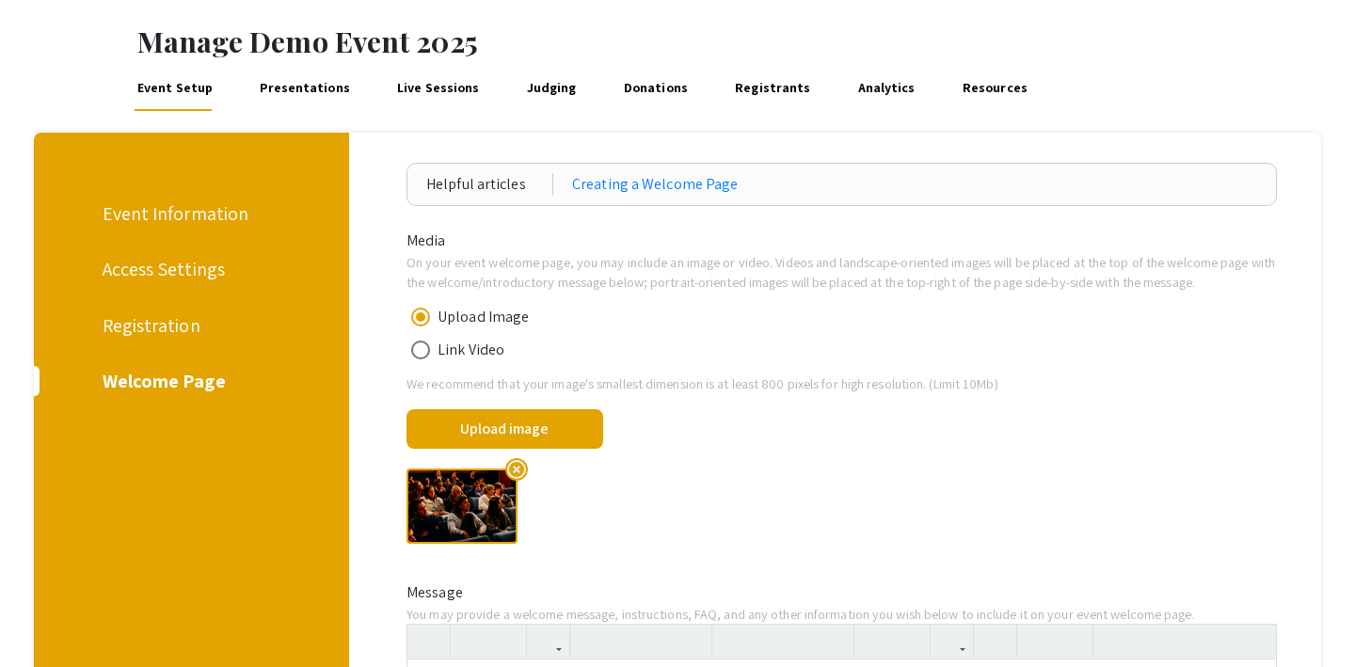
click at [168, 313] on div "Registration" at bounding box center [189, 326] width 172 height 28
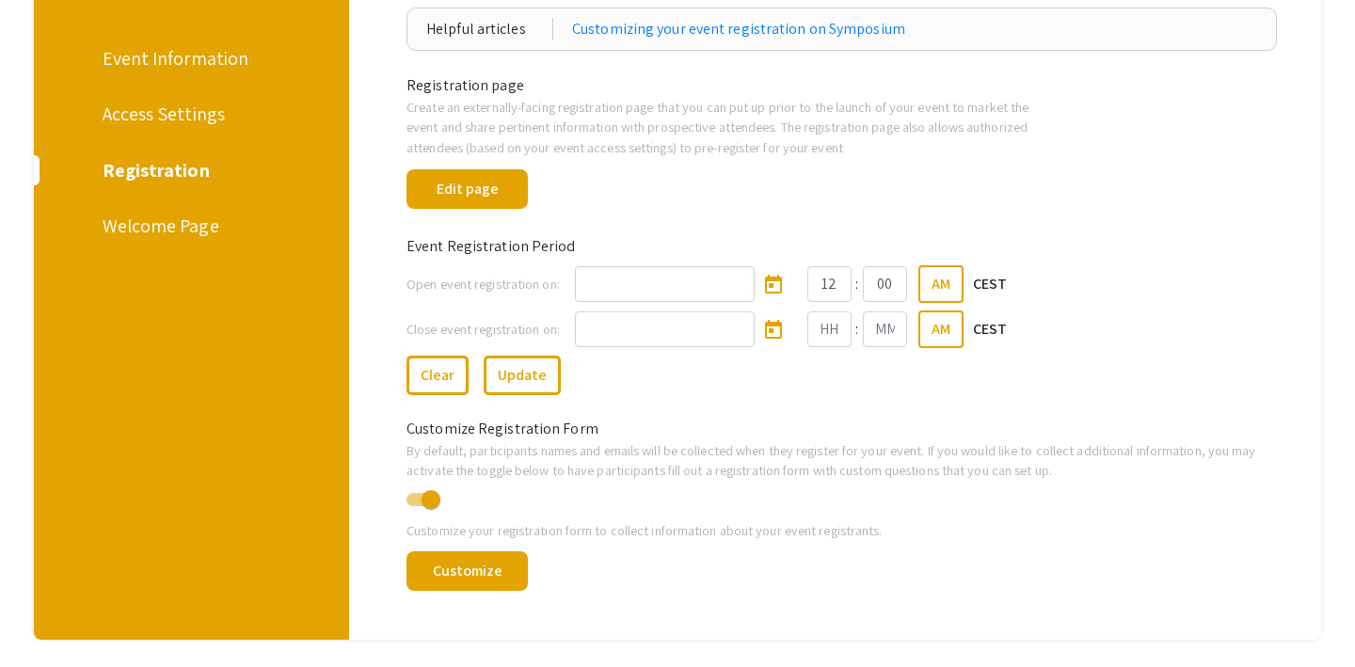
scroll to position [194, 0]
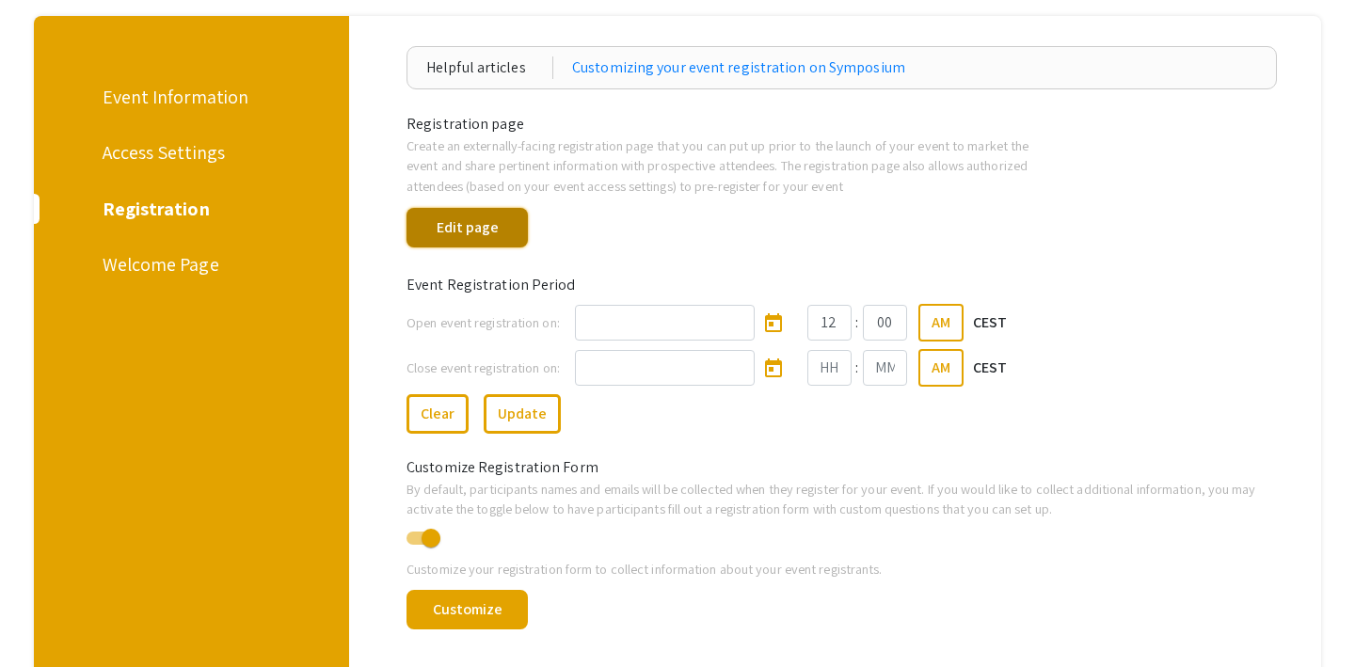
click at [494, 225] on button "Edit page" at bounding box center [467, 228] width 121 height 40
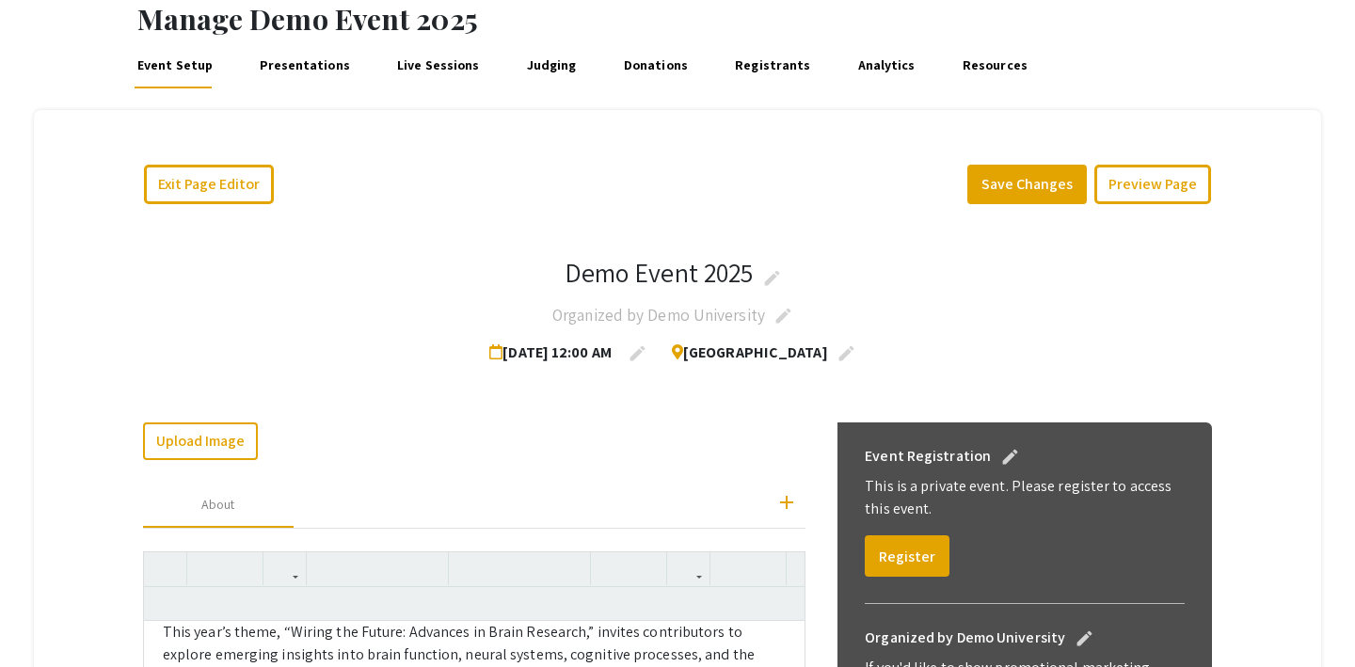
scroll to position [99, 0]
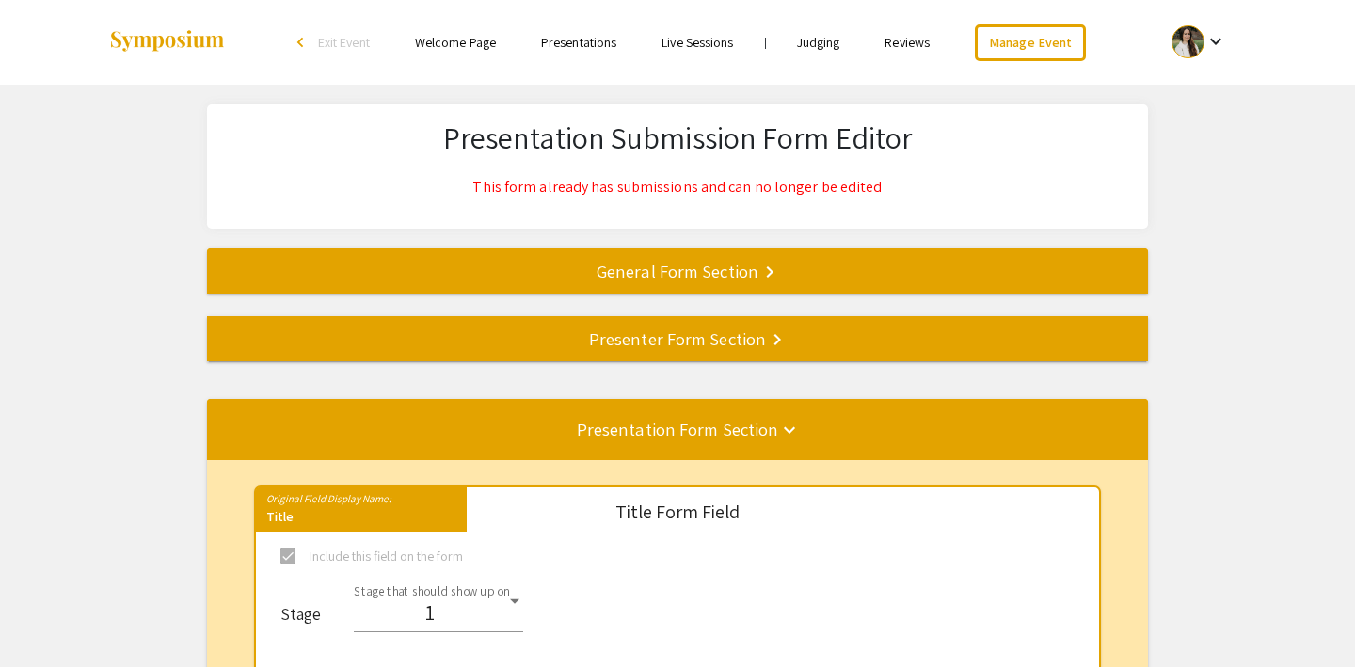
select select "8"
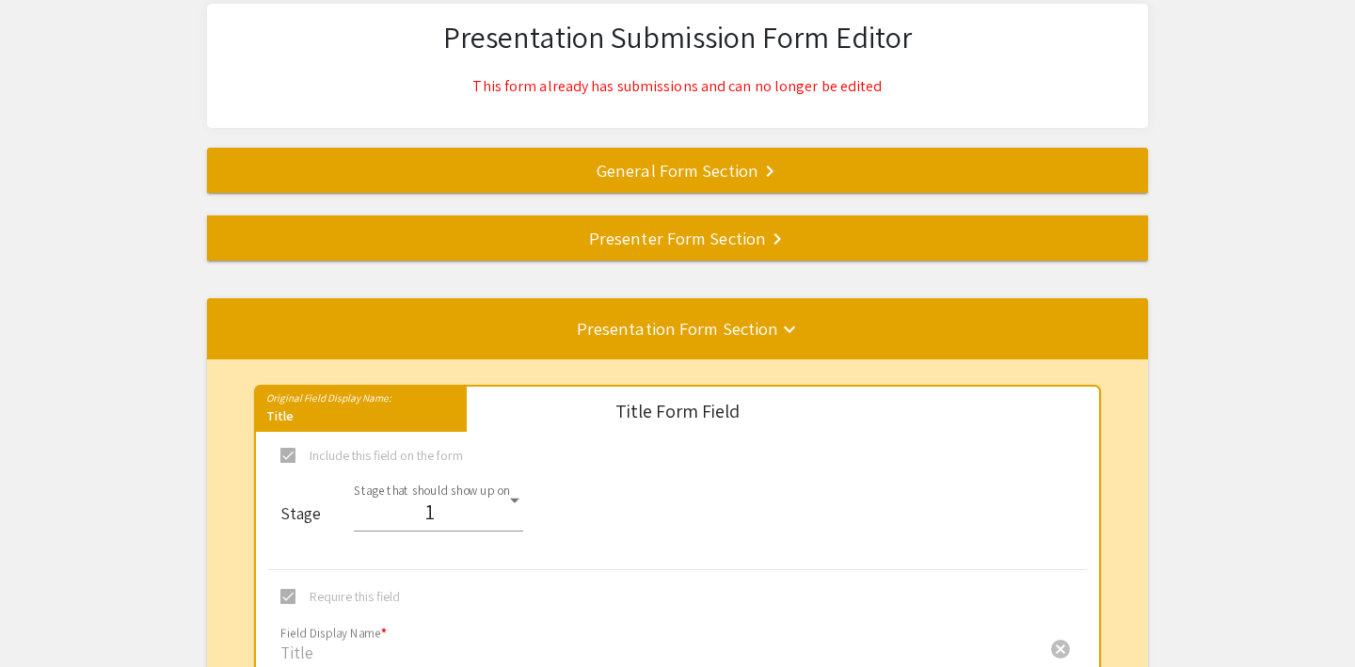
click at [745, 154] on mat-divider at bounding box center [884, 170] width 1355 height 62
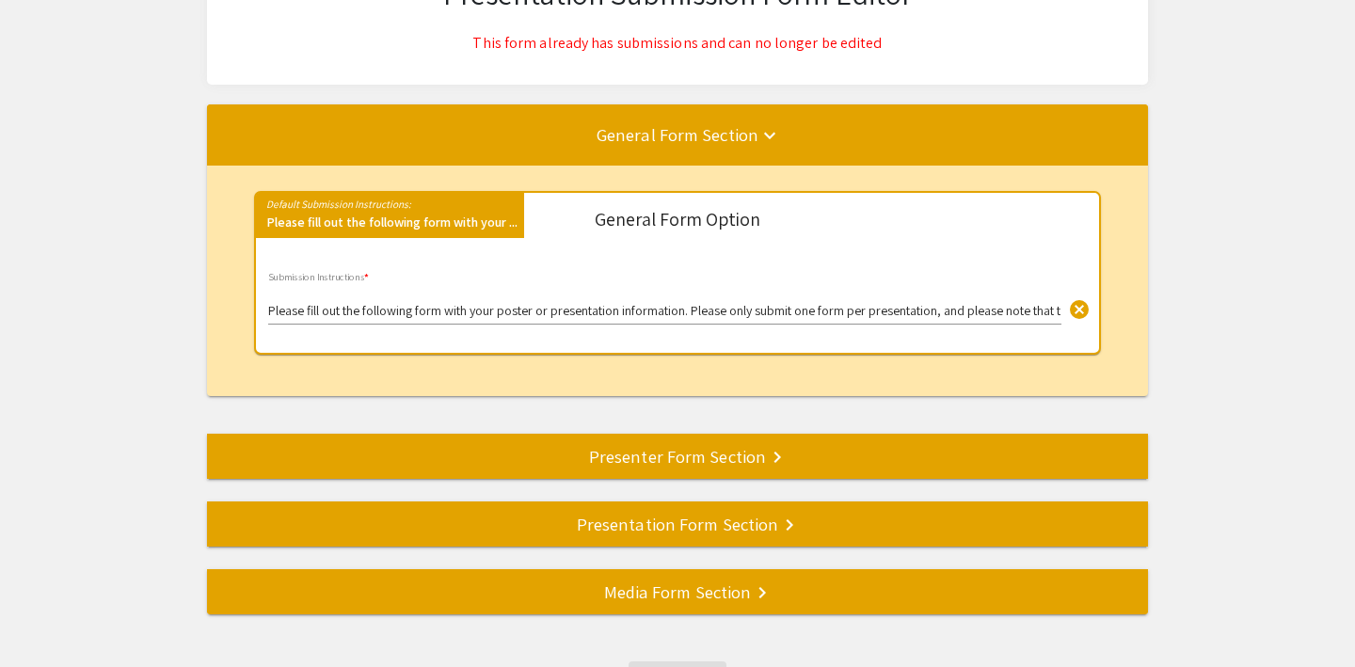
scroll to position [236, 0]
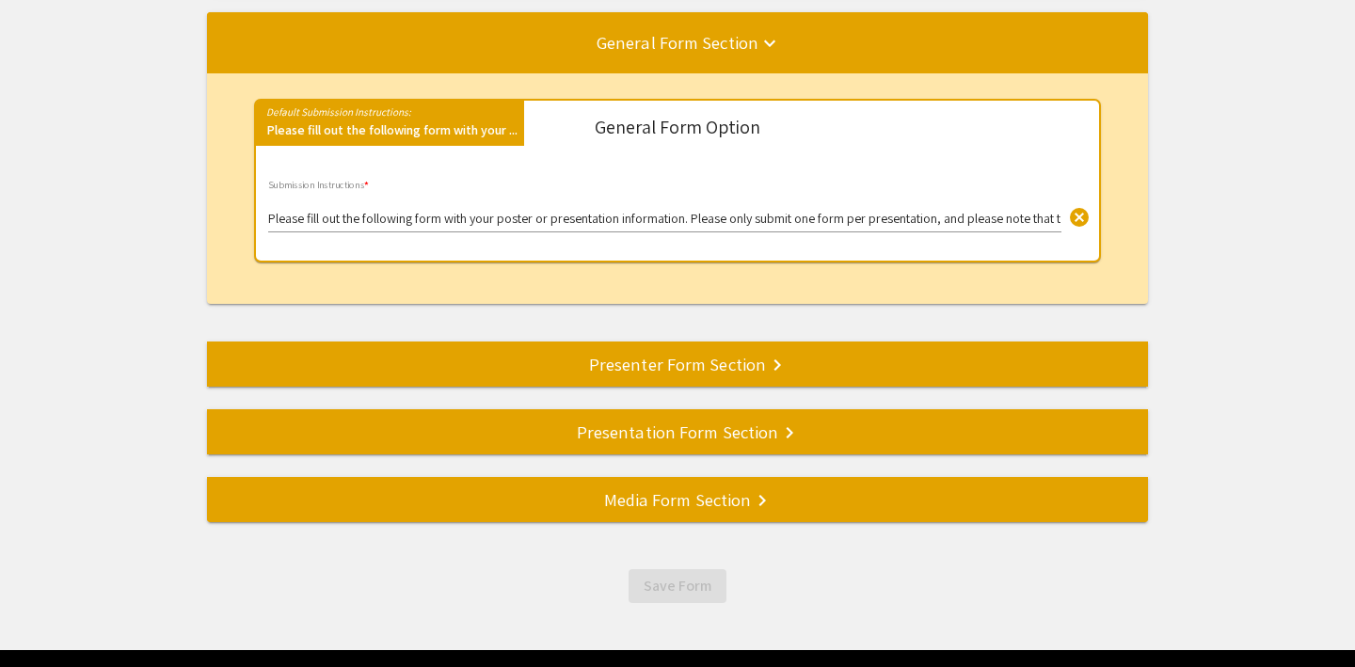
click at [881, 224] on input "Please fill out the following form with your poster or presentation information…" at bounding box center [664, 219] width 793 height 15
click at [433, 213] on input "Please fill out the following form with your poster or presentation information…" at bounding box center [664, 219] width 793 height 15
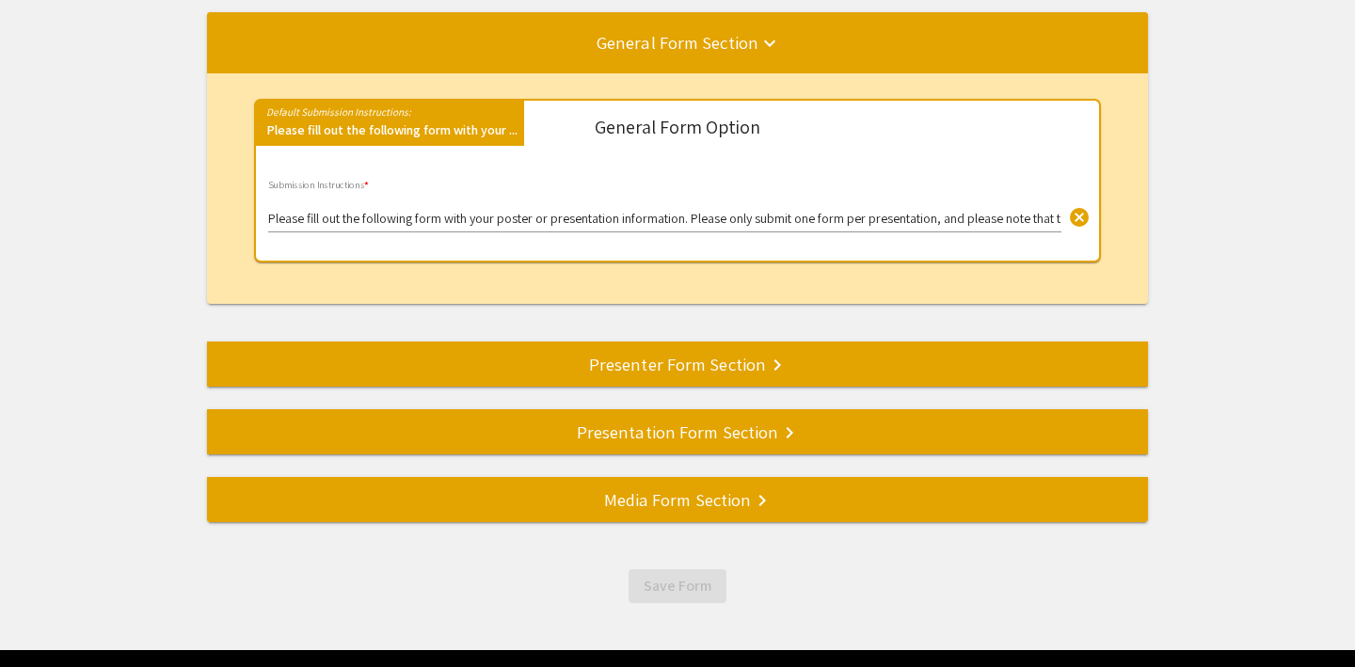
drag, startPoint x: 265, startPoint y: 217, endPoint x: 653, endPoint y: 223, distance: 387.8
click at [653, 223] on mat-card "Default Submission Instructions: Please fill out the following form with your .…" at bounding box center [677, 181] width 847 height 164
click at [653, 223] on input "Please fill out the following form with your poster or presentation information…" at bounding box center [664, 219] width 793 height 15
drag, startPoint x: 653, startPoint y: 223, endPoint x: 1058, endPoint y: 227, distance: 404.7
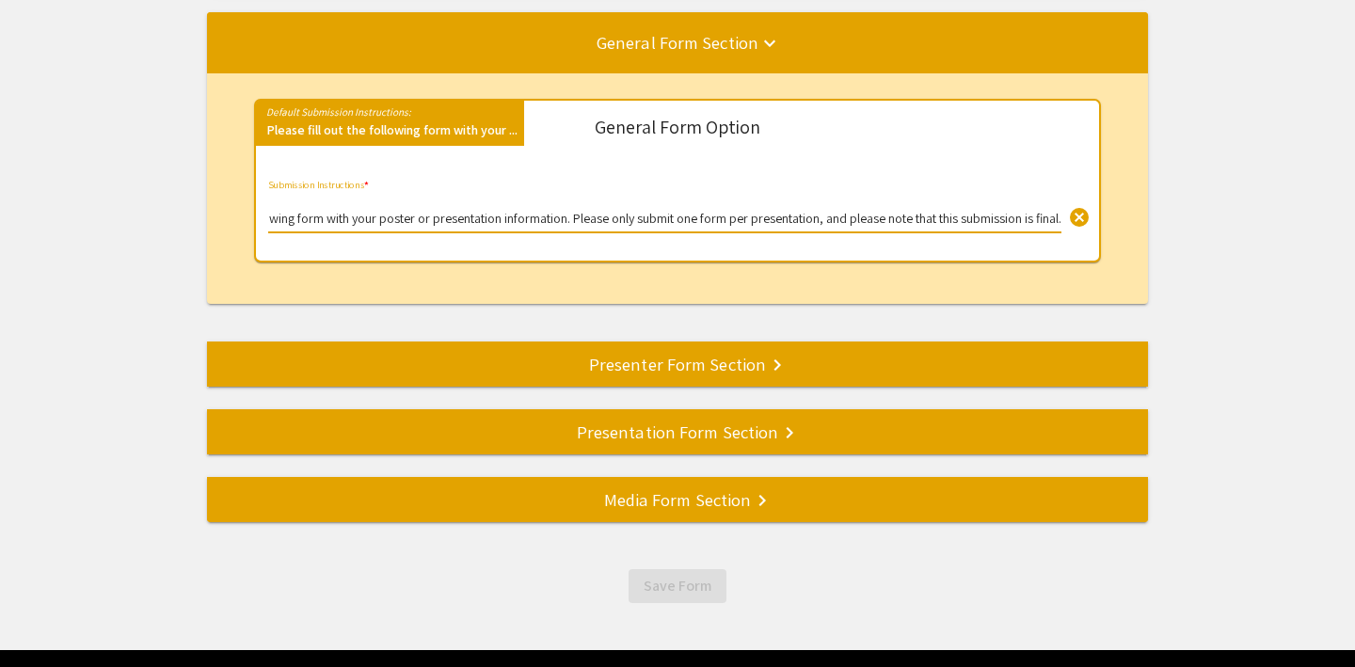
click at [1058, 227] on div "Please fill out the following form with your poster or presentation information…" at bounding box center [664, 207] width 793 height 52
click at [942, 222] on input "Please fill out the following form with your poster or presentation information…" at bounding box center [664, 219] width 793 height 15
click at [683, 371] on div "Presenter Form Section keyboard_arrow_right" at bounding box center [677, 364] width 941 height 26
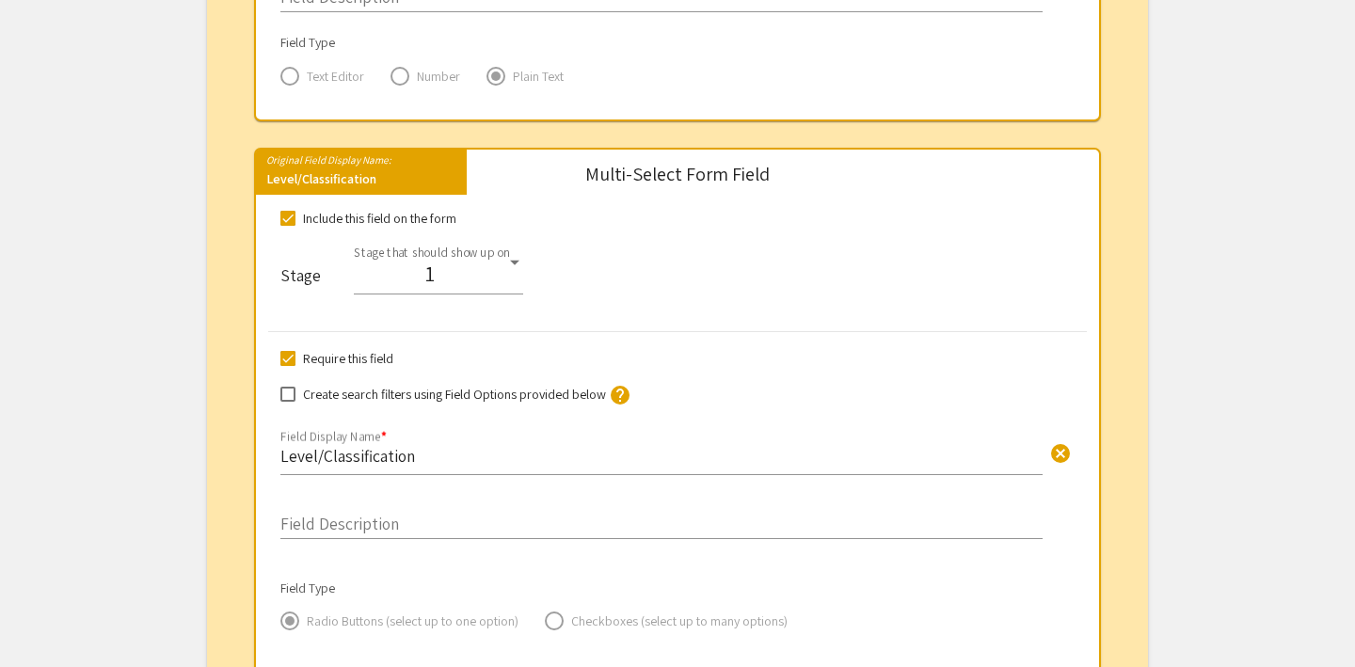
scroll to position [1811, 0]
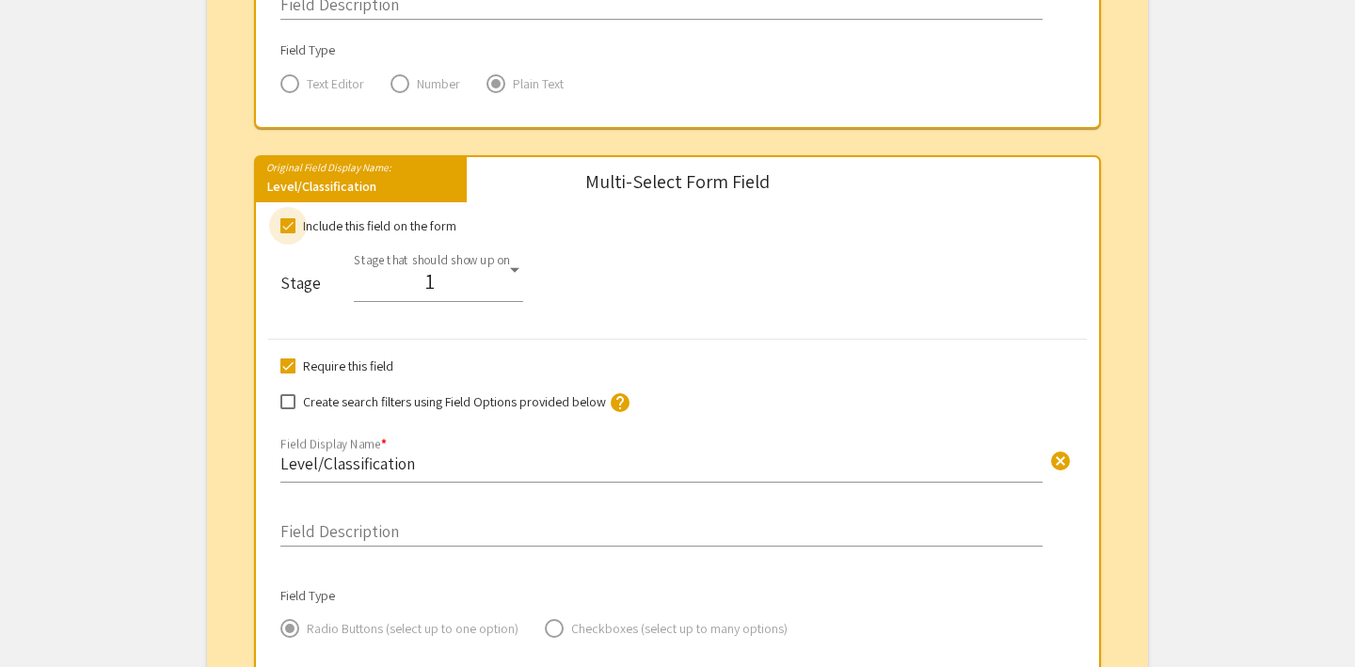
click at [286, 228] on span at bounding box center [287, 225] width 15 height 15
click at [287, 233] on input "Include this field on the form" at bounding box center [287, 233] width 1 height 1
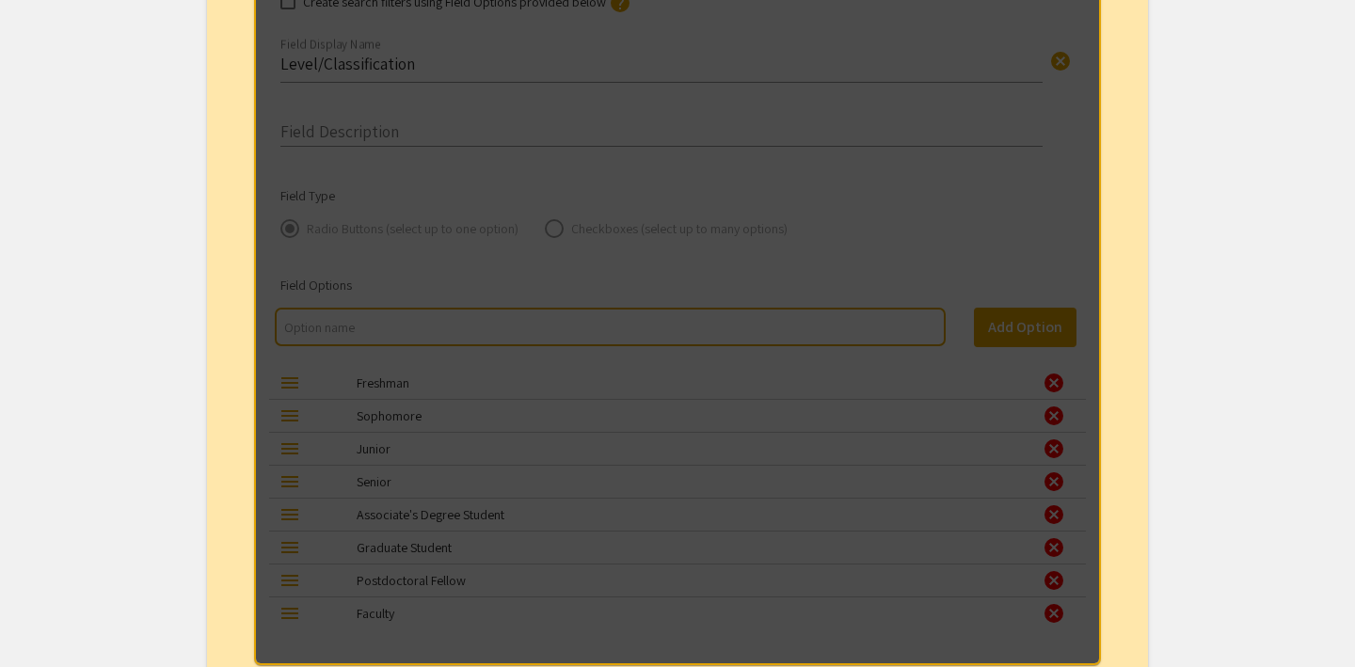
scroll to position [2003, 0]
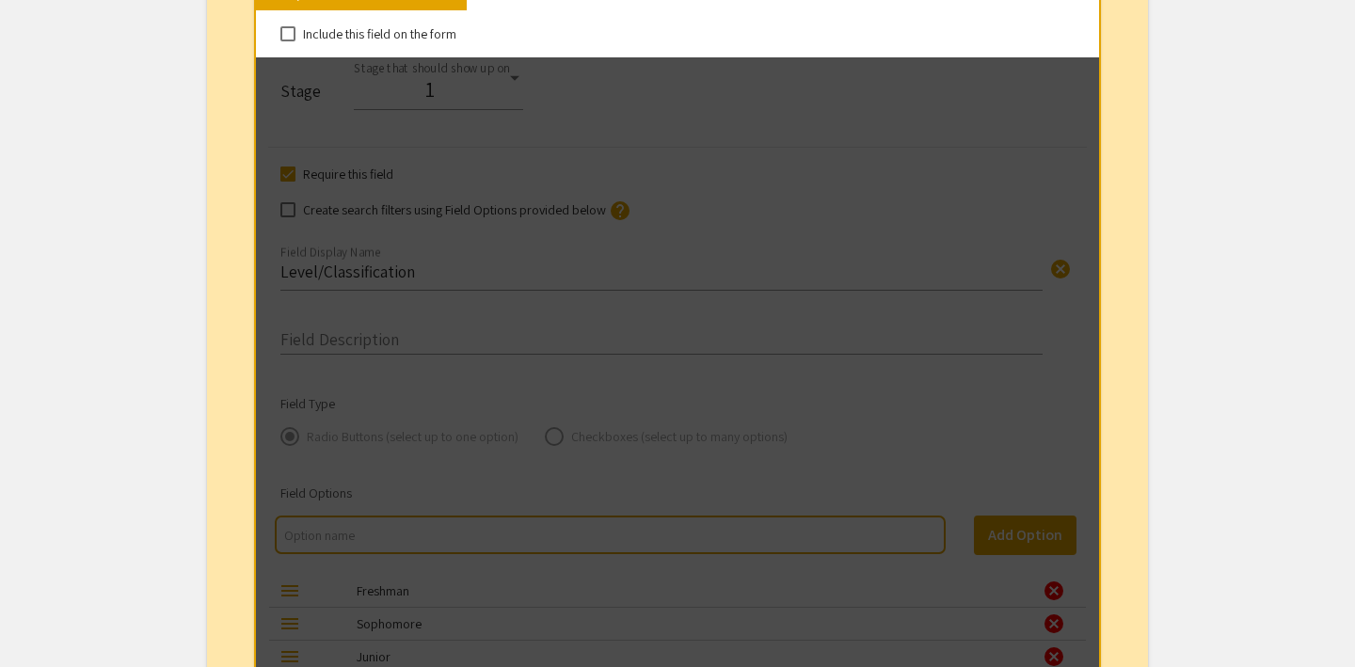
click at [287, 26] on span at bounding box center [287, 33] width 15 height 15
click at [287, 41] on input "Include this field on the form" at bounding box center [287, 41] width 1 height 1
checkbox input "true"
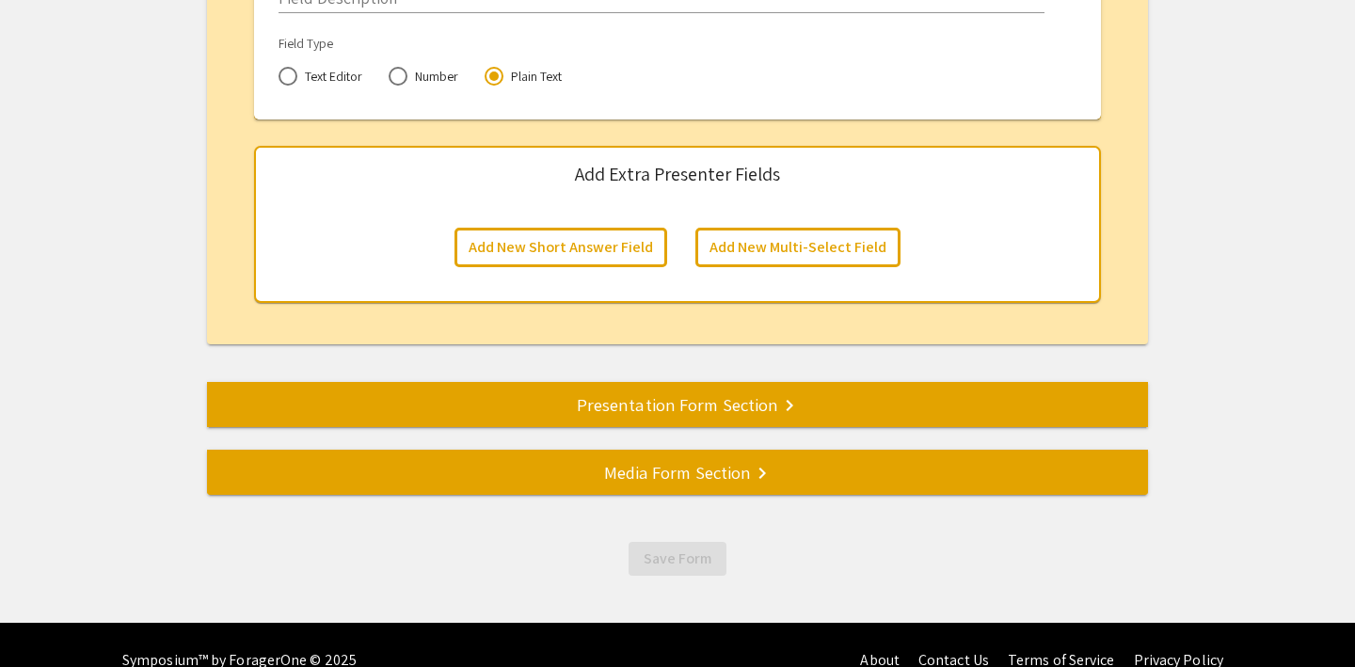
scroll to position [3780, 0]
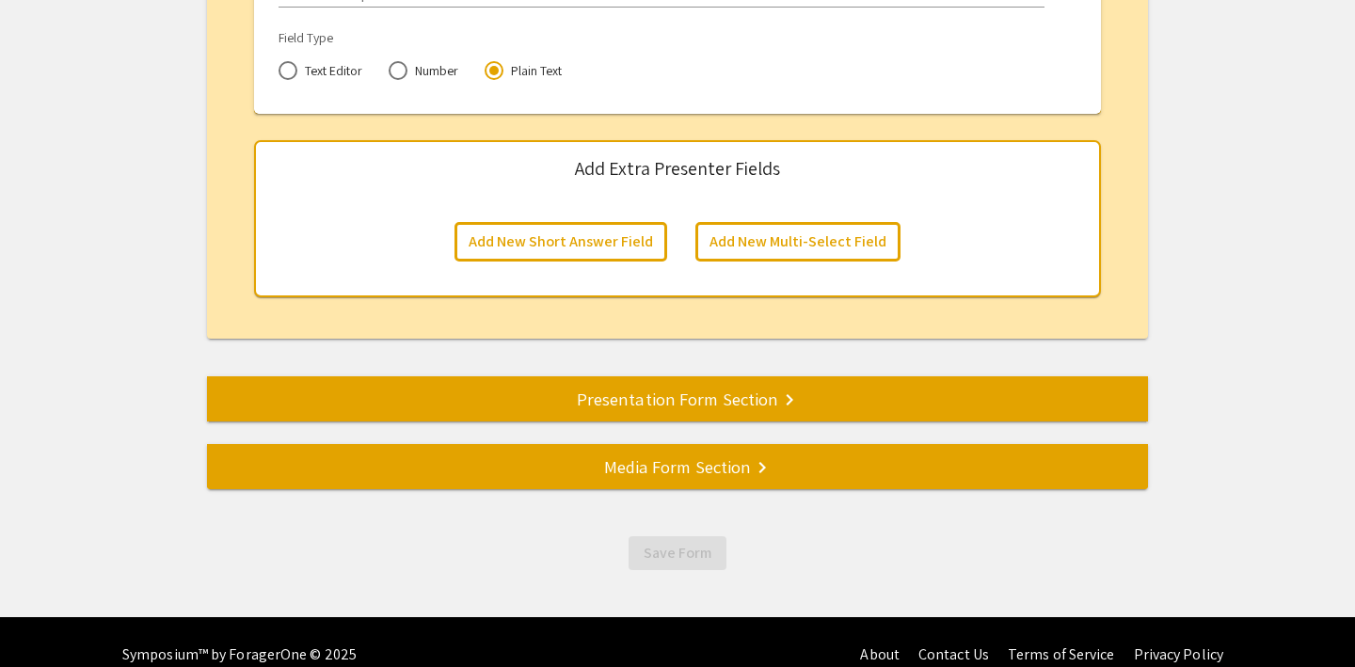
click at [617, 405] on div "Presentation Form Section keyboard_arrow_right" at bounding box center [677, 399] width 941 height 26
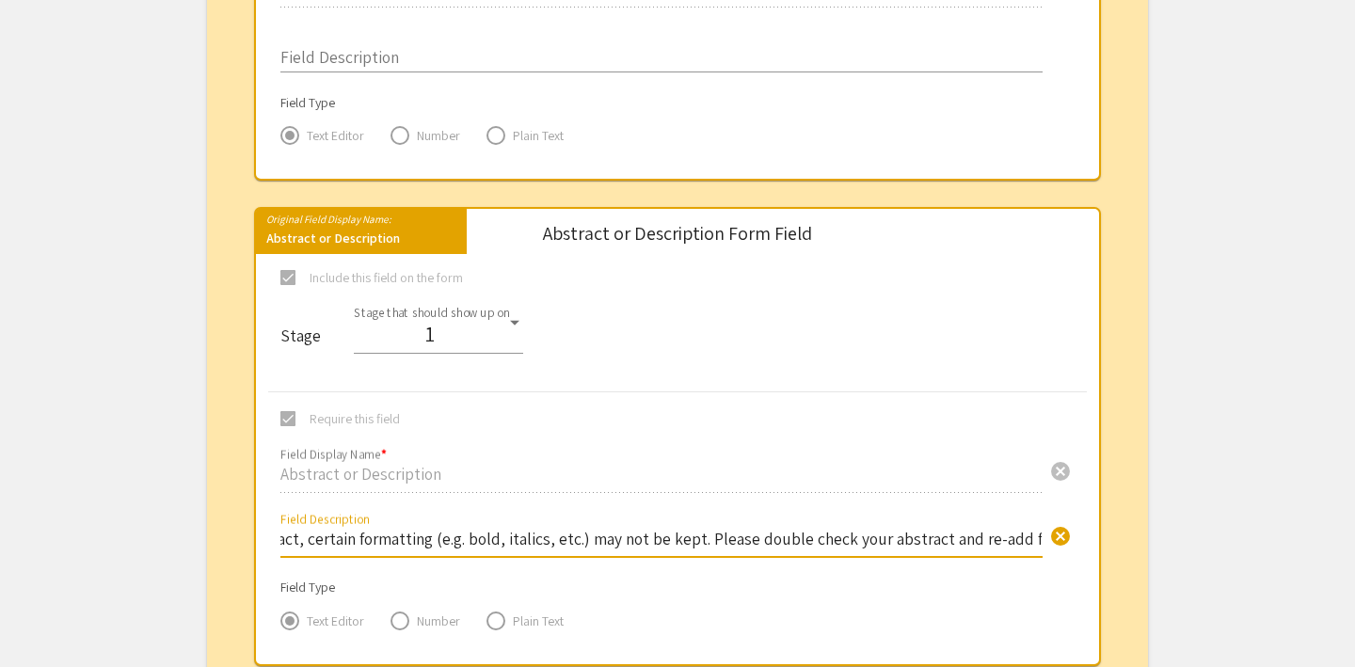
scroll to position [0, 412]
drag, startPoint x: 430, startPoint y: 538, endPoint x: 1043, endPoint y: 537, distance: 612.7
click at [1043, 537] on div "Please note when pasting your abstract, certain formatting (e.g. bold, italics,…" at bounding box center [661, 532] width 762 height 50
click at [801, 534] on input "Please note when pasting your abstract, certain formatting (e.g. bold, italics,…" at bounding box center [661, 539] width 762 height 22
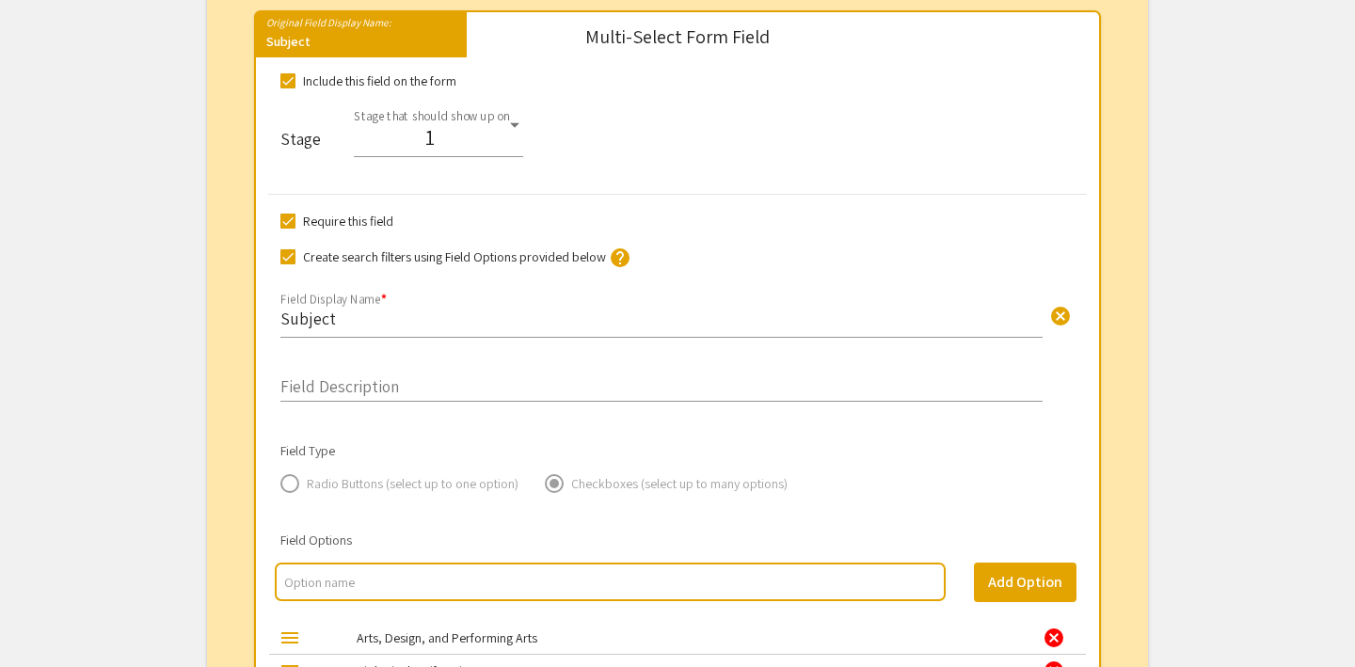
scroll to position [1967, 0]
